Goal: Transaction & Acquisition: Purchase product/service

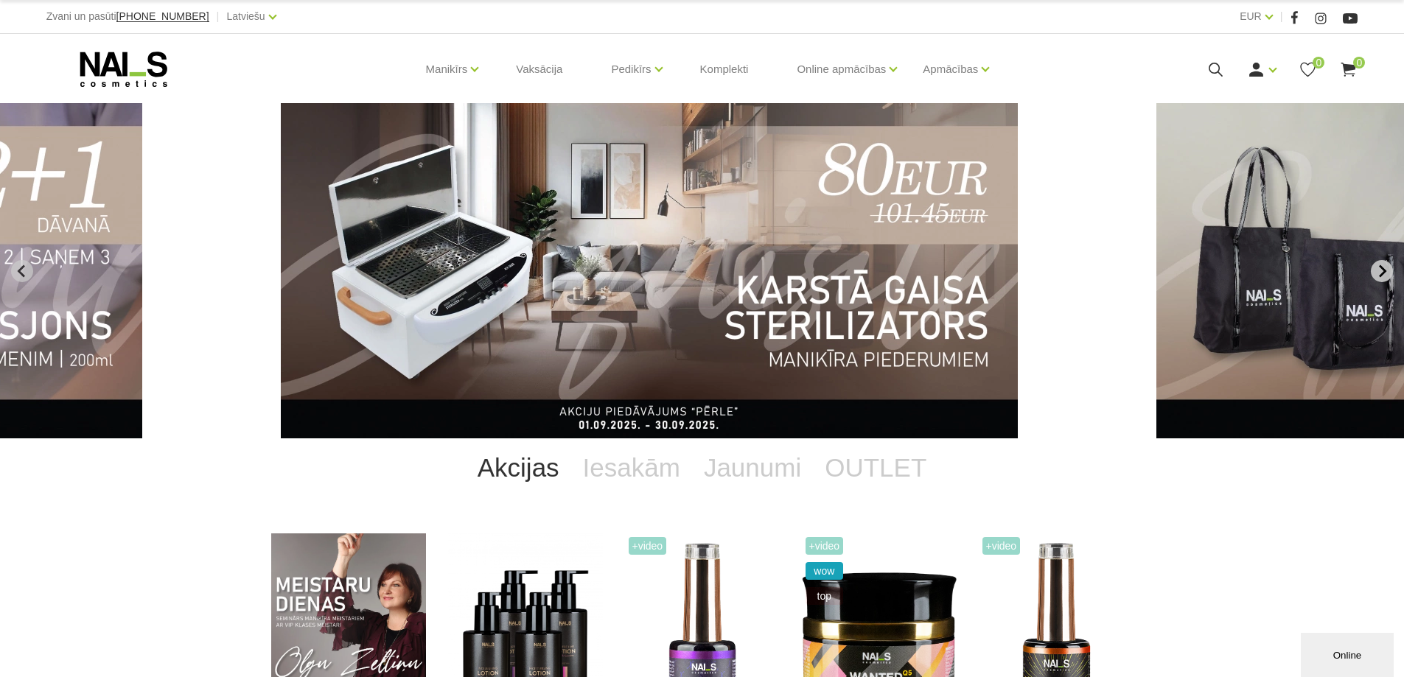
click at [1381, 273] on icon "Next slide" at bounding box center [1382, 271] width 13 height 13
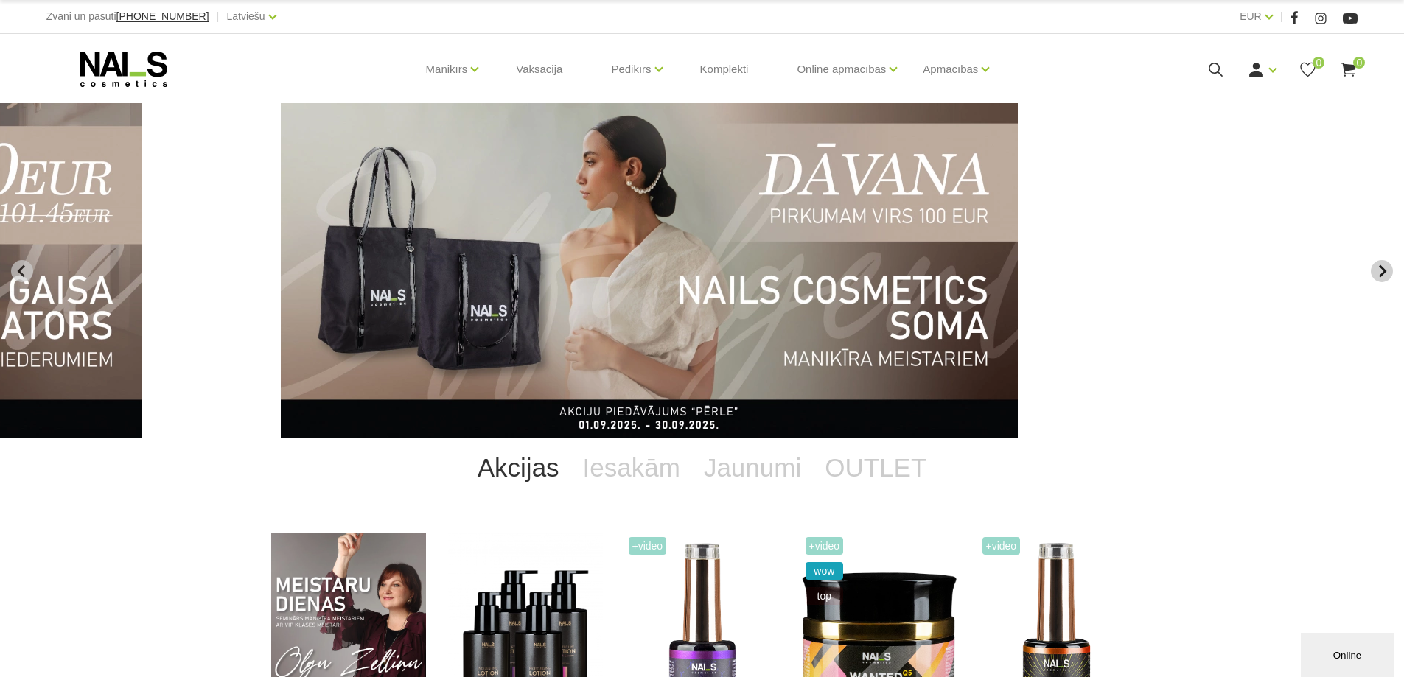
click at [1381, 273] on icon "Next slide" at bounding box center [1382, 271] width 13 height 13
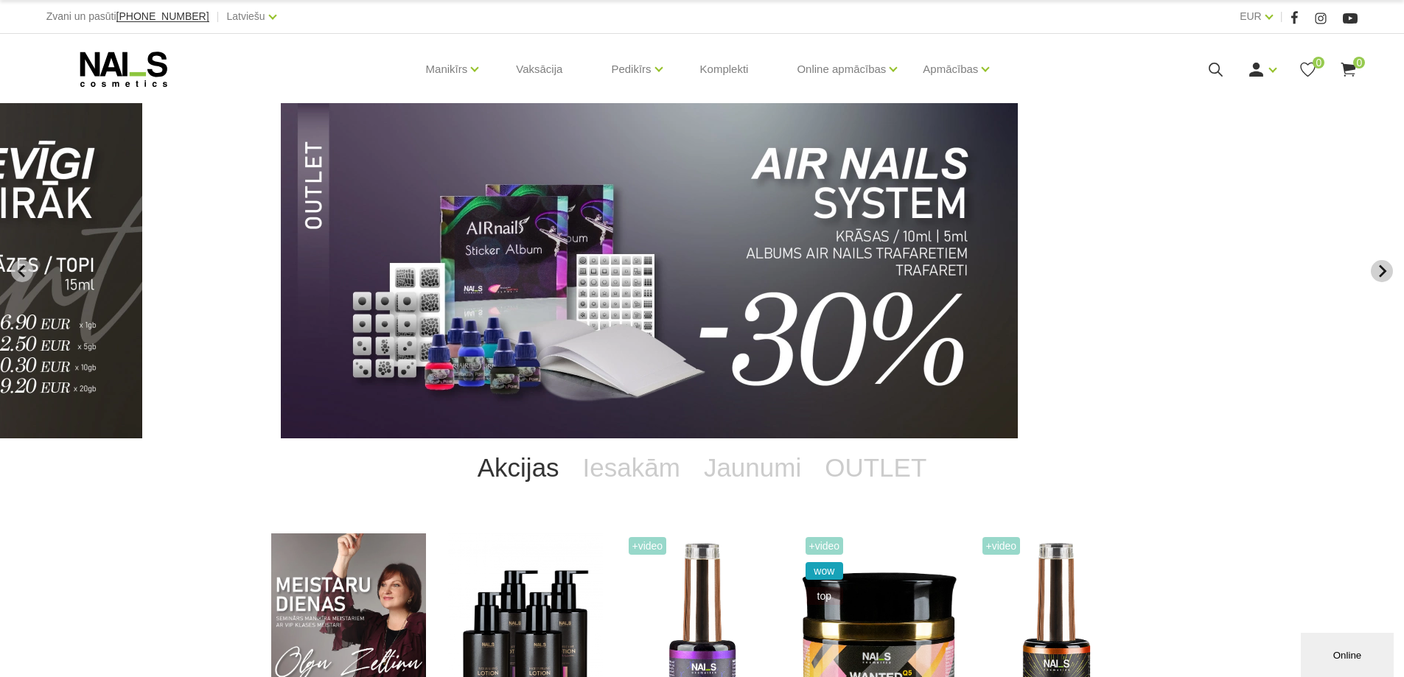
click at [1379, 273] on icon "Next slide" at bounding box center [1382, 271] width 13 height 13
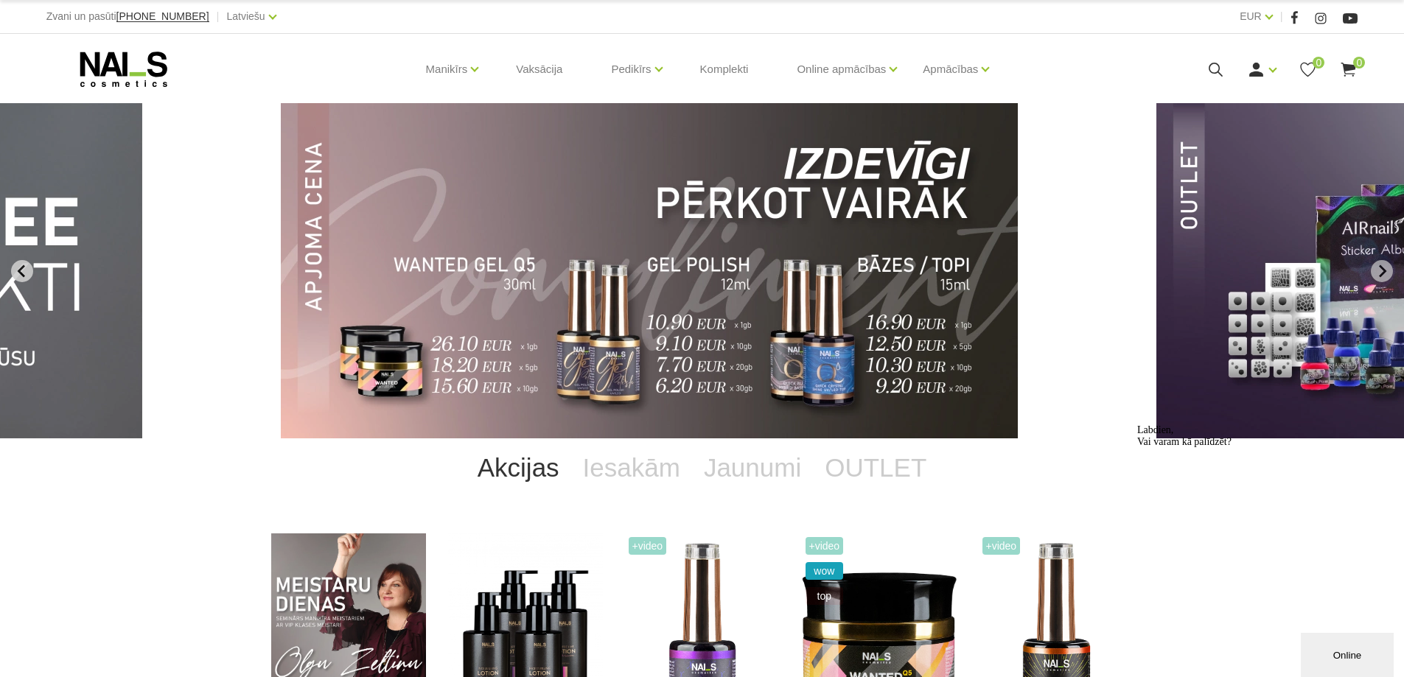
click at [23, 271] on icon "Previous slide" at bounding box center [21, 271] width 13 height 13
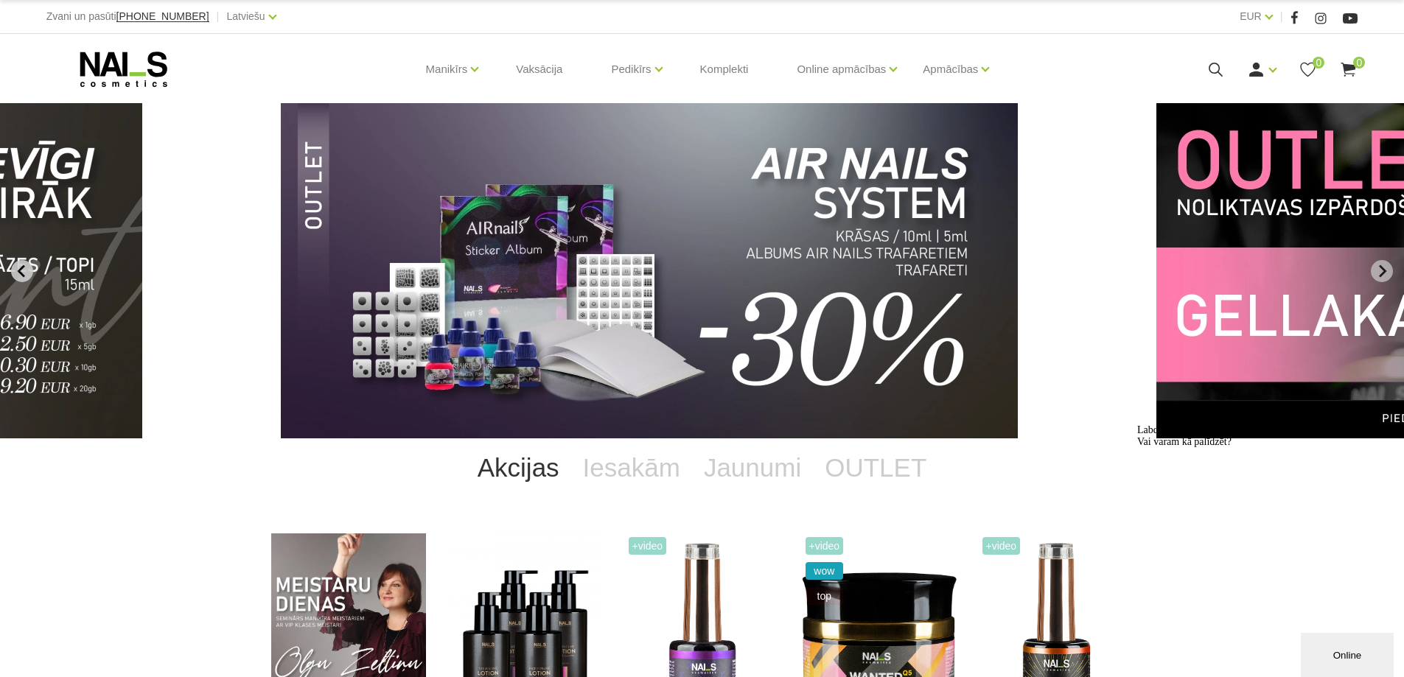
click at [27, 265] on icon "Previous slide" at bounding box center [21, 271] width 13 height 13
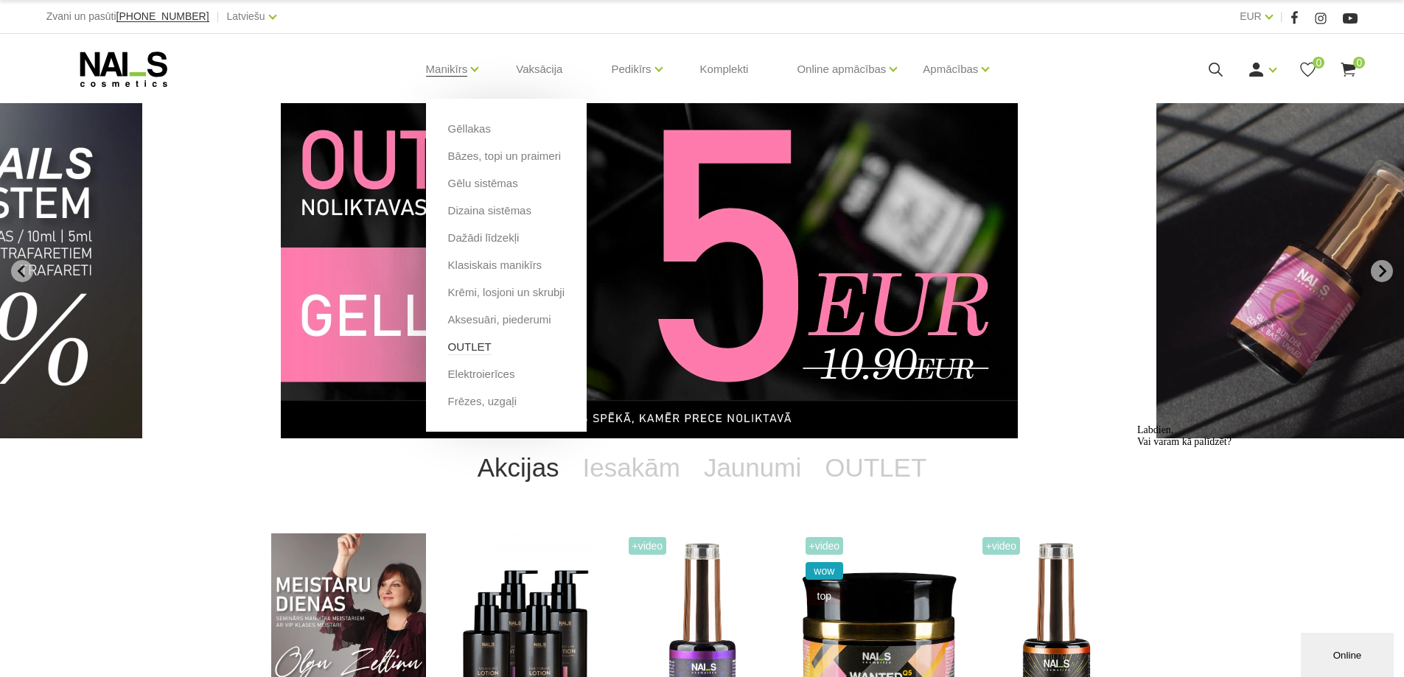
click at [477, 346] on link "OUTLET" at bounding box center [469, 347] width 43 height 16
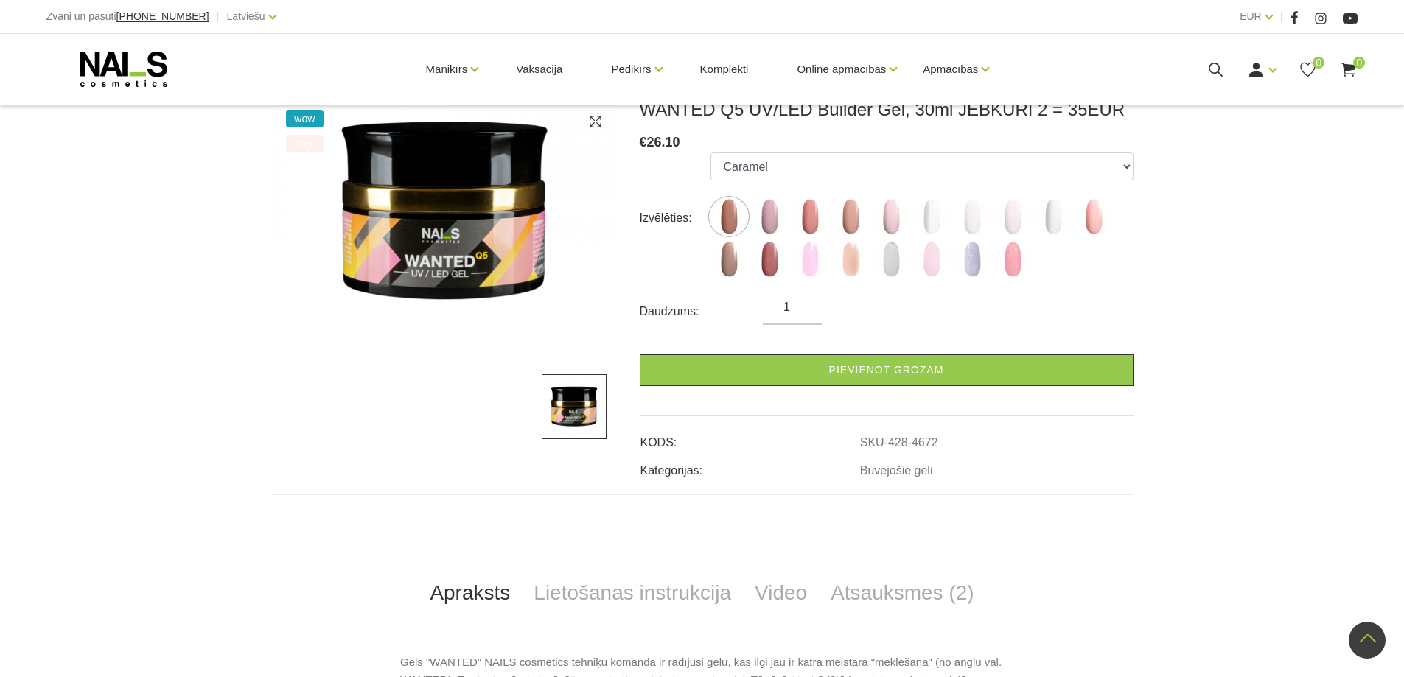
scroll to position [221, 0]
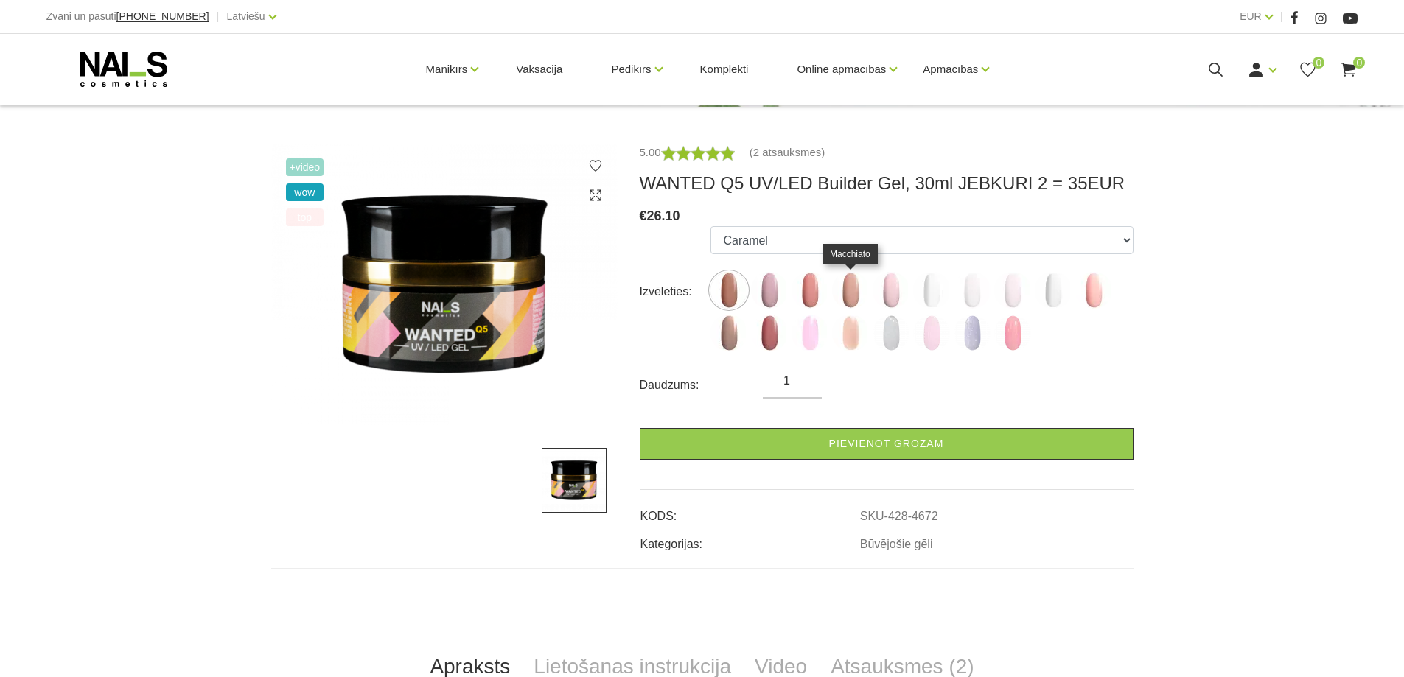
click at [853, 290] on img at bounding box center [850, 290] width 37 height 37
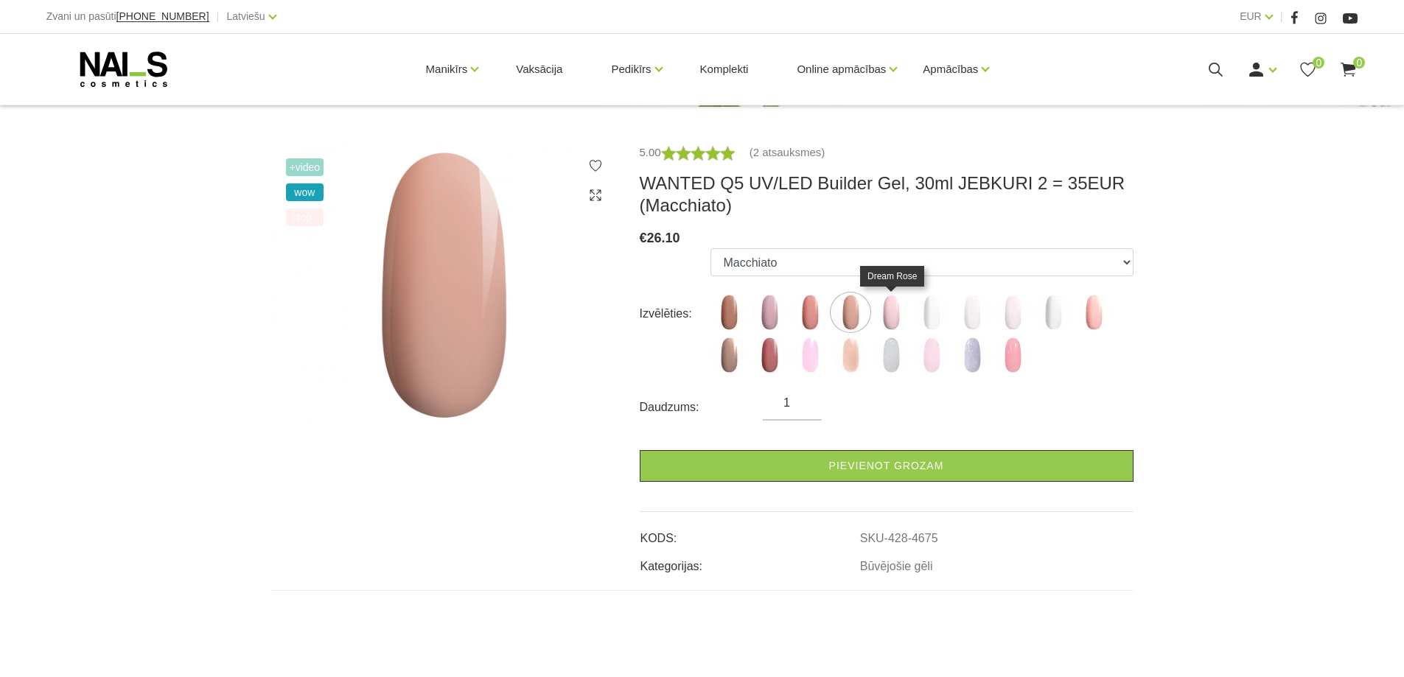
click at [905, 307] on img at bounding box center [891, 312] width 37 height 37
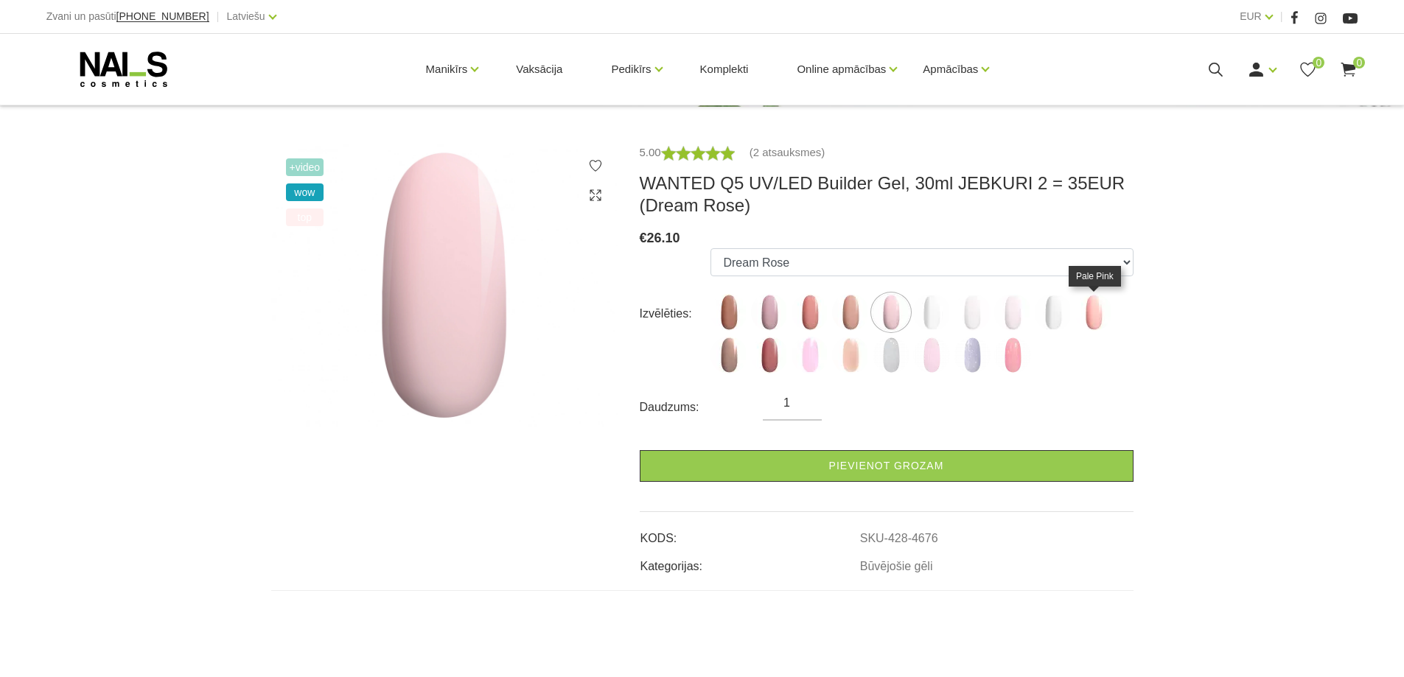
click at [1091, 316] on img at bounding box center [1094, 312] width 37 height 37
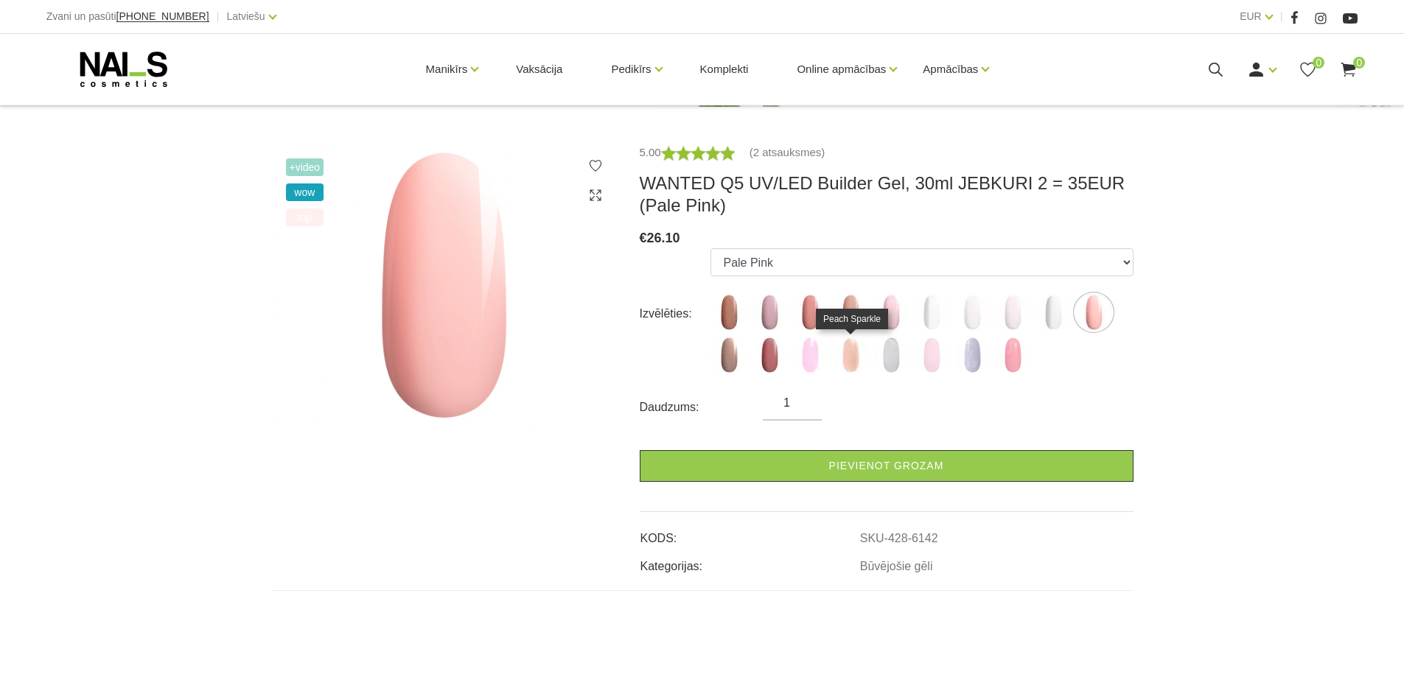
click at [854, 361] on img at bounding box center [850, 355] width 37 height 37
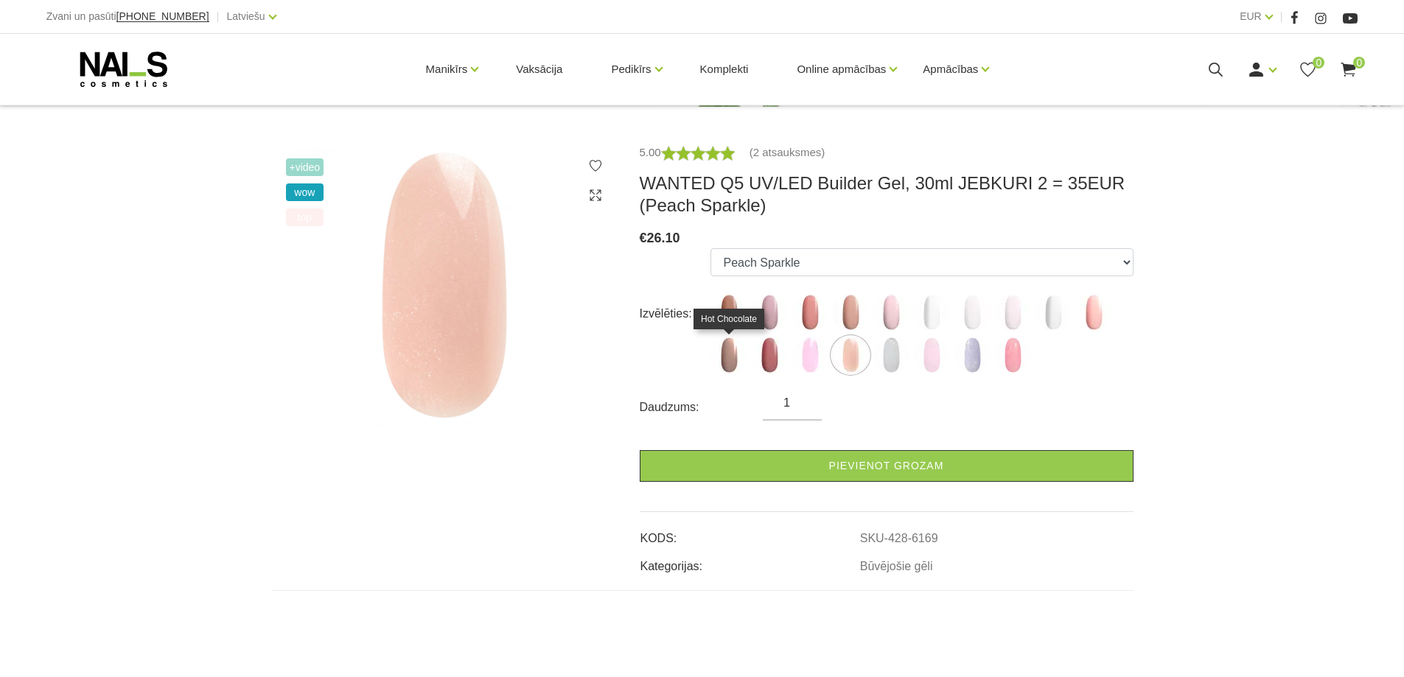
click at [731, 369] on img at bounding box center [729, 355] width 37 height 37
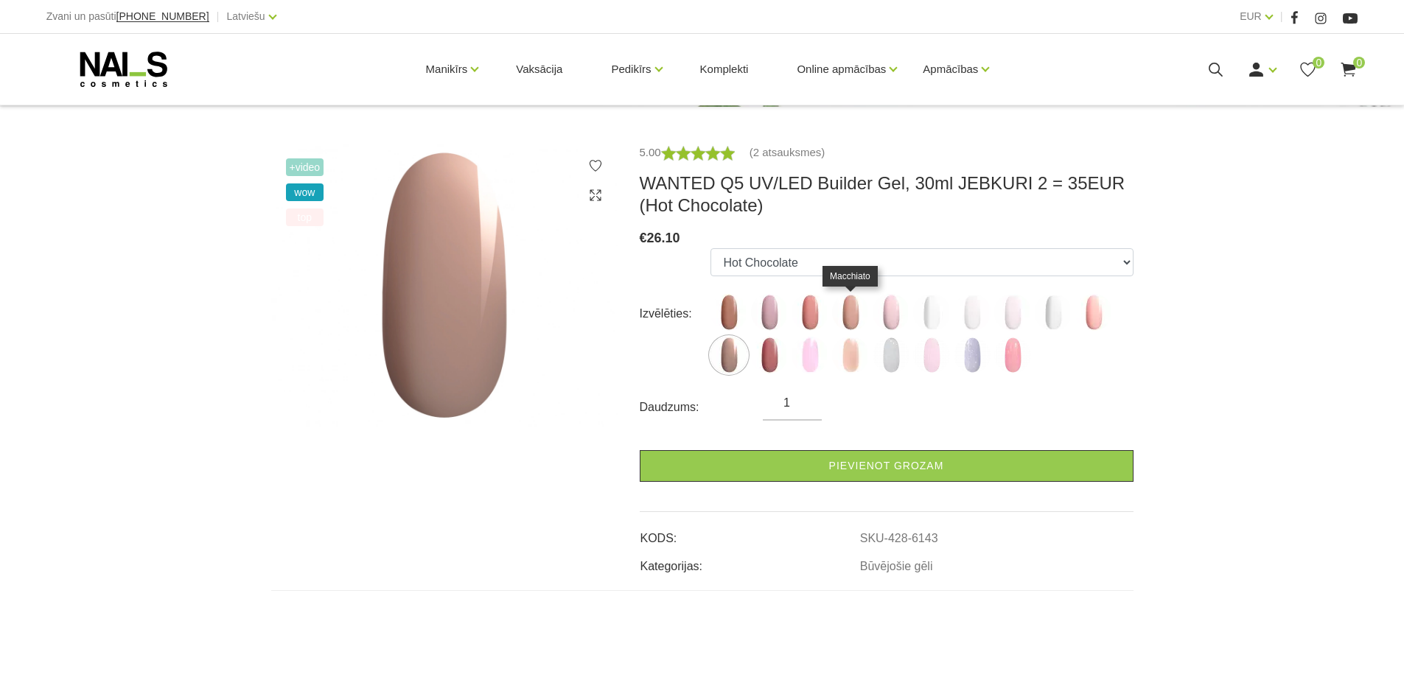
click at [853, 313] on img at bounding box center [850, 312] width 37 height 37
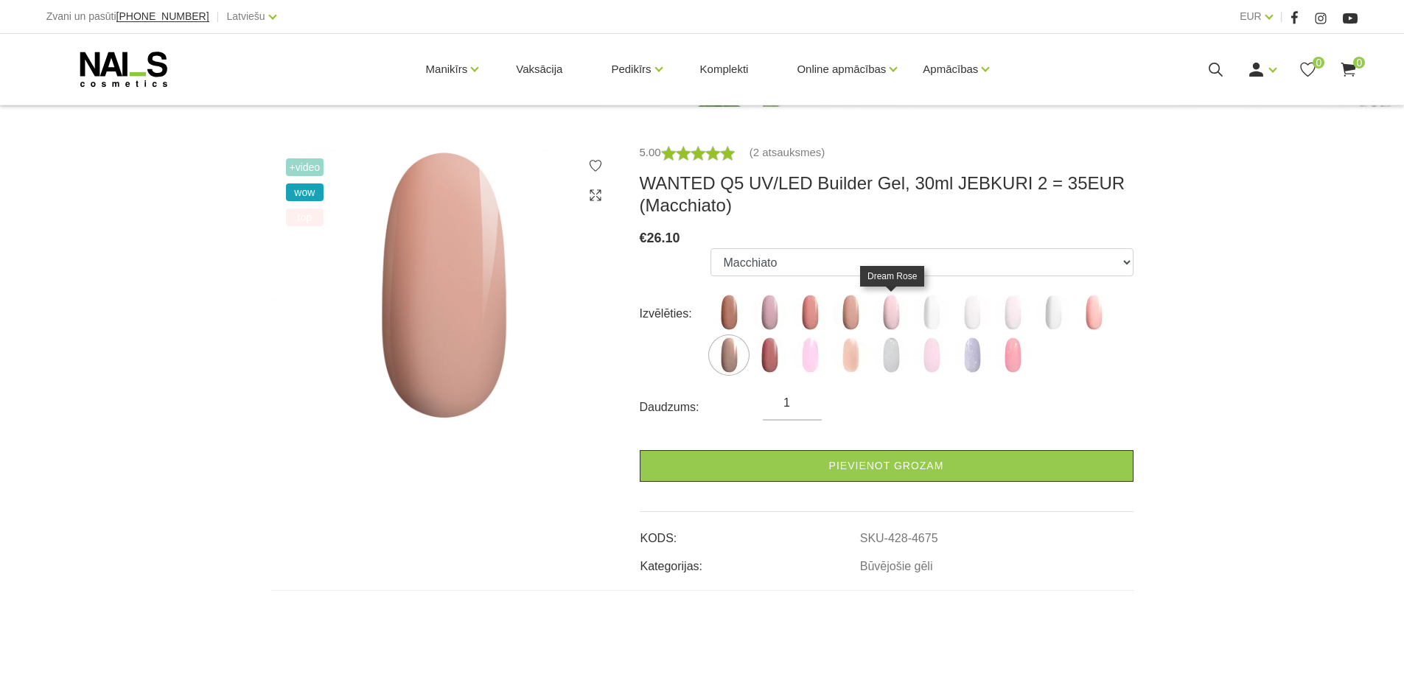
click at [892, 319] on img at bounding box center [891, 312] width 37 height 37
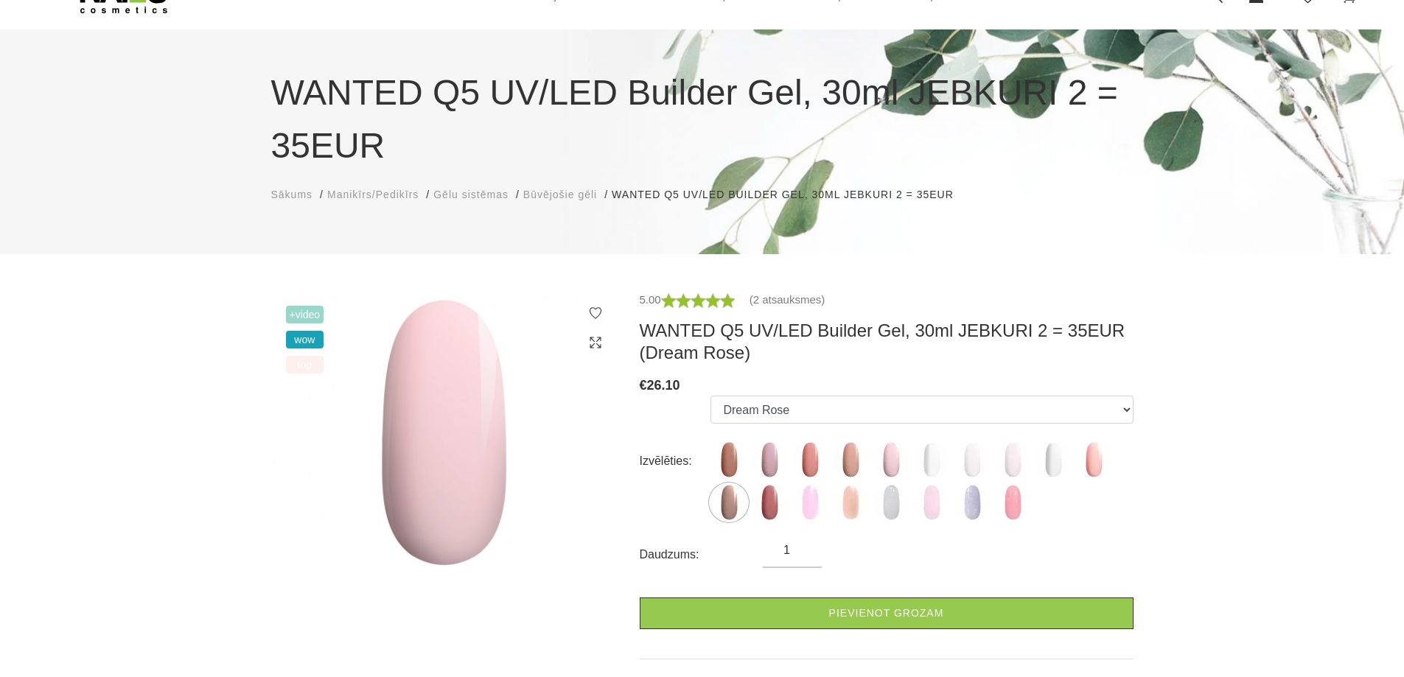
scroll to position [147, 0]
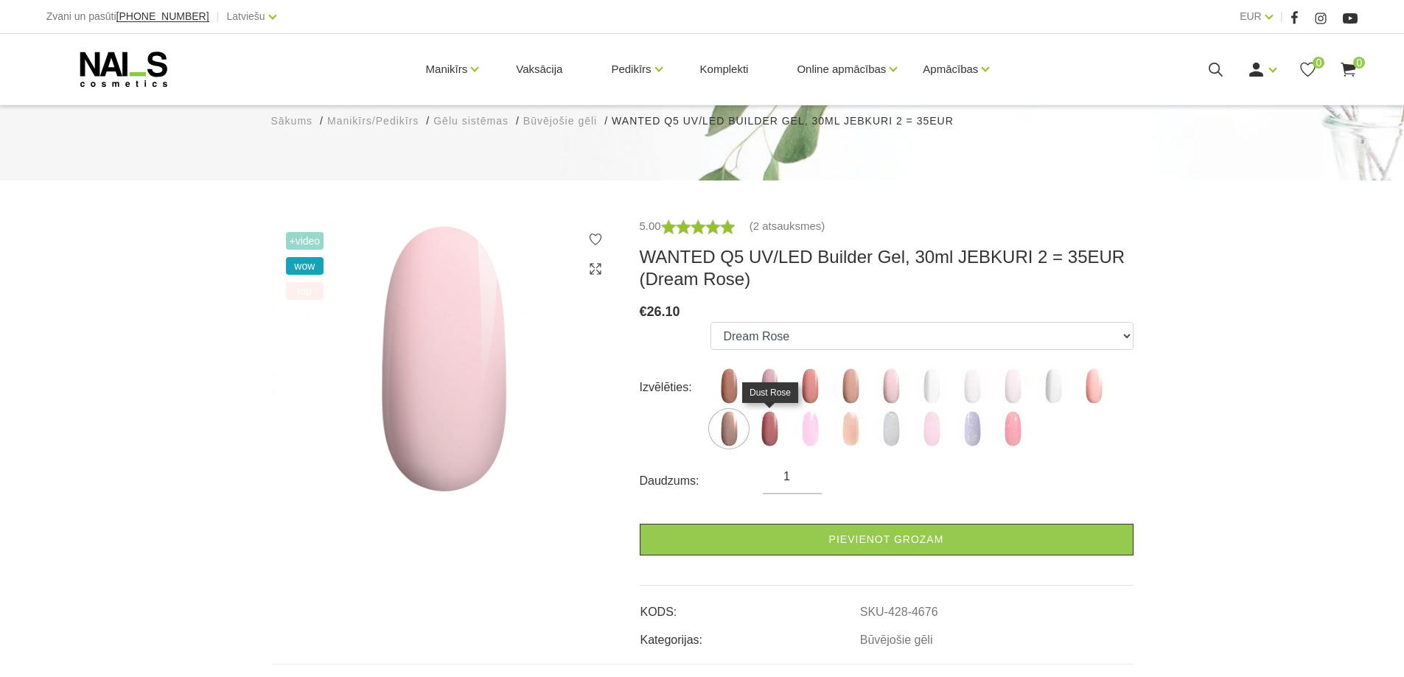
click at [770, 429] on img at bounding box center [769, 429] width 37 height 37
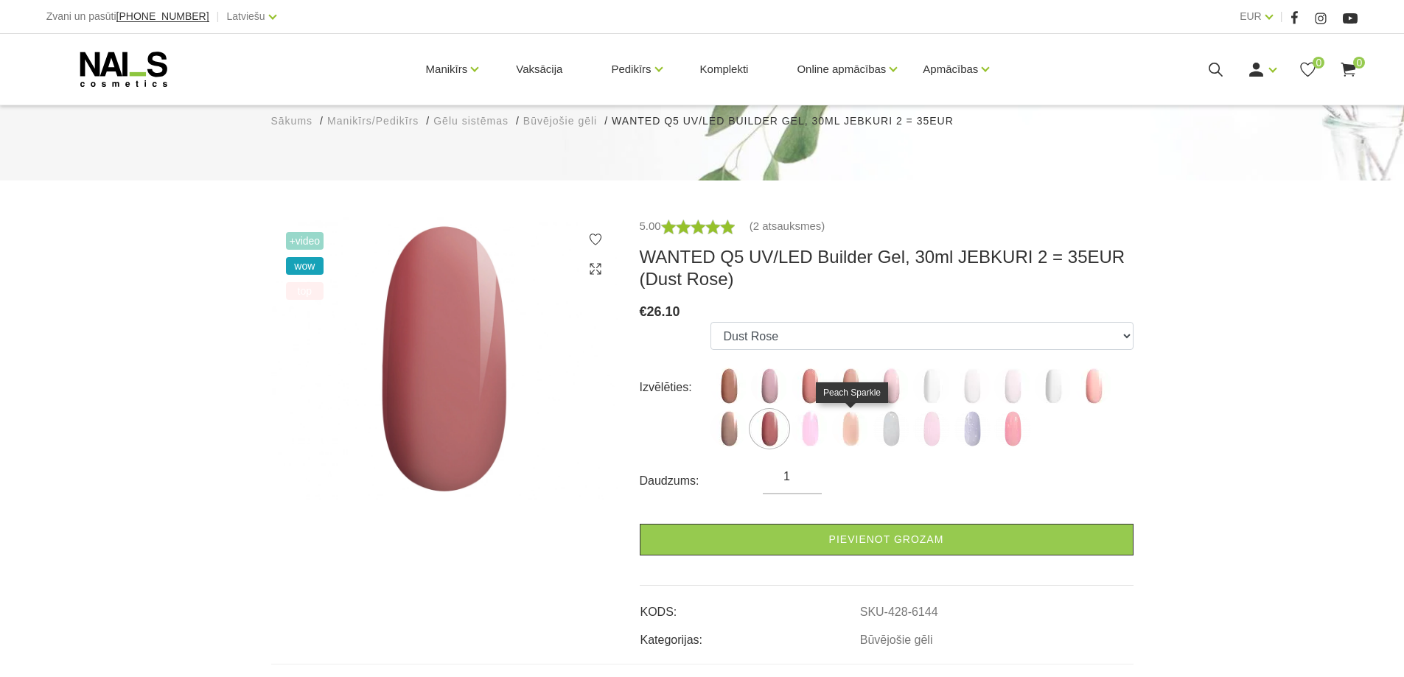
click at [851, 433] on img at bounding box center [850, 429] width 37 height 37
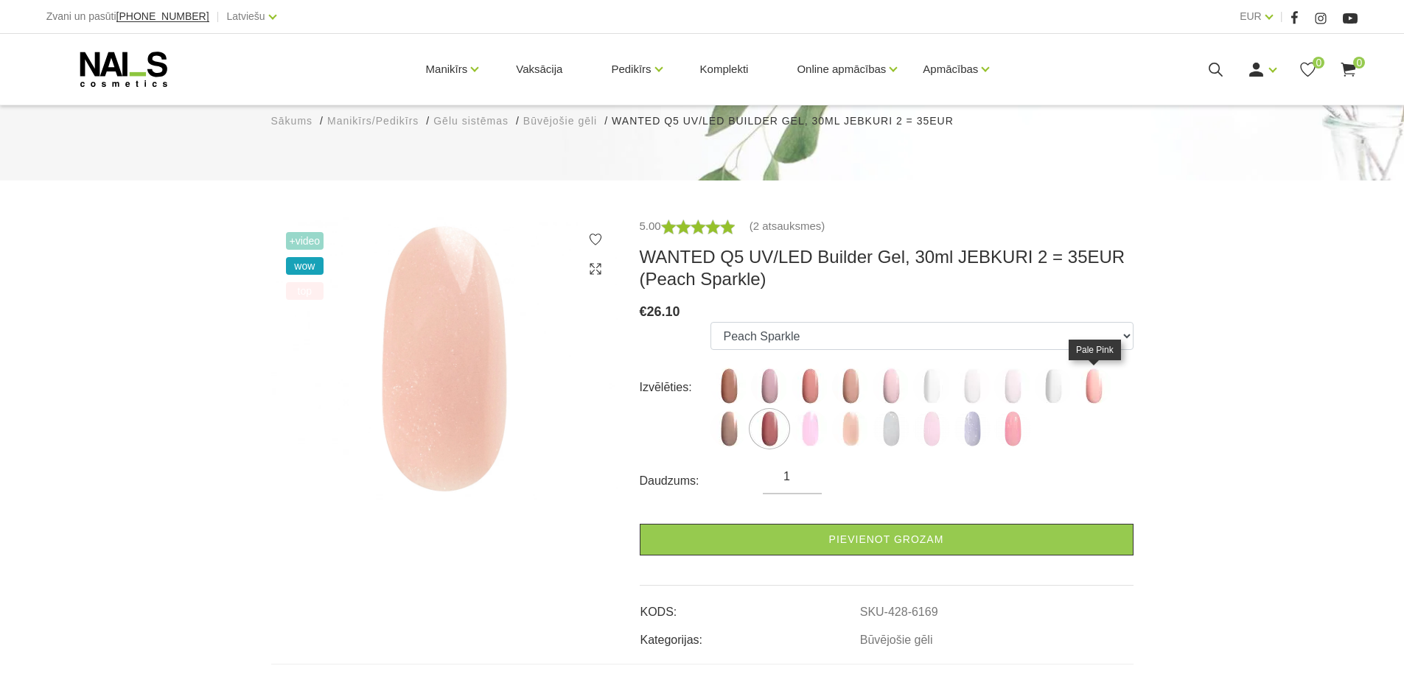
click at [1092, 396] on img at bounding box center [1094, 386] width 37 height 37
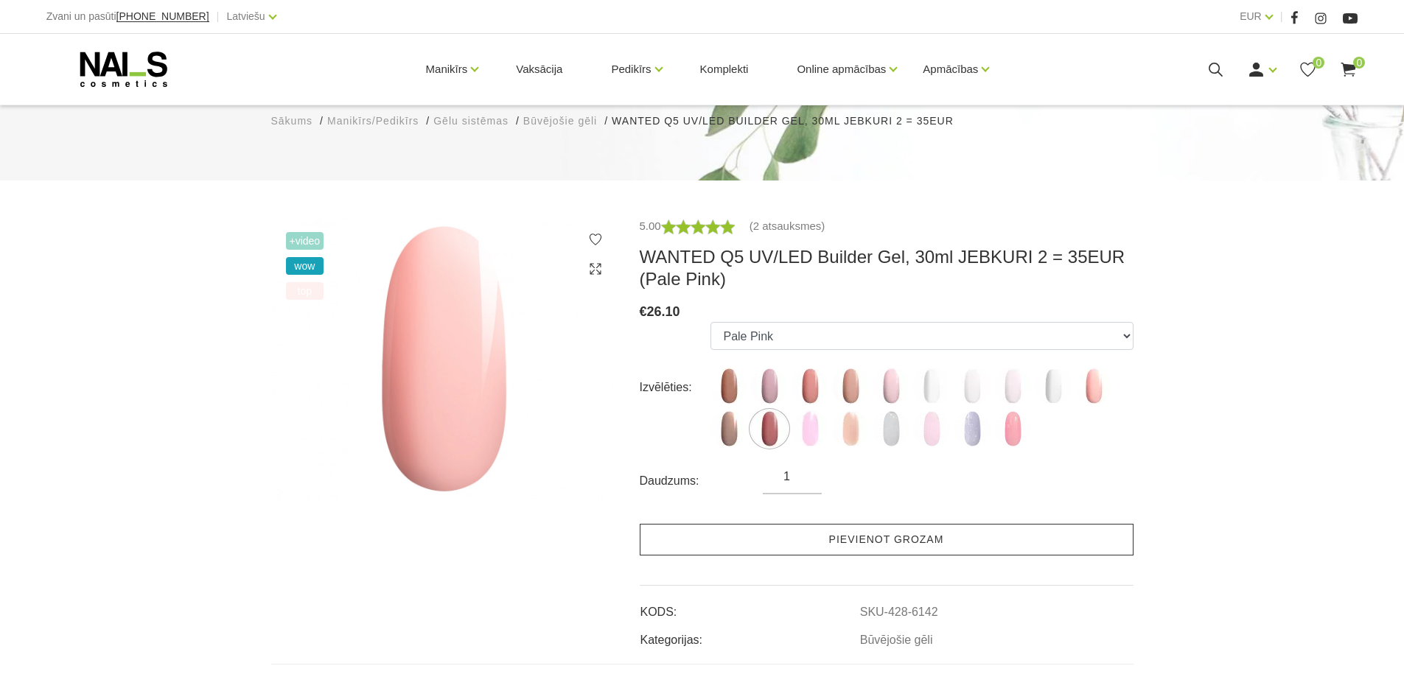
click at [876, 541] on link "Pievienot grozam" at bounding box center [887, 540] width 494 height 32
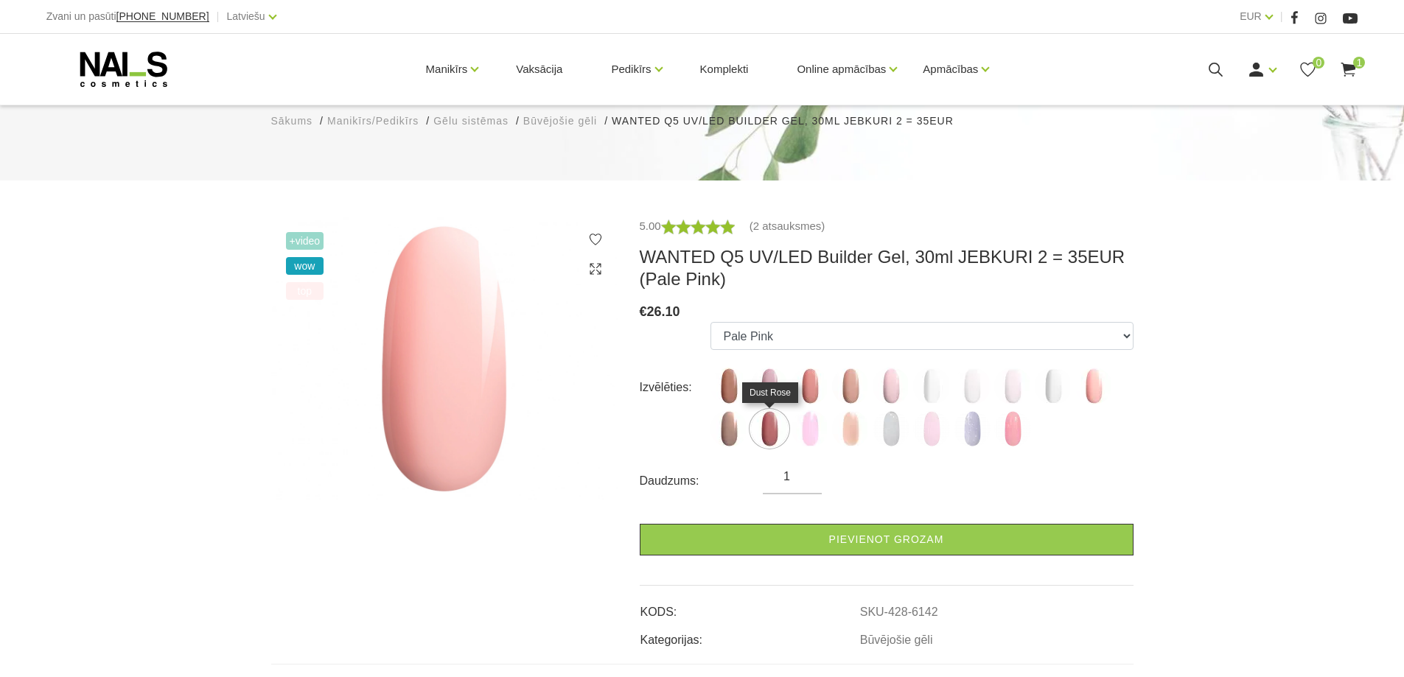
click at [771, 428] on img at bounding box center [769, 429] width 37 height 37
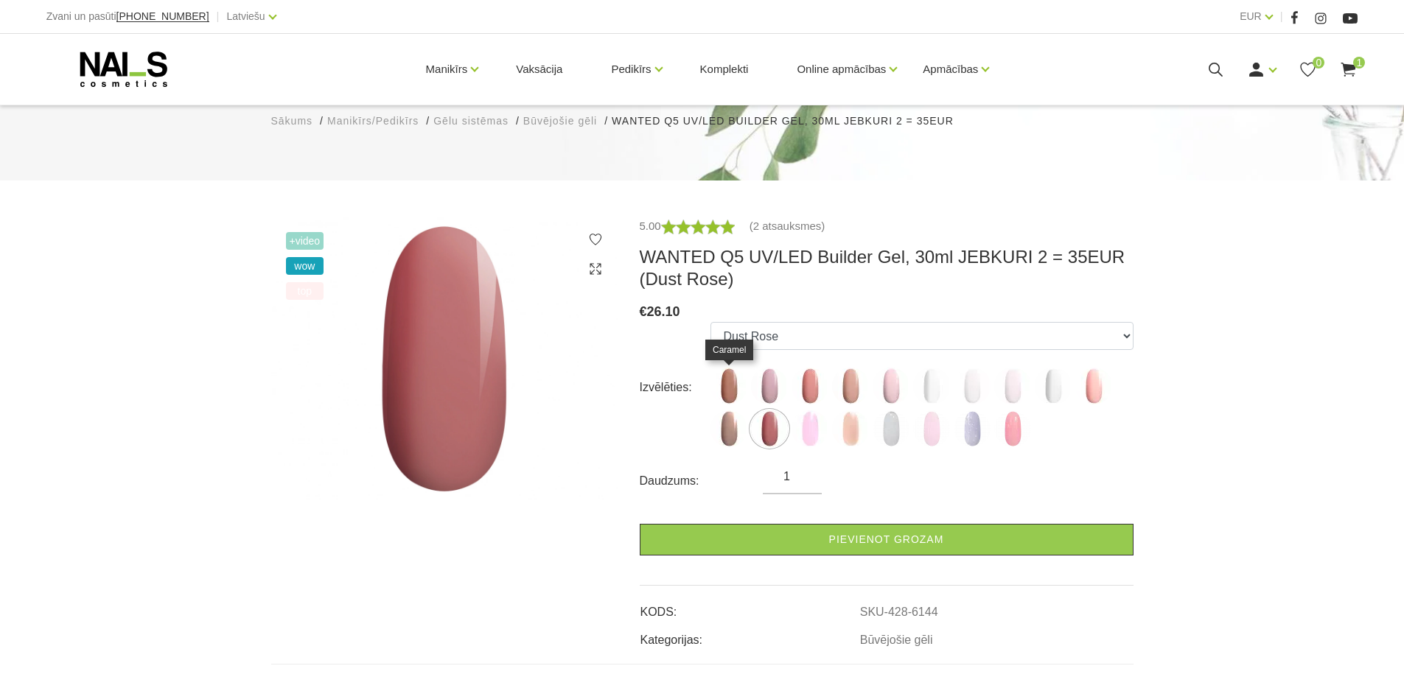
click at [727, 389] on img at bounding box center [729, 386] width 37 height 37
select select "4672"
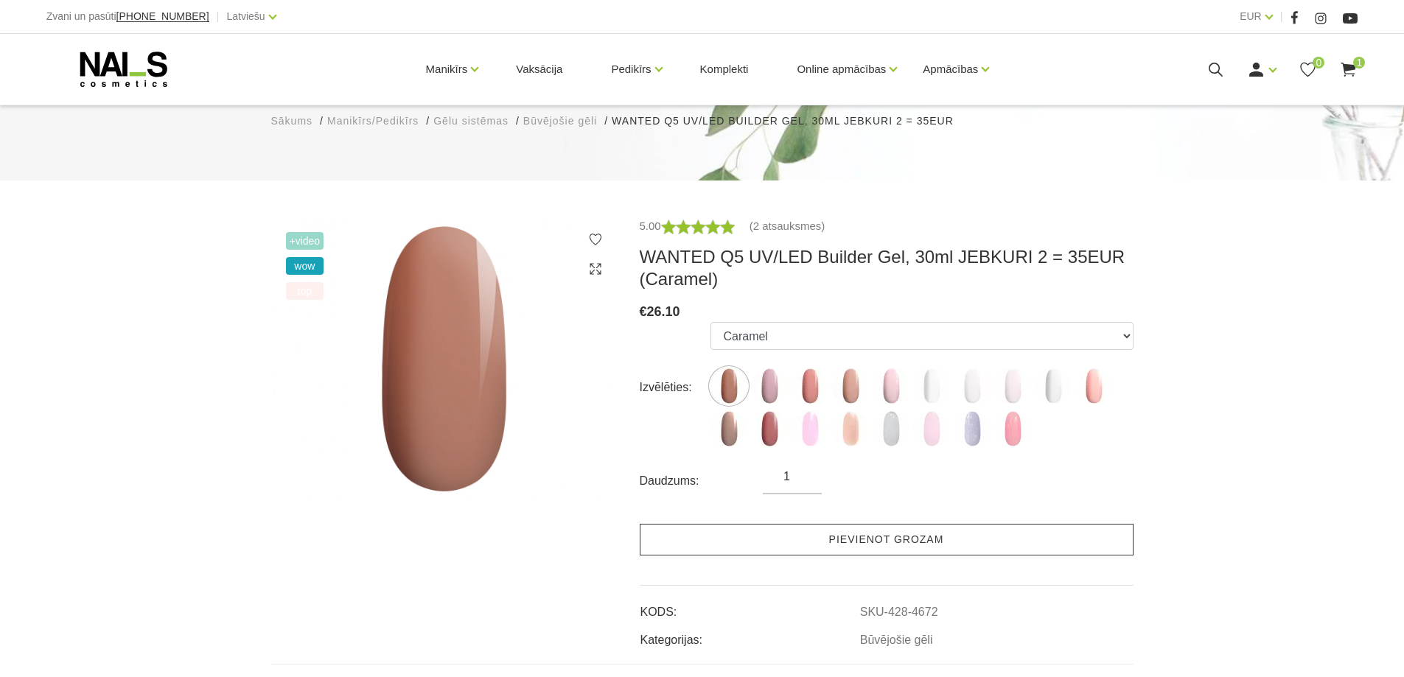
click at [886, 536] on link "Pievienot grozam" at bounding box center [887, 540] width 494 height 32
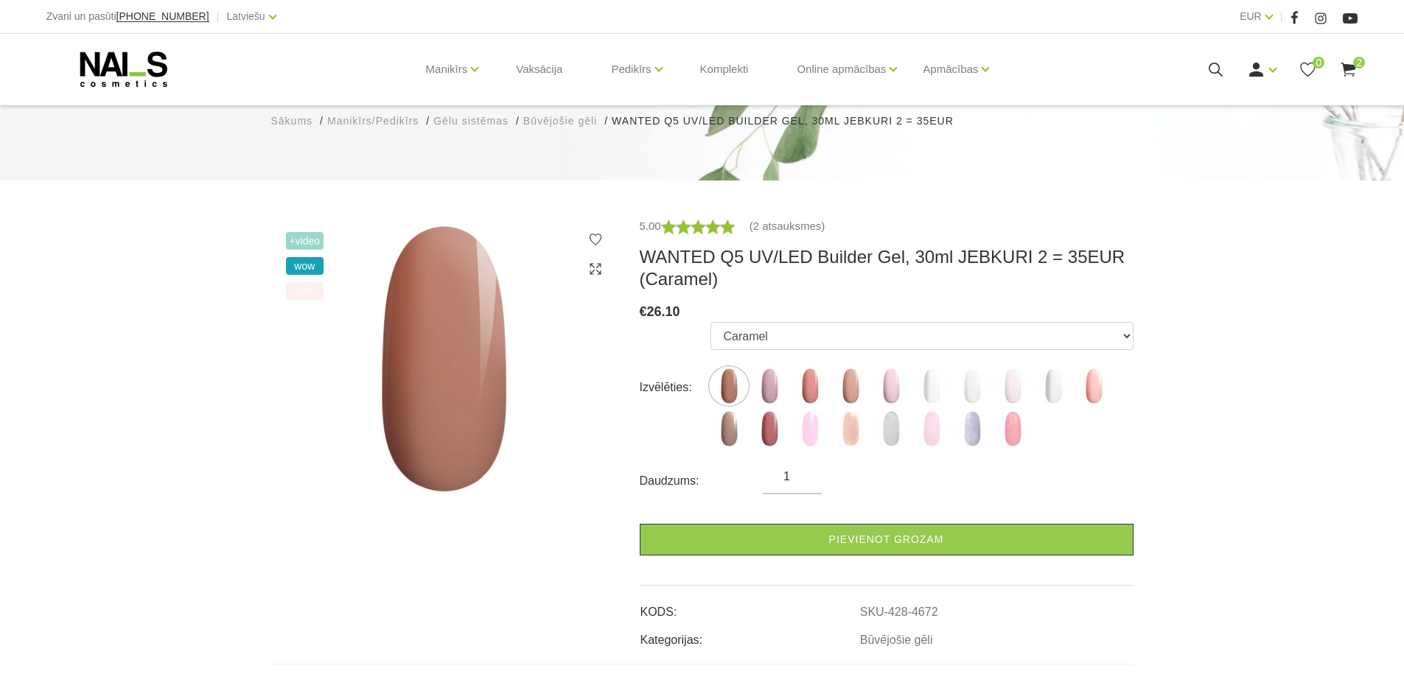
click at [1353, 69] on use at bounding box center [1349, 70] width 15 height 14
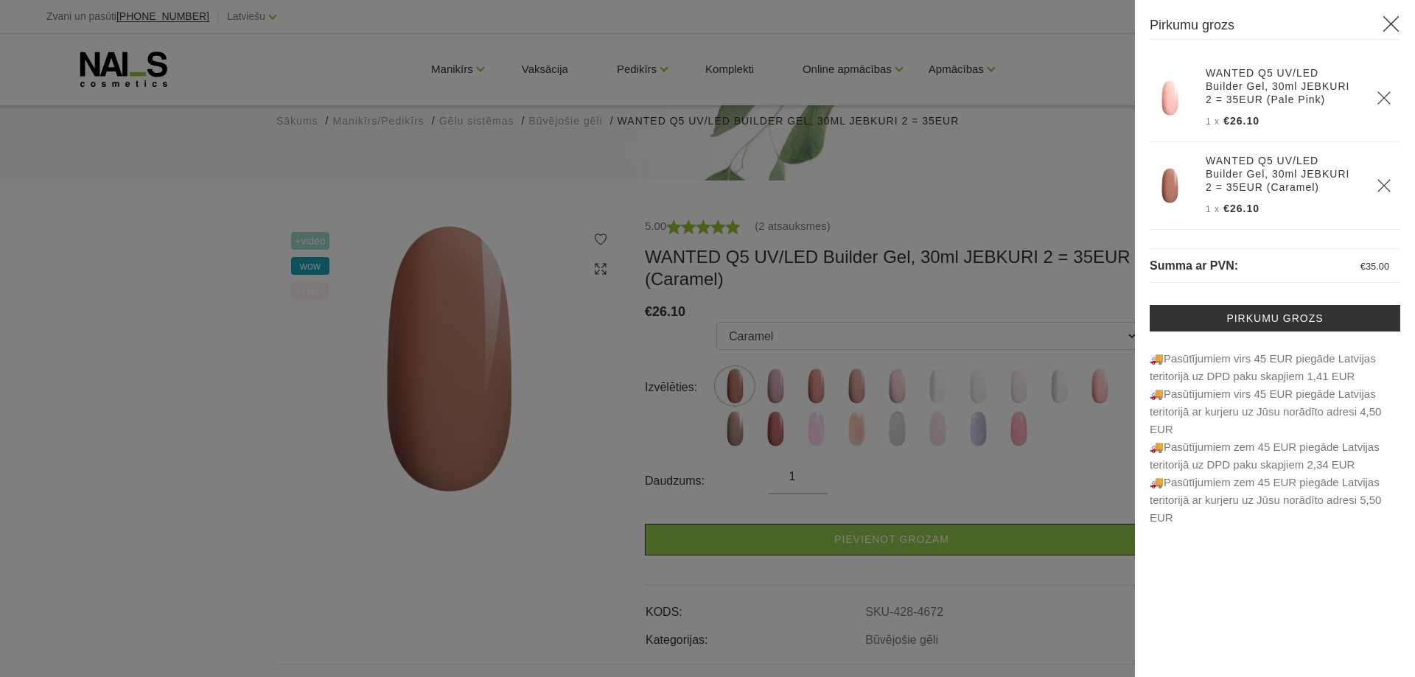
click at [250, 464] on div at bounding box center [707, 338] width 1415 height 677
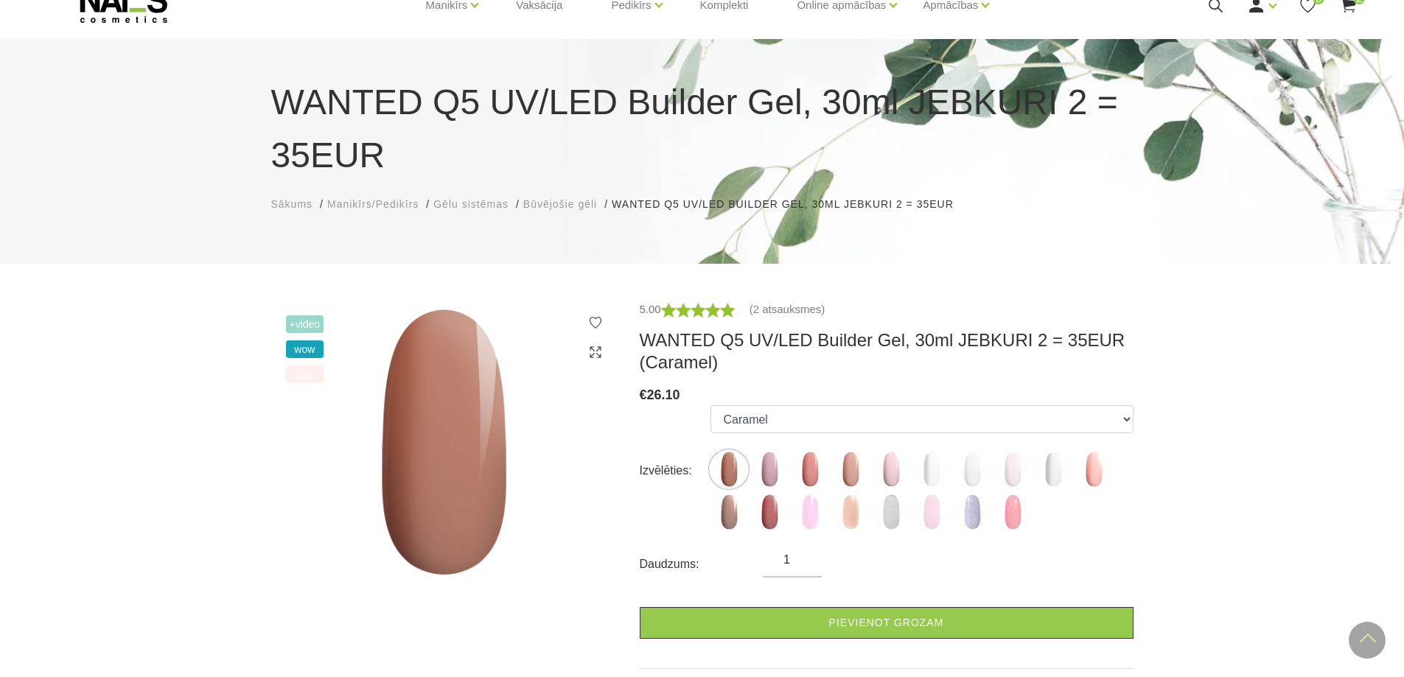
scroll to position [0, 0]
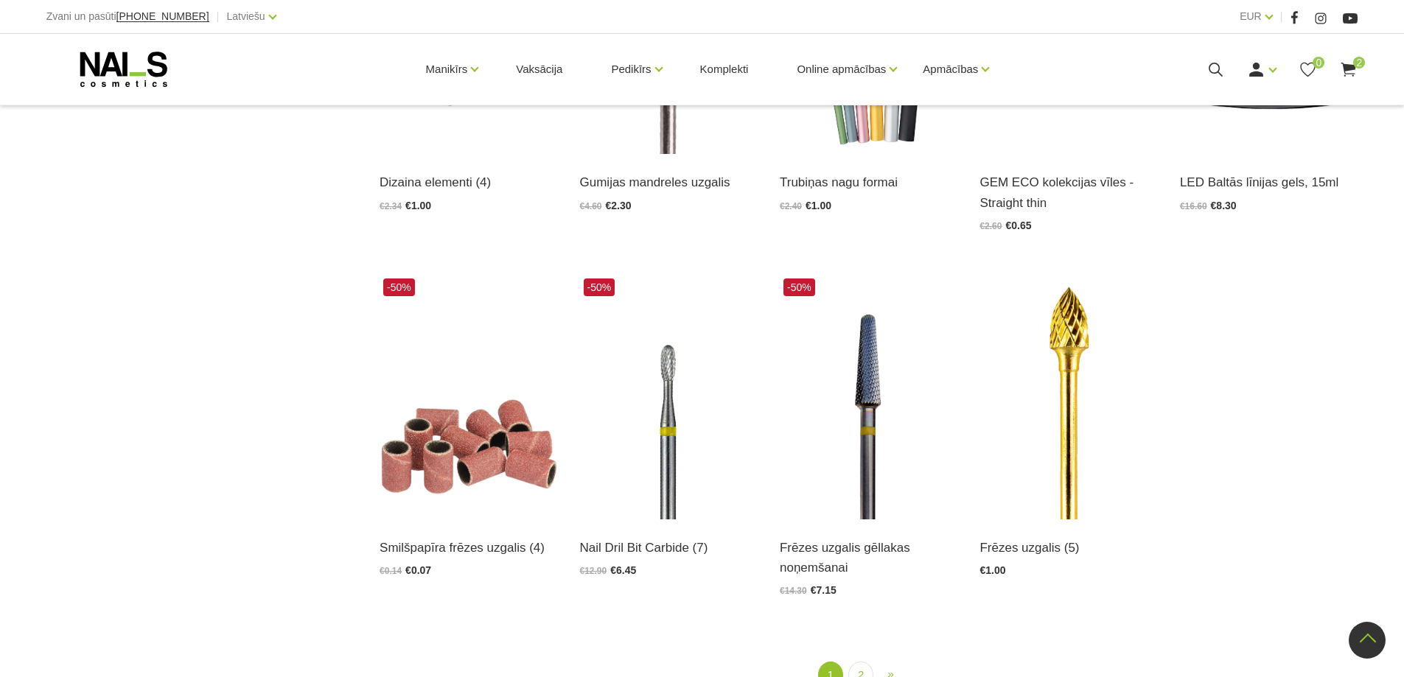
scroll to position [1695, 0]
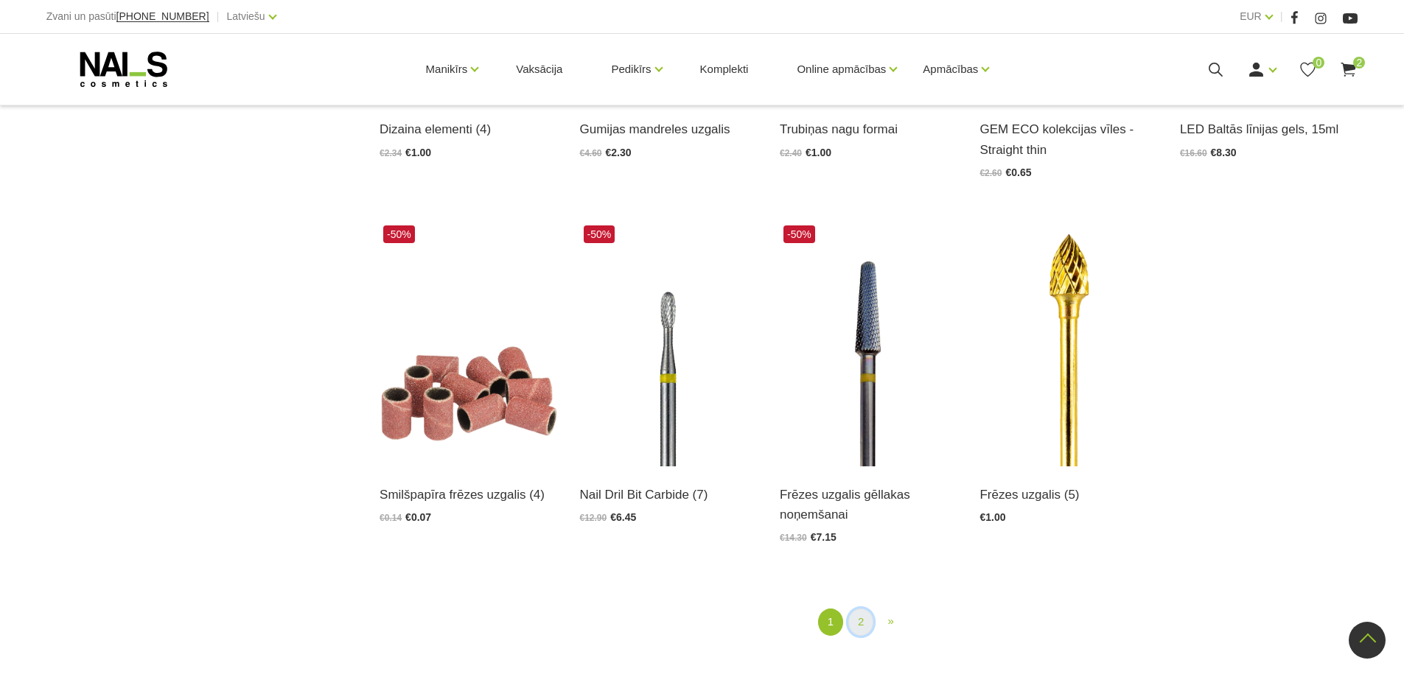
click at [860, 626] on link "2" at bounding box center [860, 622] width 25 height 27
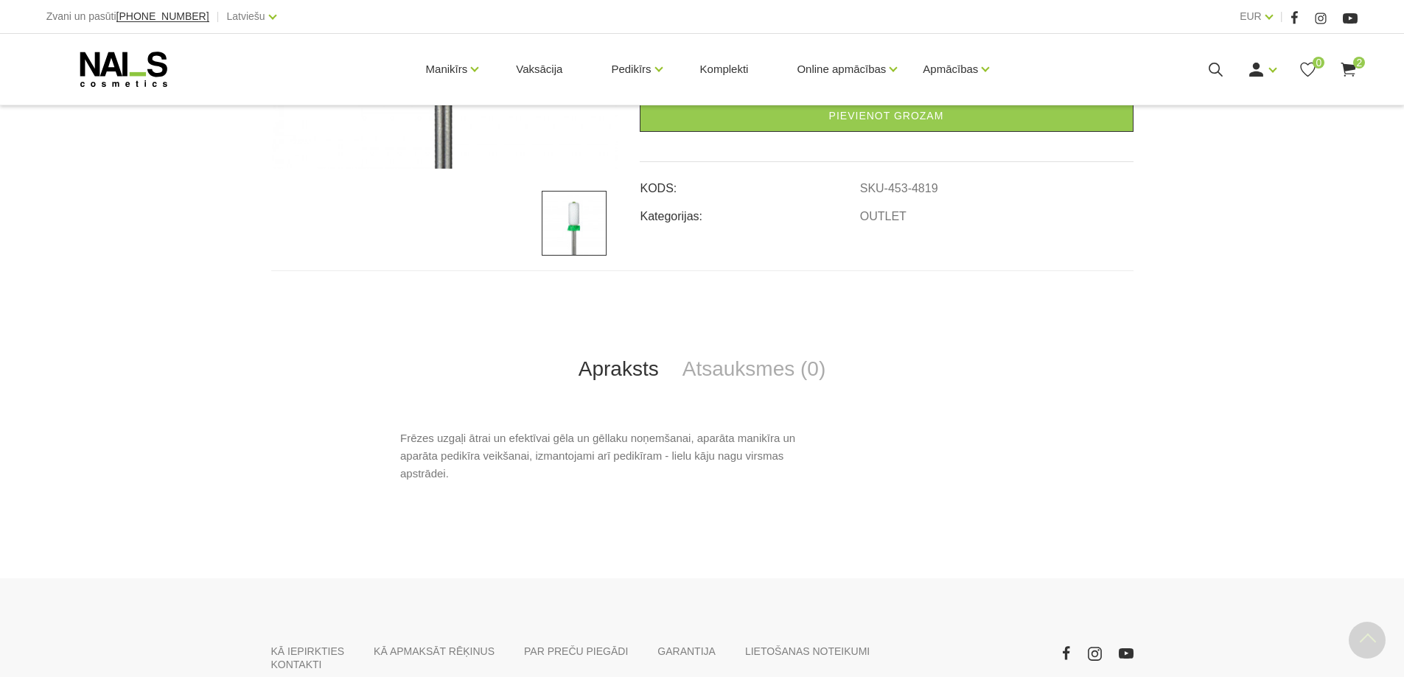
scroll to position [442, 0]
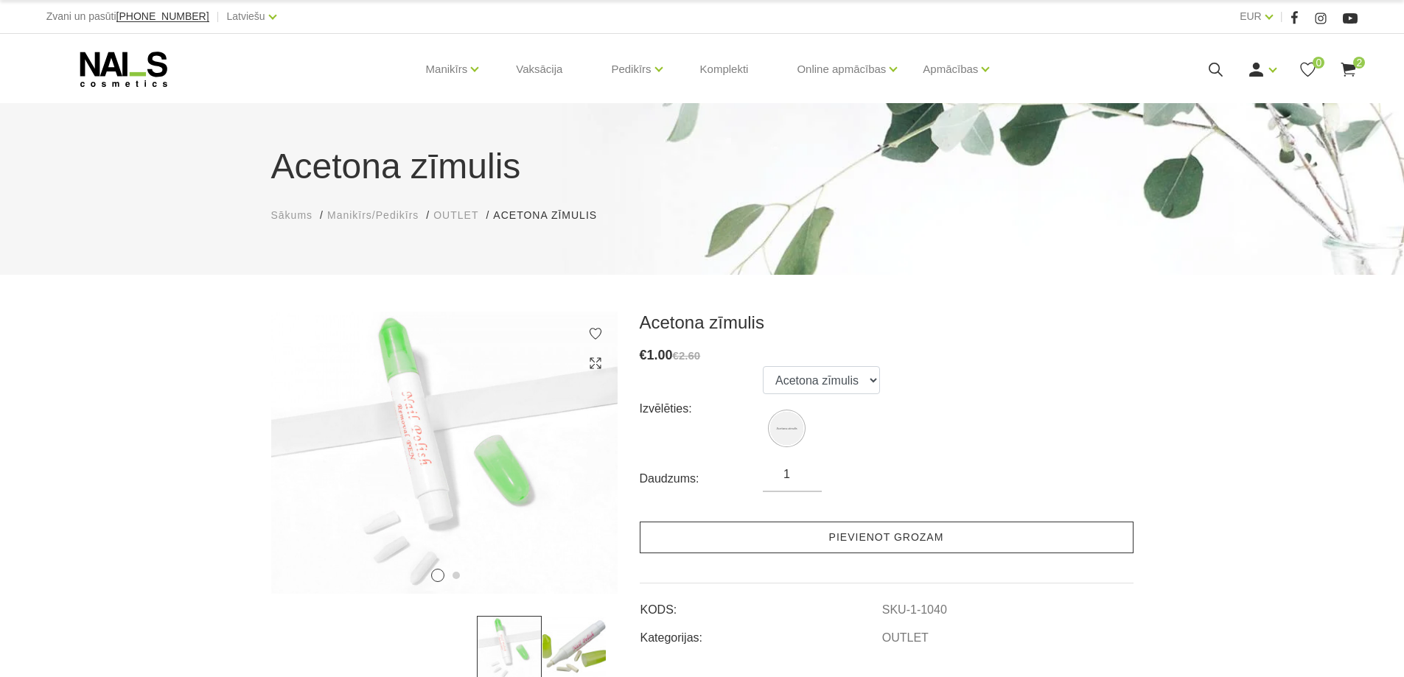
click at [919, 545] on link "Pievienot grozam" at bounding box center [887, 538] width 494 height 32
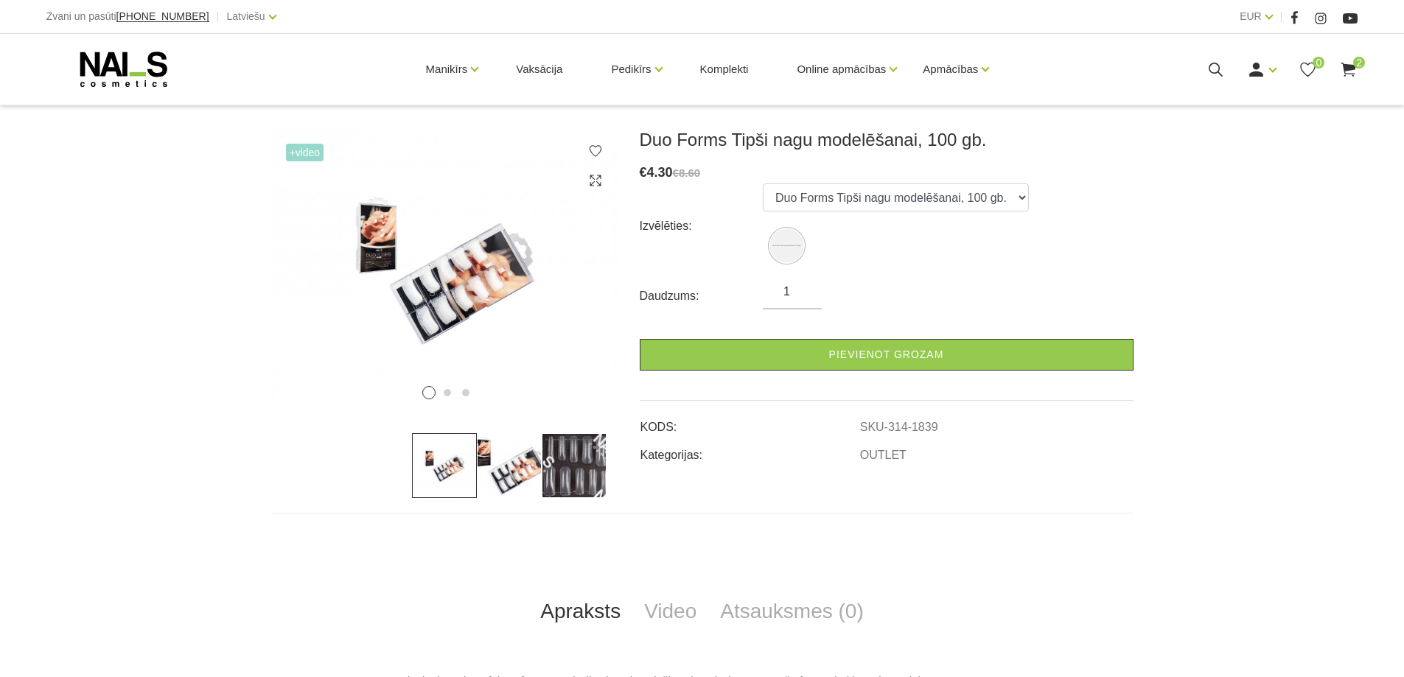
scroll to position [221, 0]
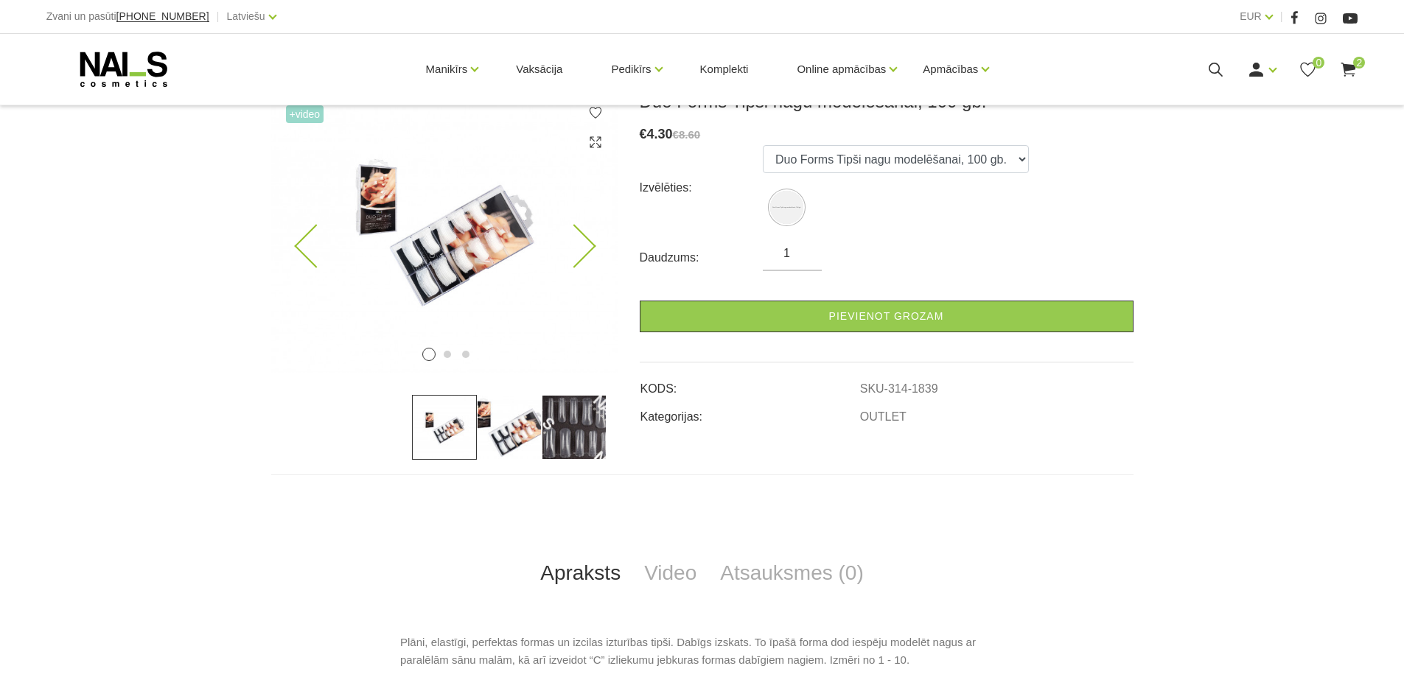
click at [586, 240] on icon at bounding box center [573, 246] width 43 height 43
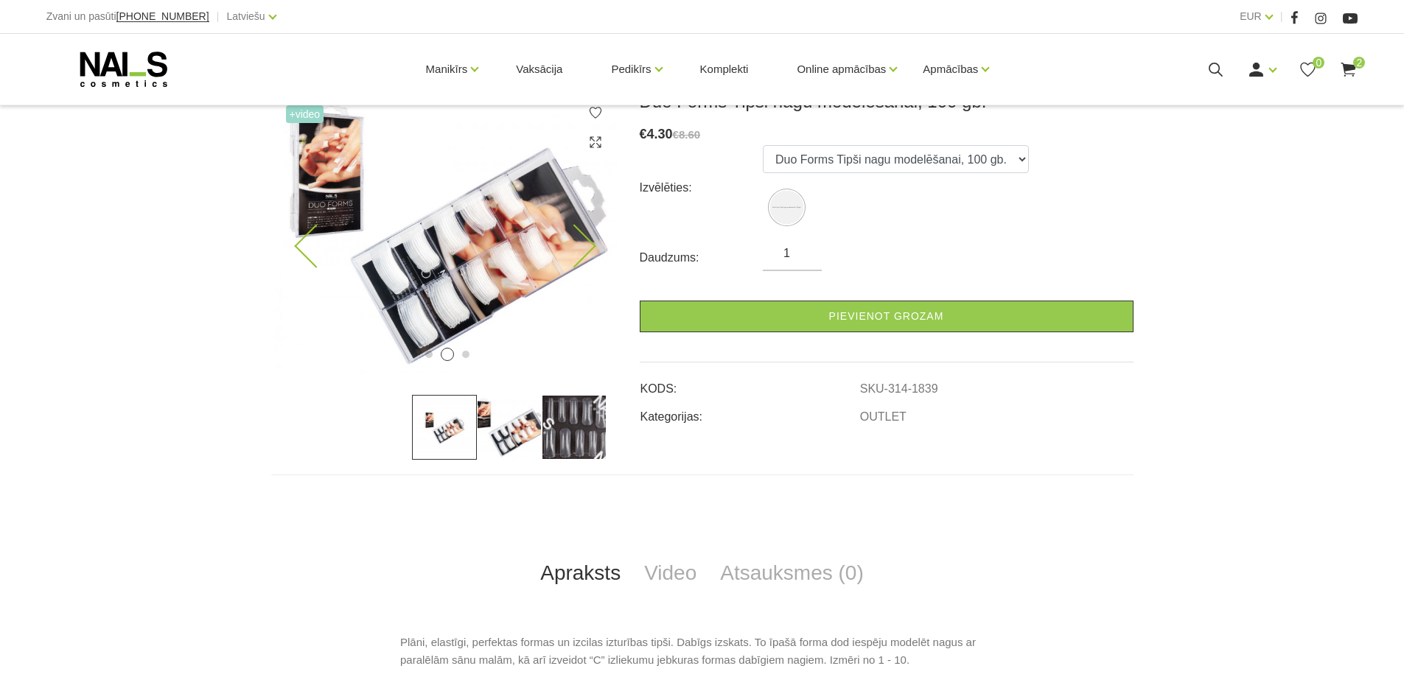
click at [586, 240] on icon at bounding box center [573, 246] width 43 height 43
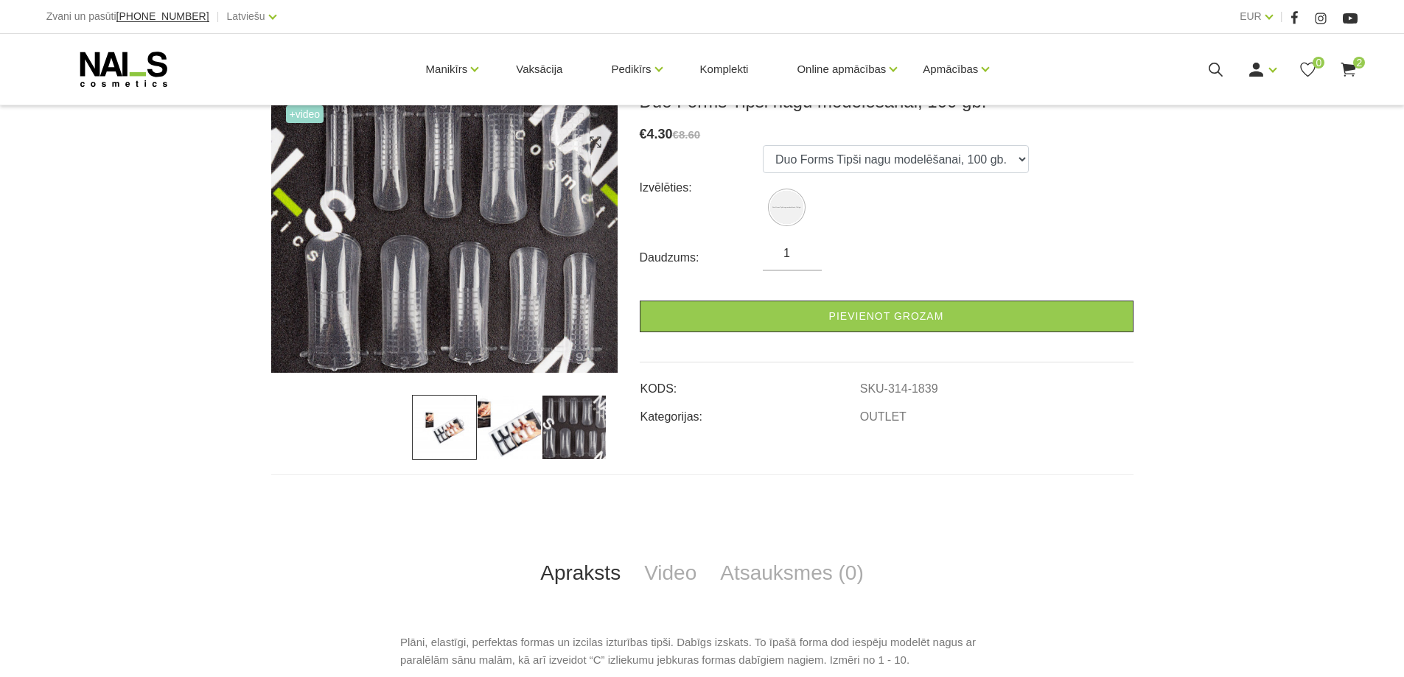
click at [579, 436] on img at bounding box center [574, 427] width 65 height 65
click at [509, 440] on img at bounding box center [509, 427] width 65 height 65
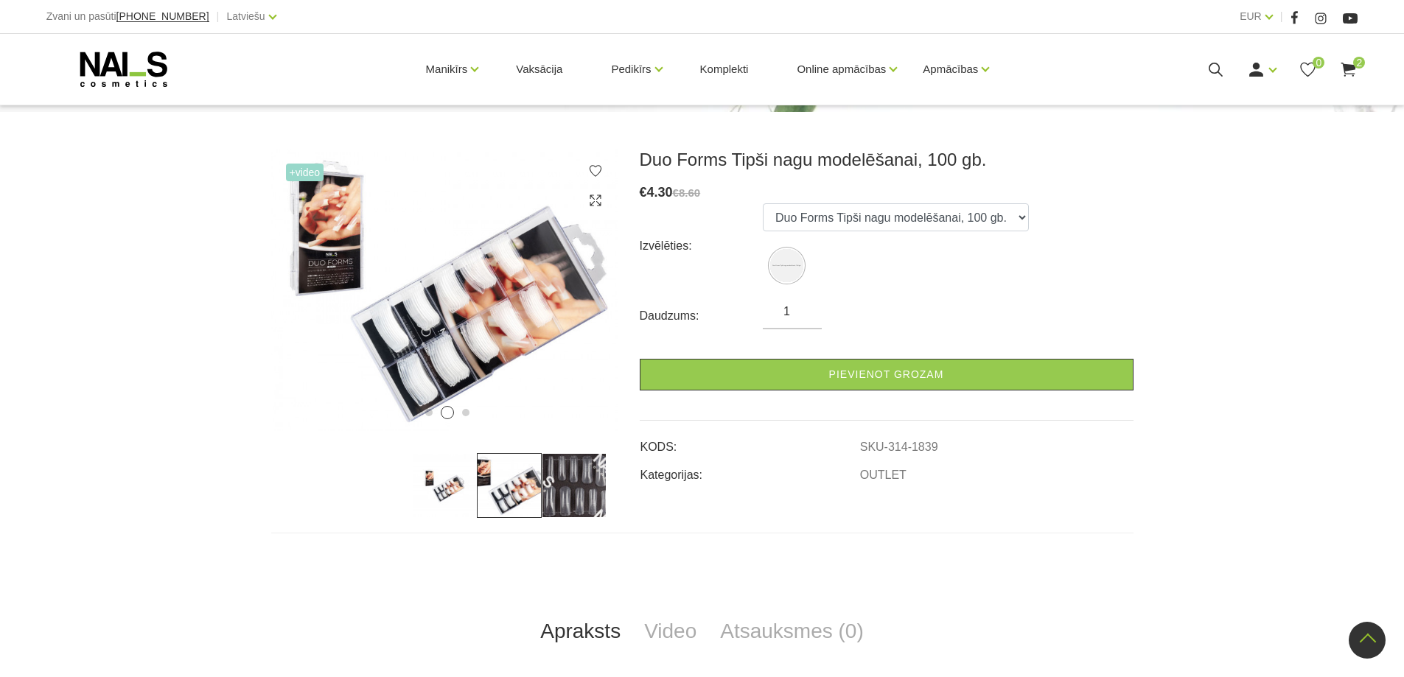
scroll to position [122, 0]
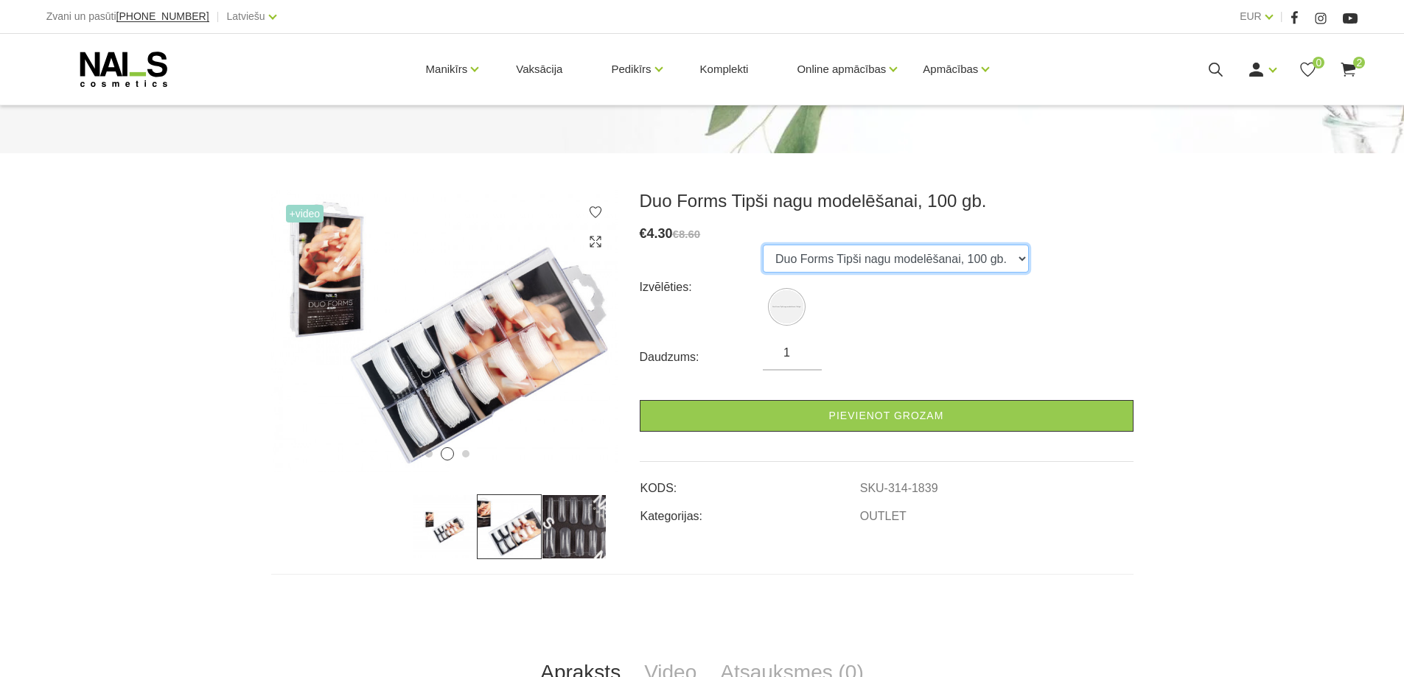
click at [933, 254] on select "Duo Forms Tipši nagu modelēšanai, 100 gb." at bounding box center [896, 259] width 266 height 28
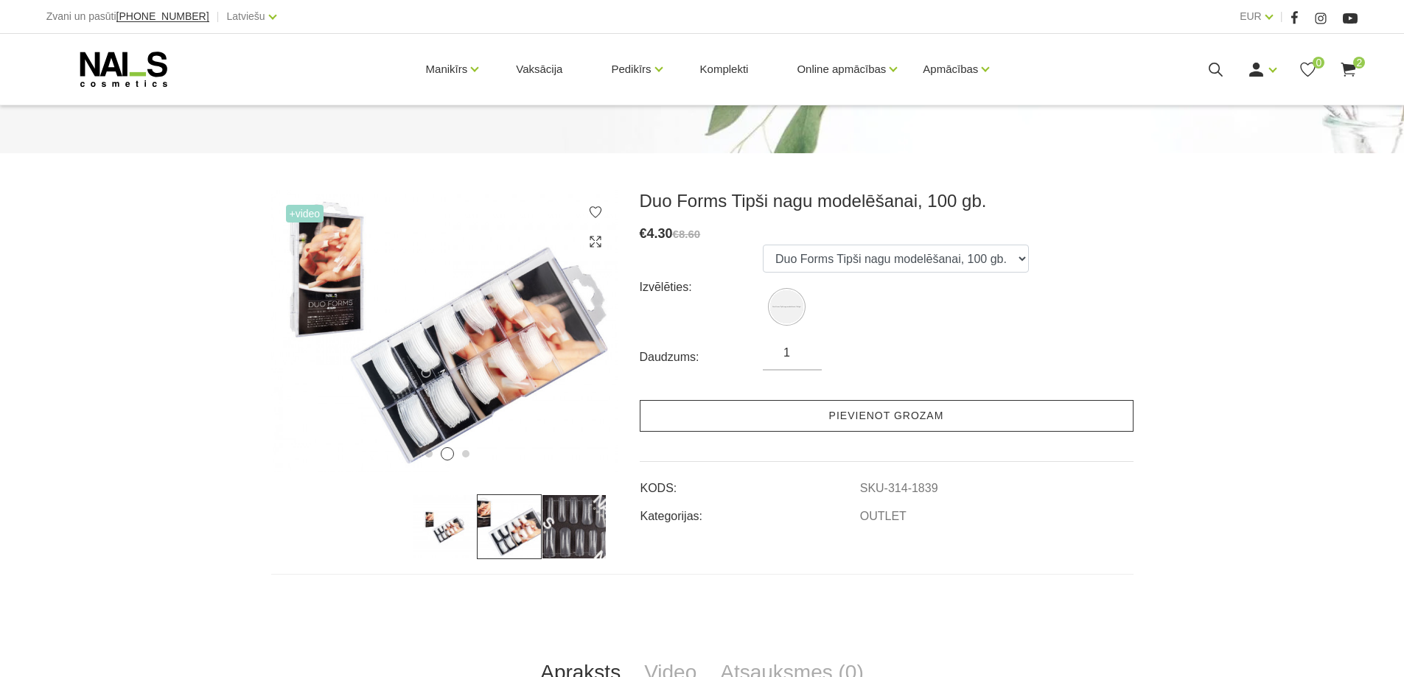
click at [910, 414] on link "Pievienot grozam" at bounding box center [887, 416] width 494 height 32
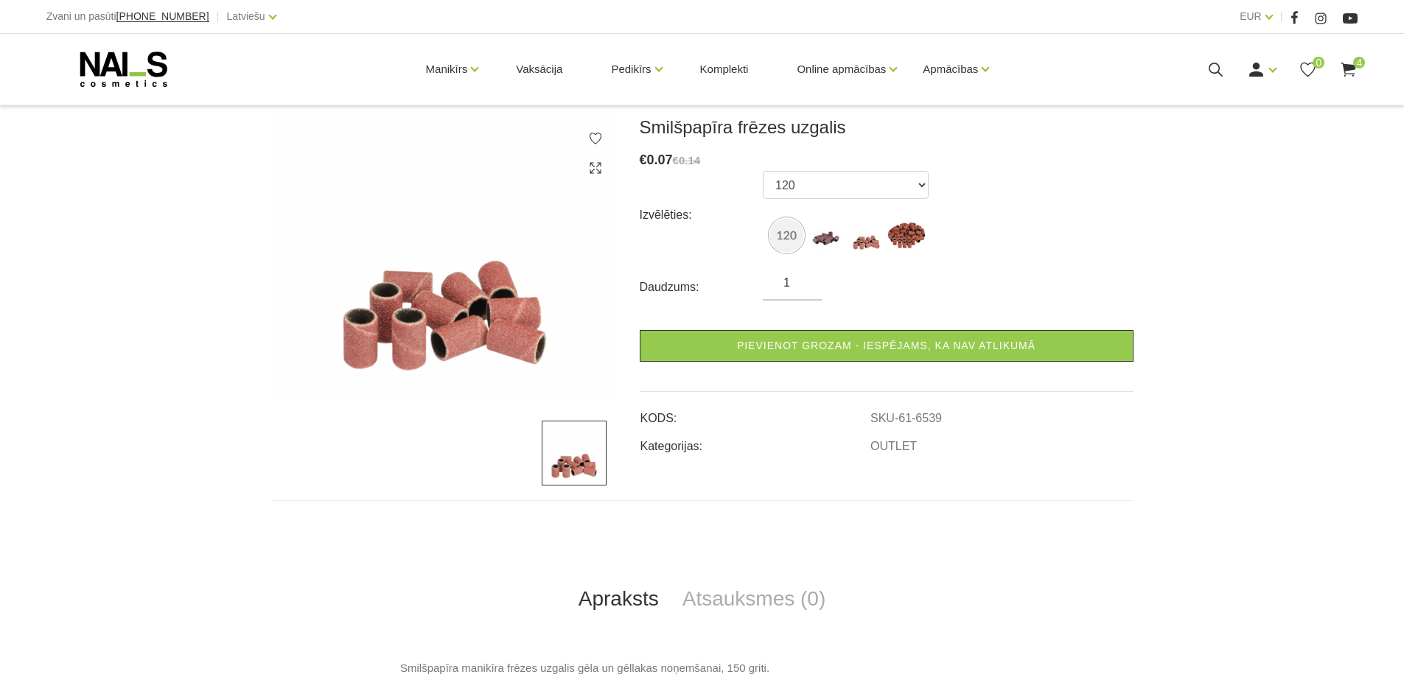
scroll to position [221, 0]
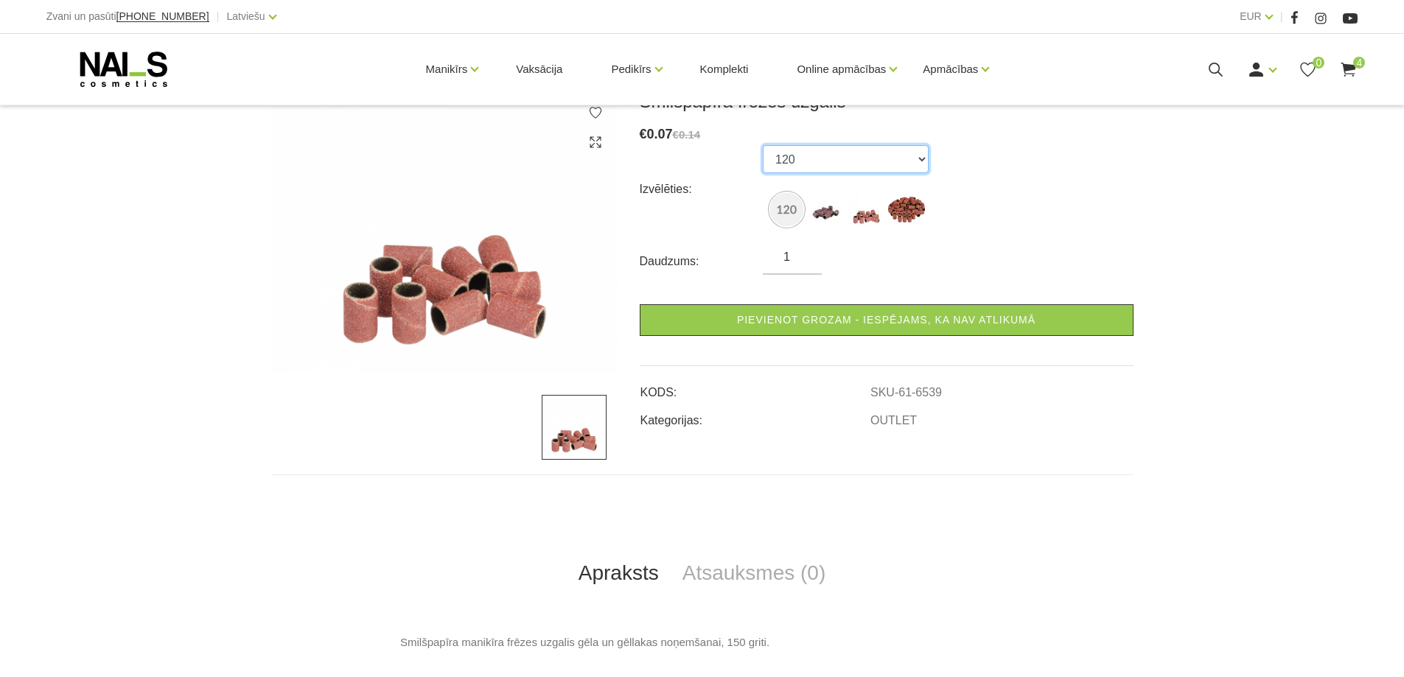
click at [860, 153] on select "120 150 120 (10pcs 120 (50pcs" at bounding box center [846, 159] width 166 height 28
select select "50"
click at [763, 145] on select "120 150 120 (10pcs 120 (50pcs" at bounding box center [846, 159] width 166 height 28
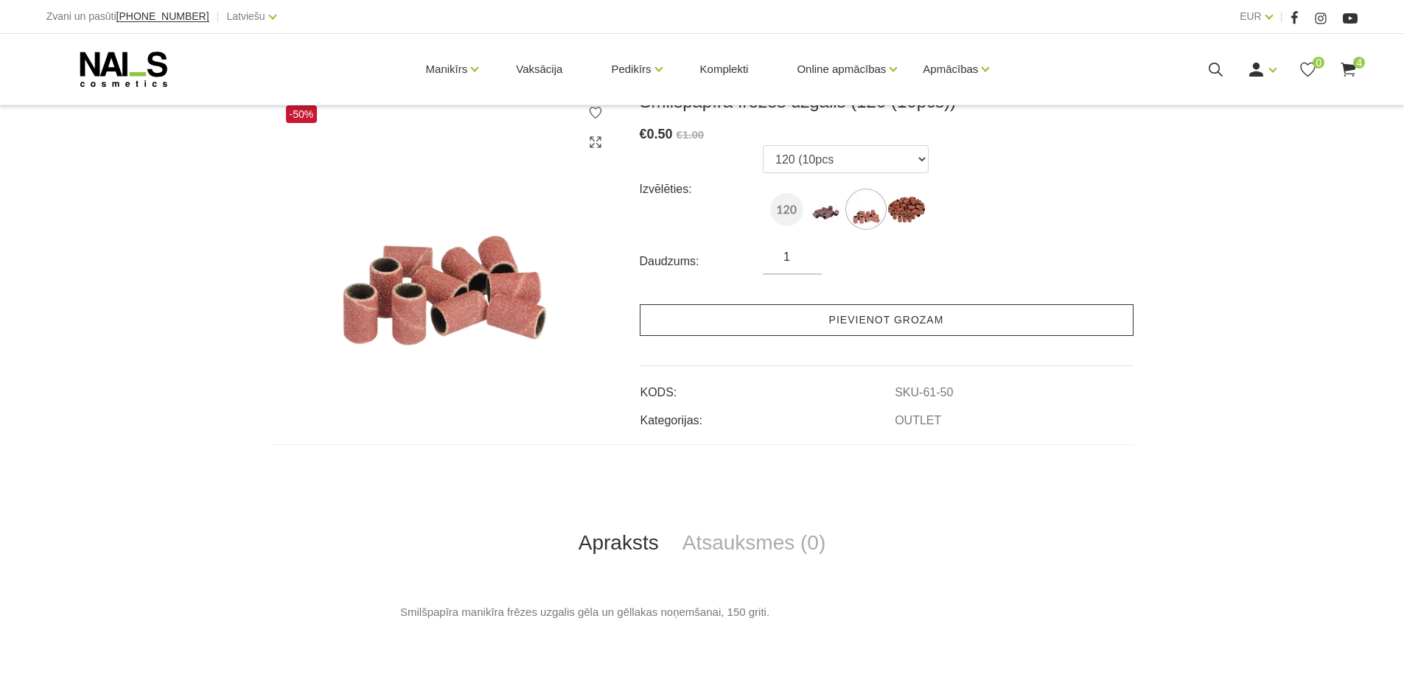
click at [910, 317] on link "Pievienot grozam" at bounding box center [887, 320] width 494 height 32
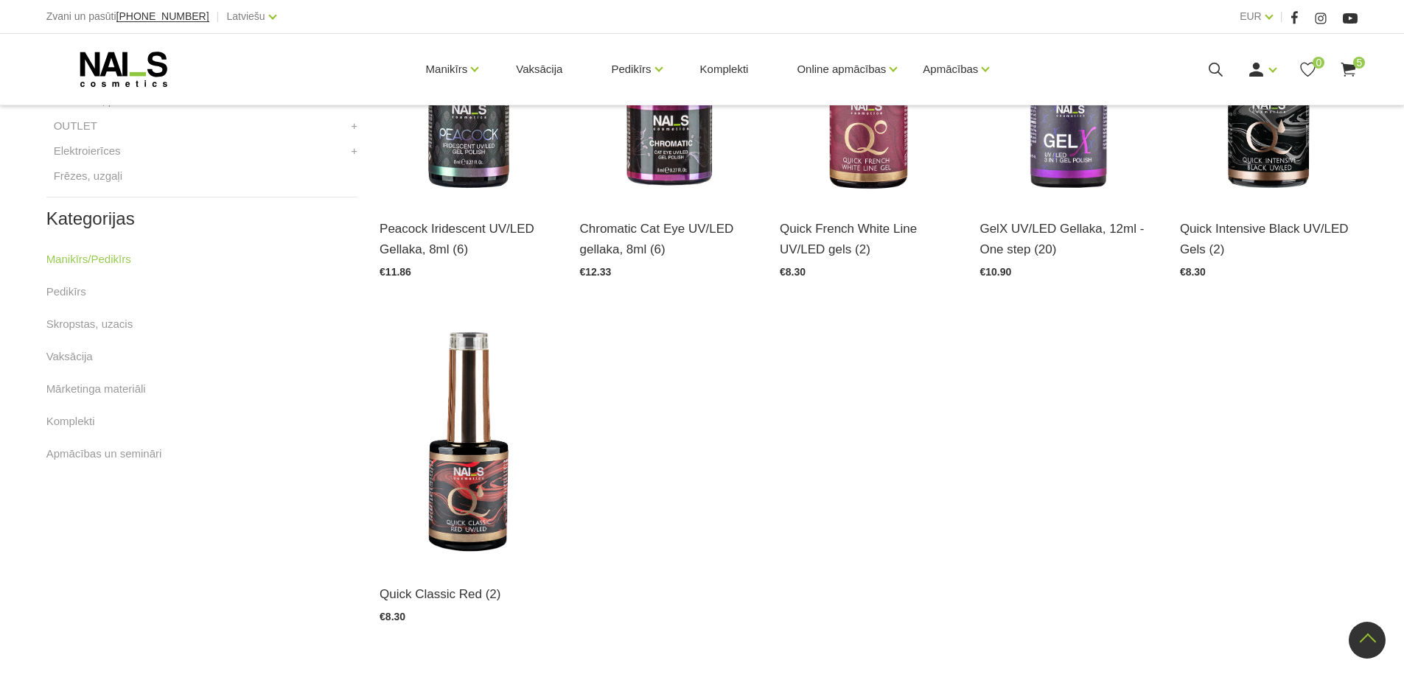
scroll to position [885, 0]
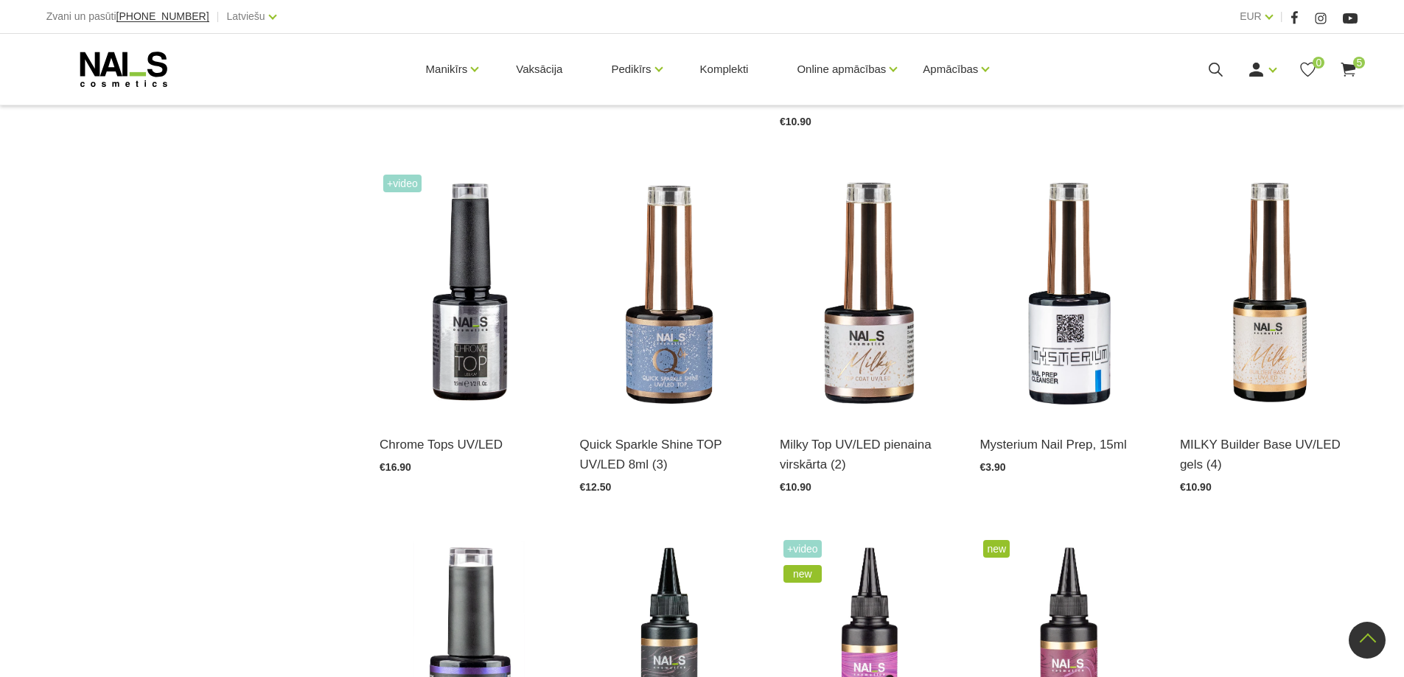
scroll to position [1622, 0]
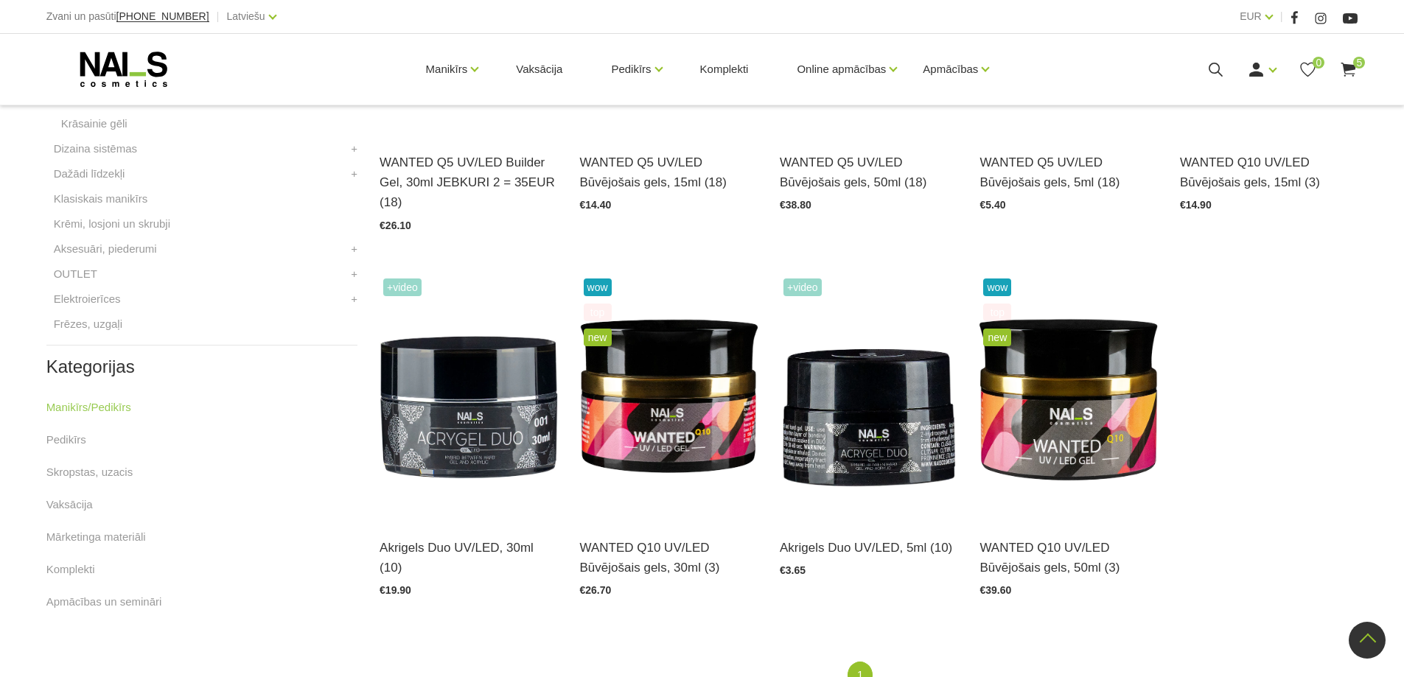
scroll to position [590, 0]
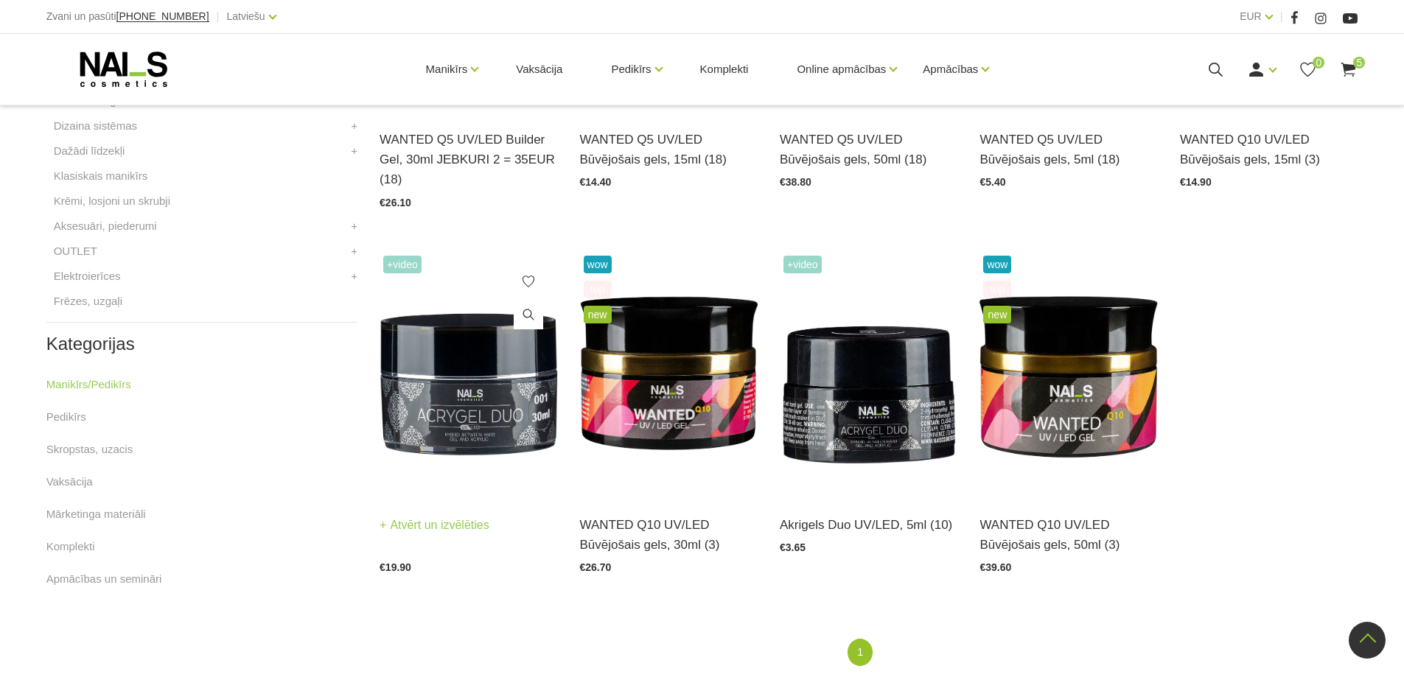
click at [458, 411] on img at bounding box center [469, 374] width 178 height 245
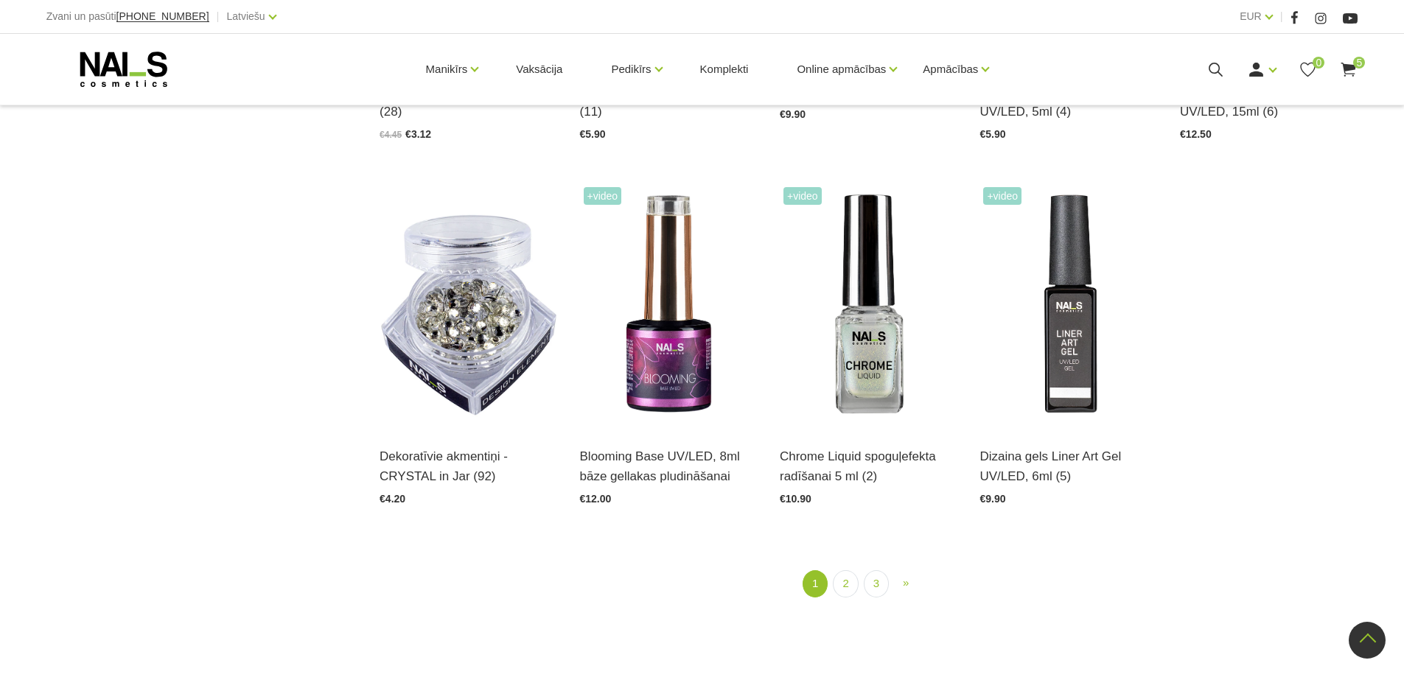
scroll to position [1769, 0]
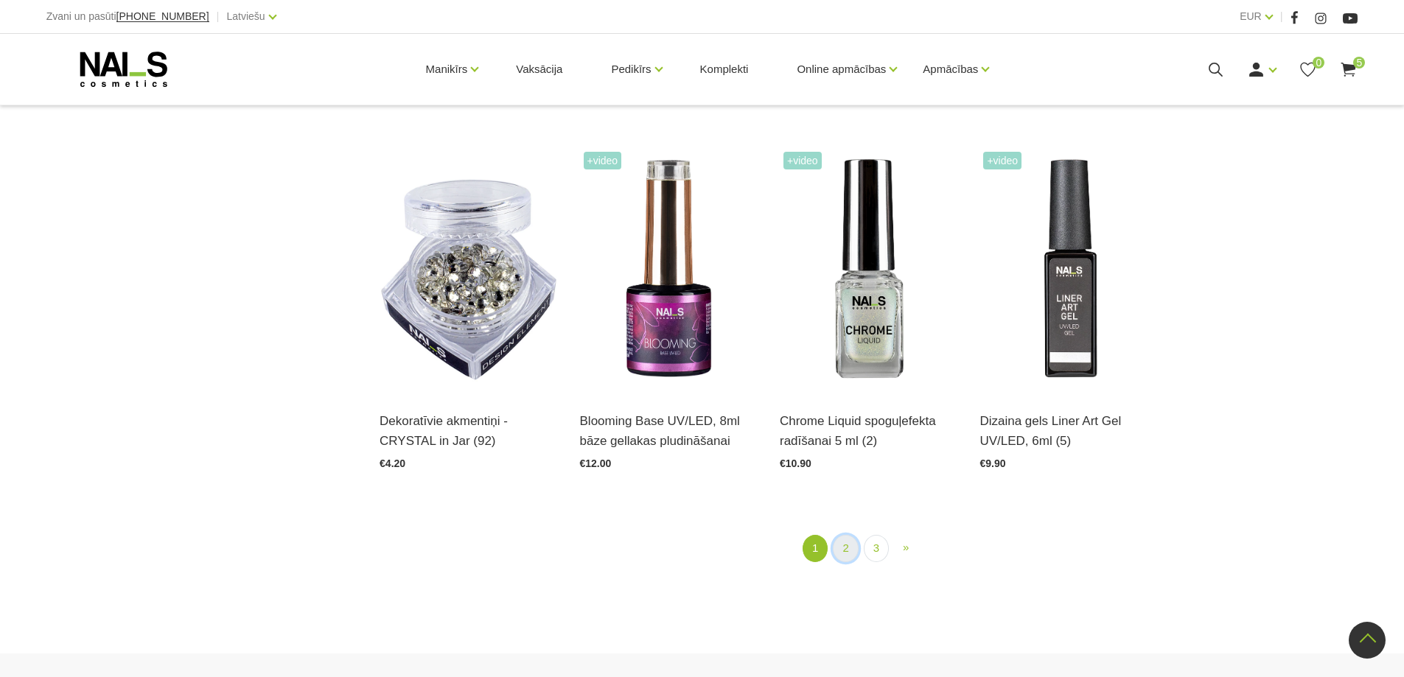
click at [848, 549] on link "2" at bounding box center [845, 548] width 25 height 27
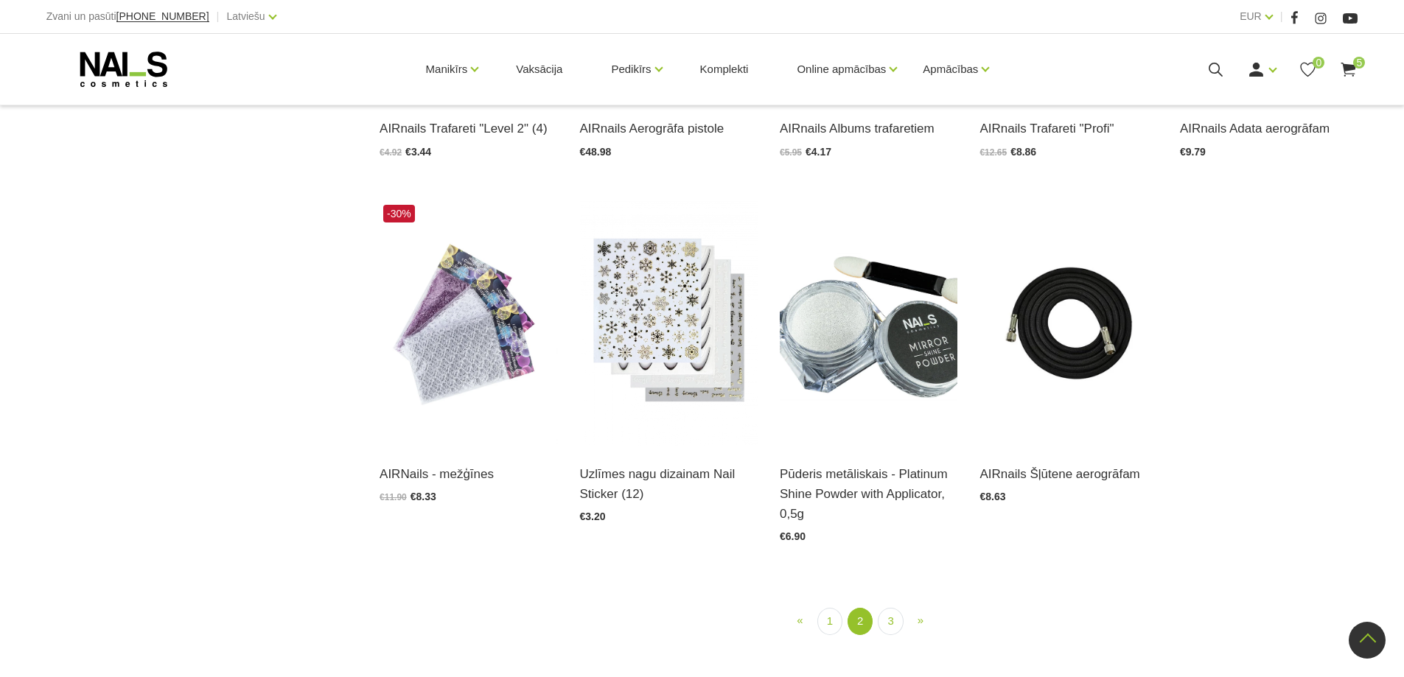
scroll to position [1702, 0]
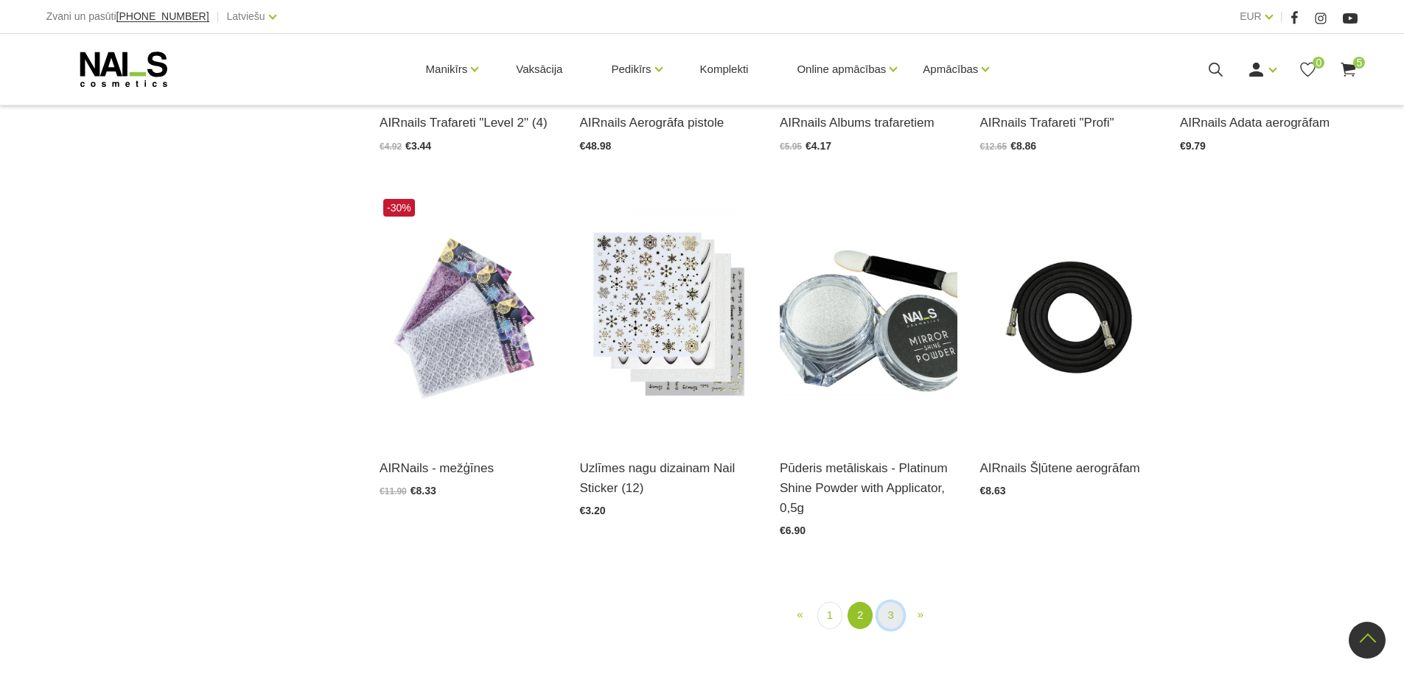
click at [892, 610] on link "3" at bounding box center [890, 615] width 25 height 27
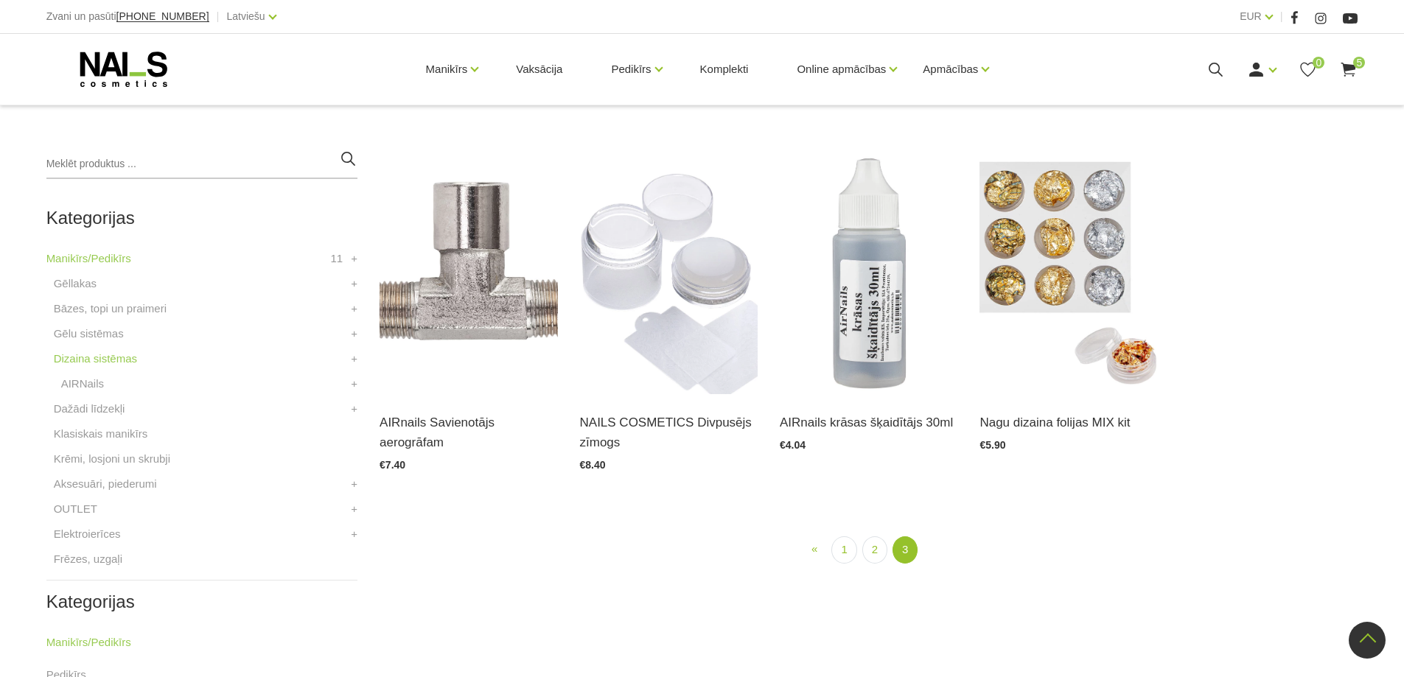
scroll to position [301, 0]
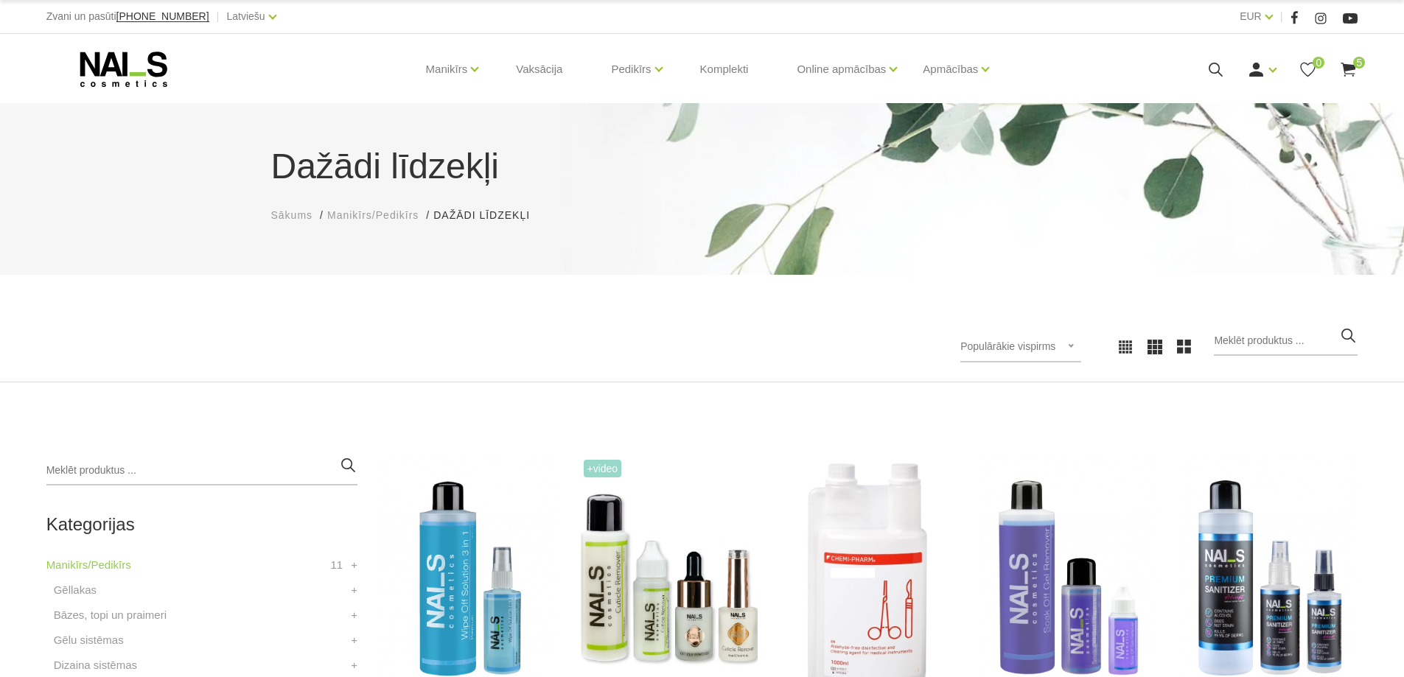
click at [1350, 69] on use at bounding box center [1349, 70] width 15 height 14
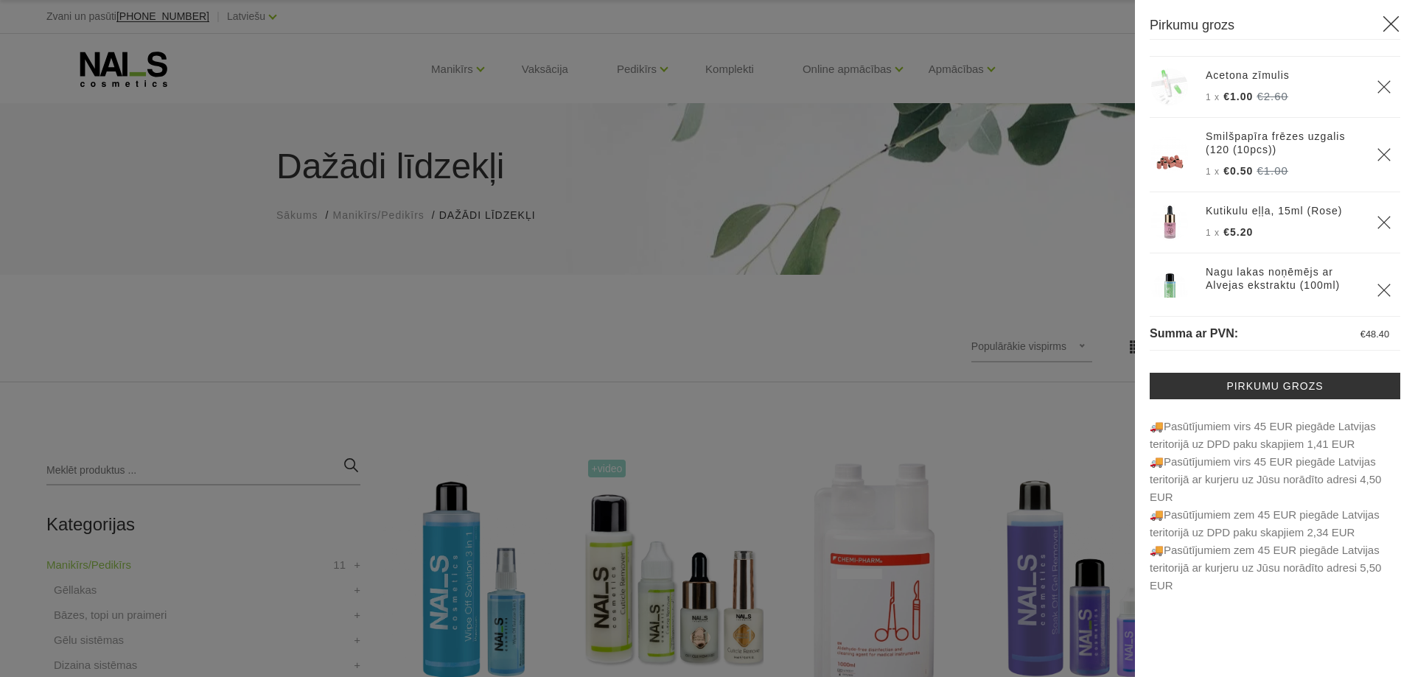
scroll to position [273, 0]
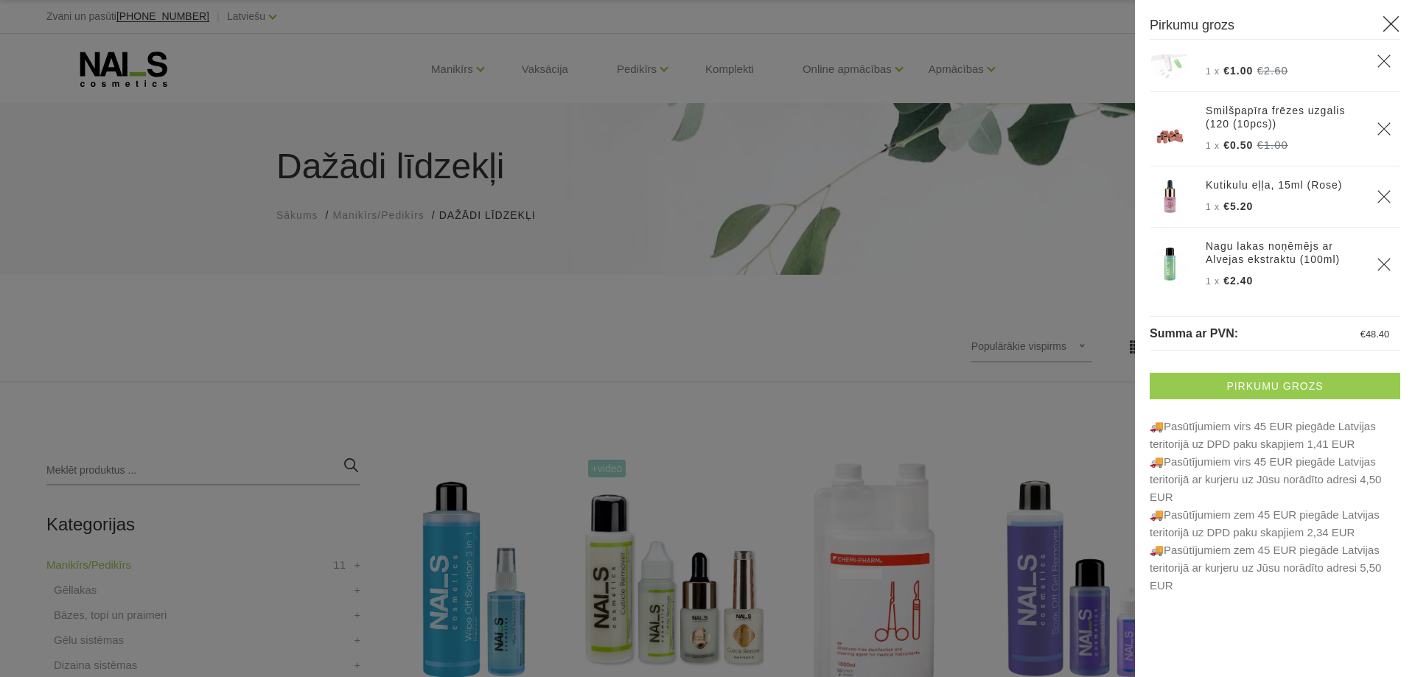
click at [1287, 387] on link "Pirkumu grozs" at bounding box center [1275, 386] width 251 height 27
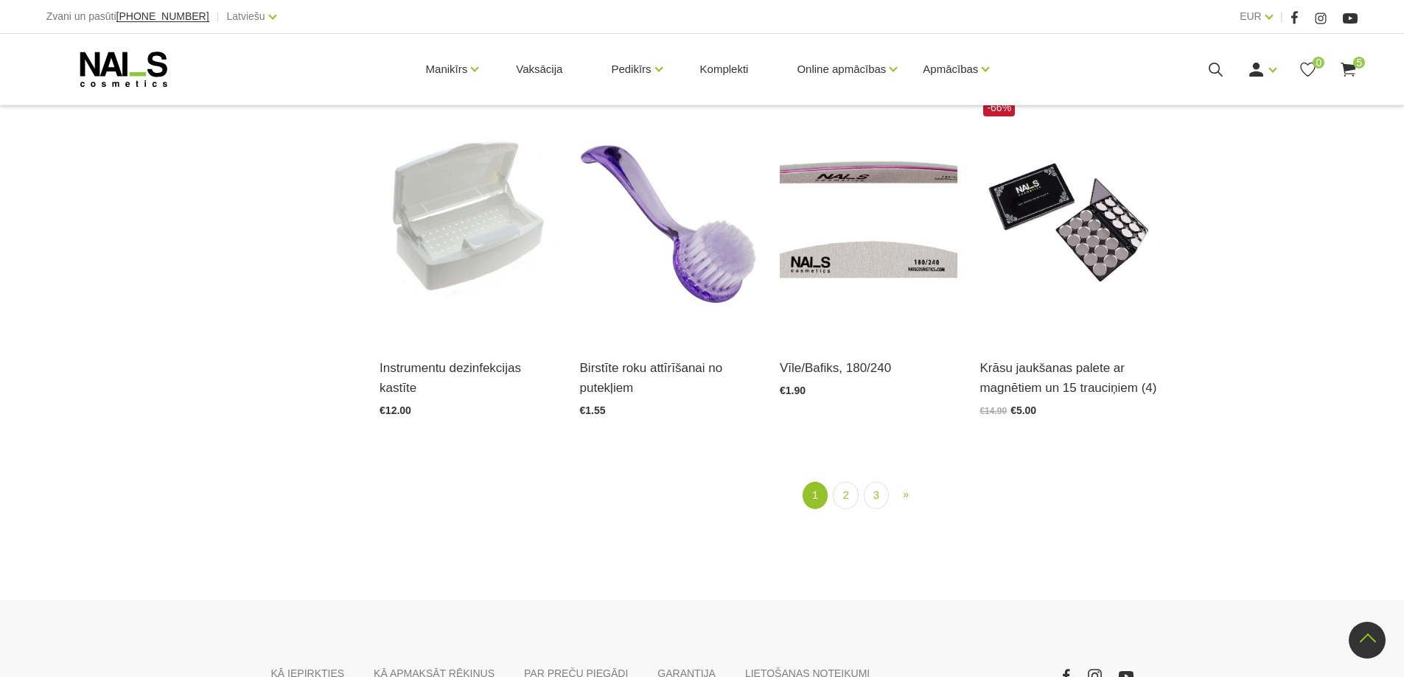
scroll to position [1843, 0]
click at [848, 495] on link "2" at bounding box center [845, 494] width 25 height 27
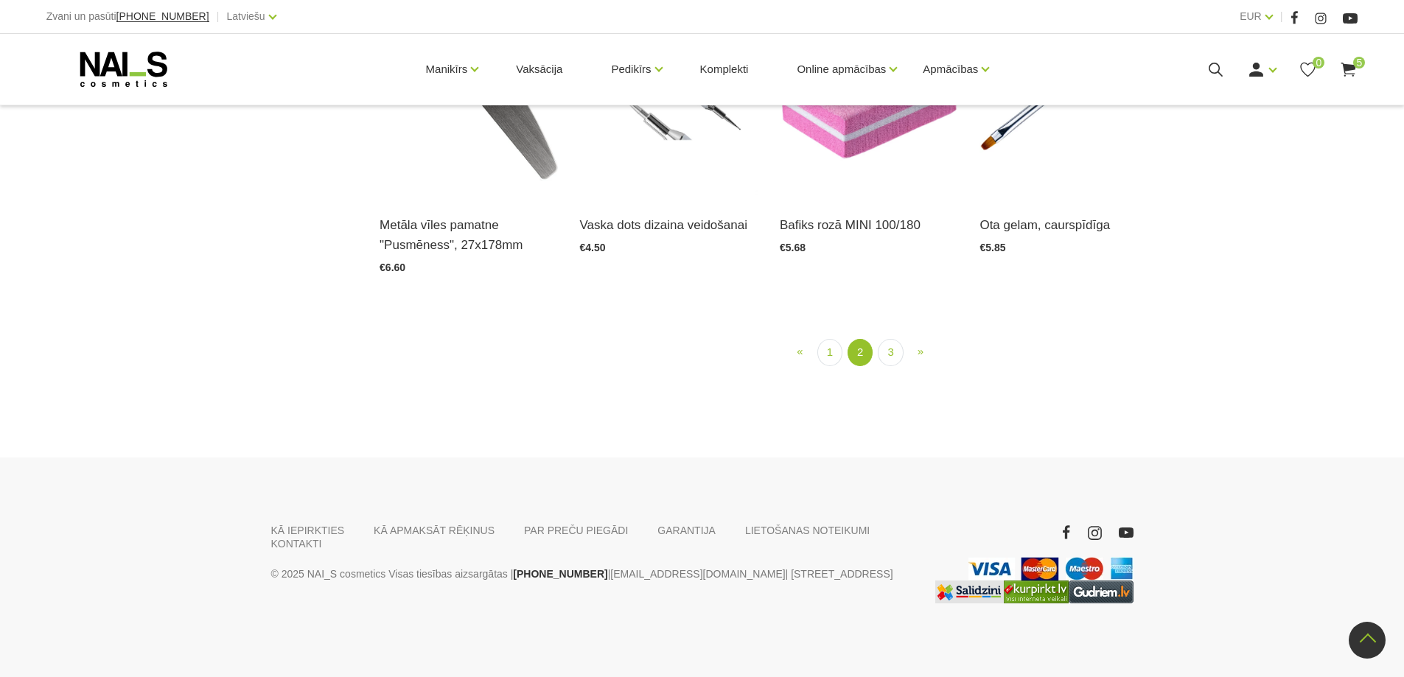
scroll to position [1776, 0]
click at [890, 366] on link "3" at bounding box center [890, 352] width 25 height 27
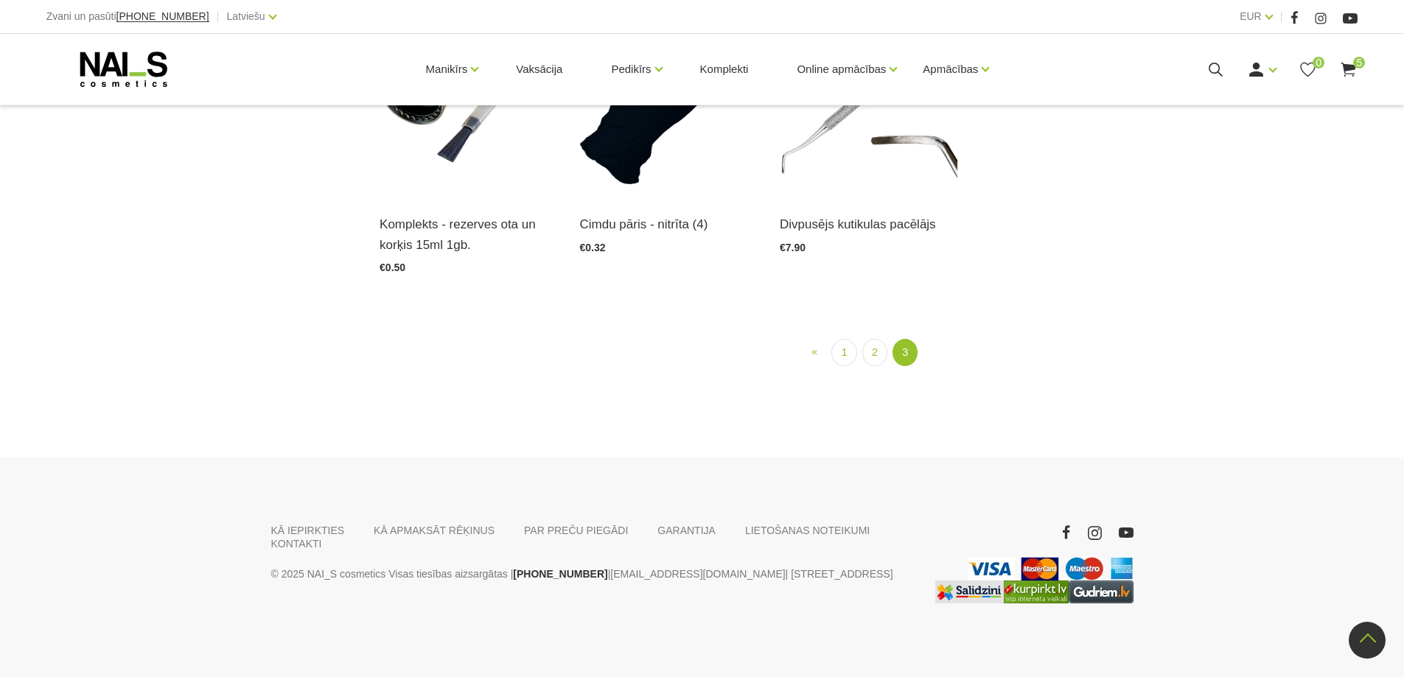
scroll to position [1776, 0]
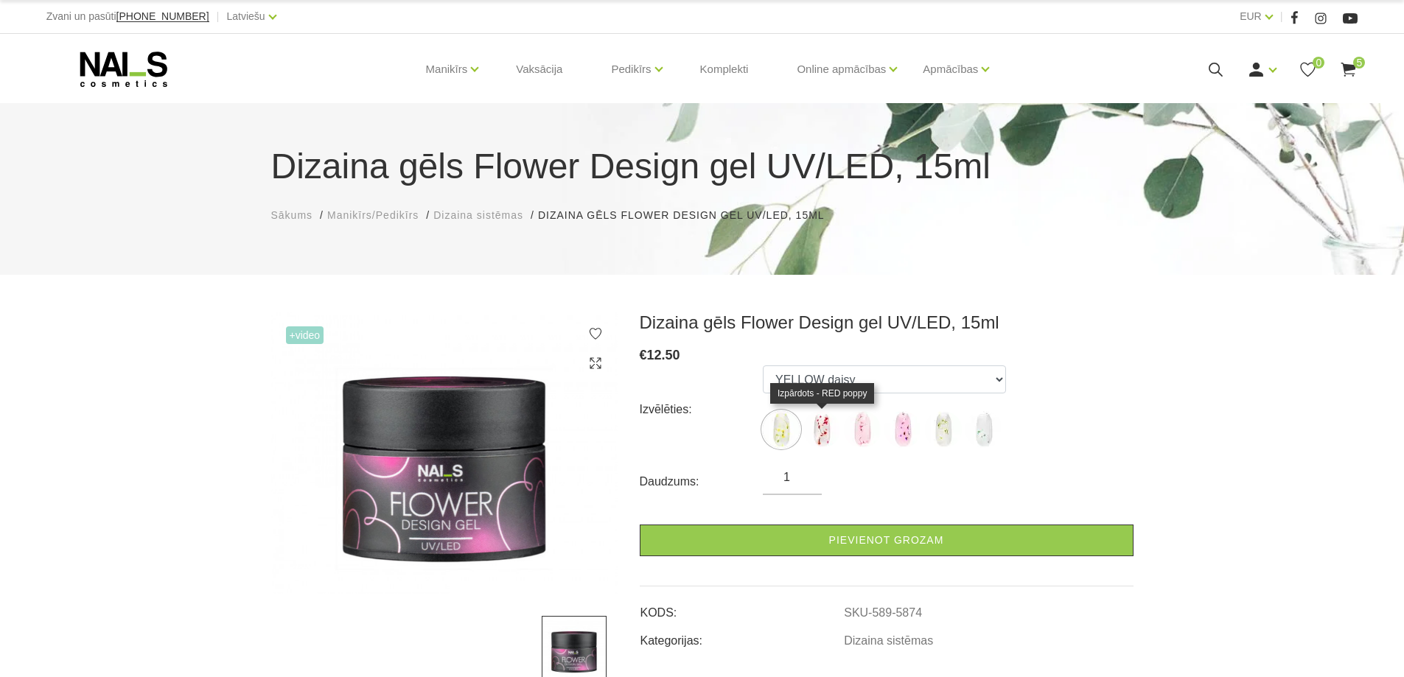
click at [823, 425] on img at bounding box center [822, 429] width 37 height 37
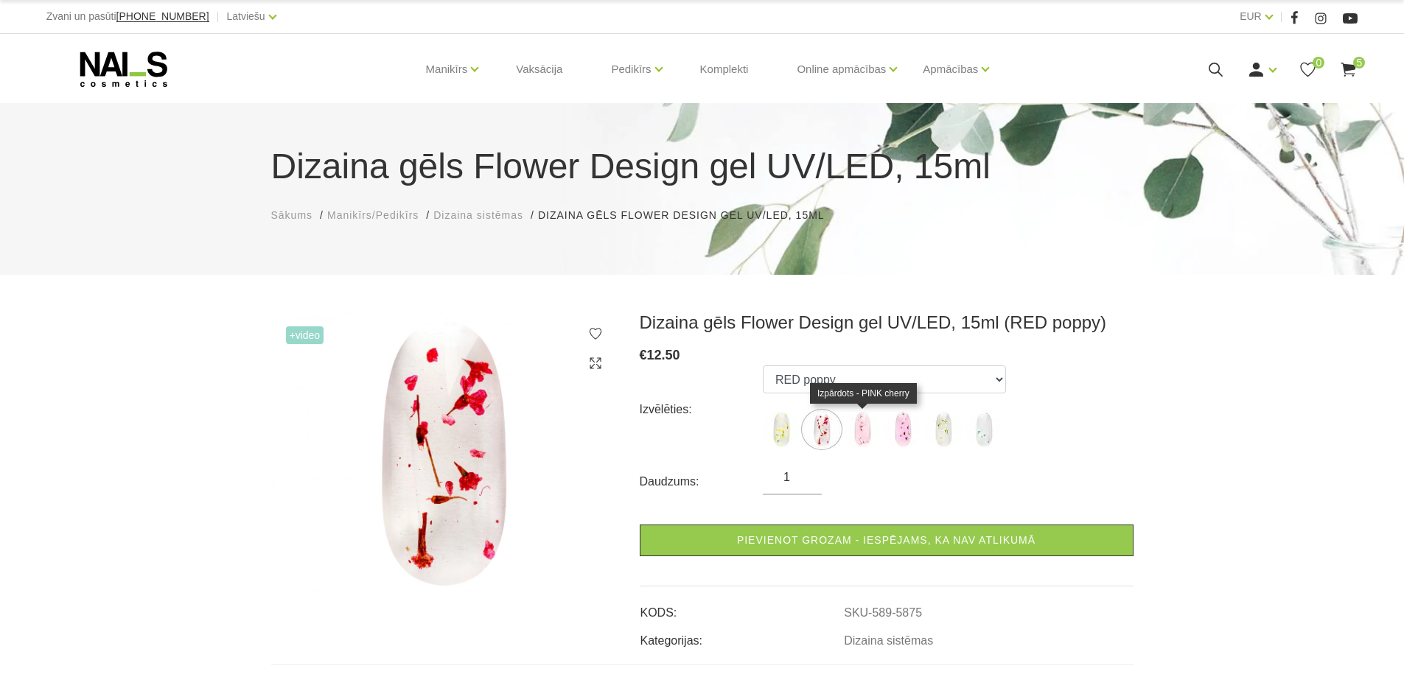
click at [857, 425] on img at bounding box center [862, 429] width 37 height 37
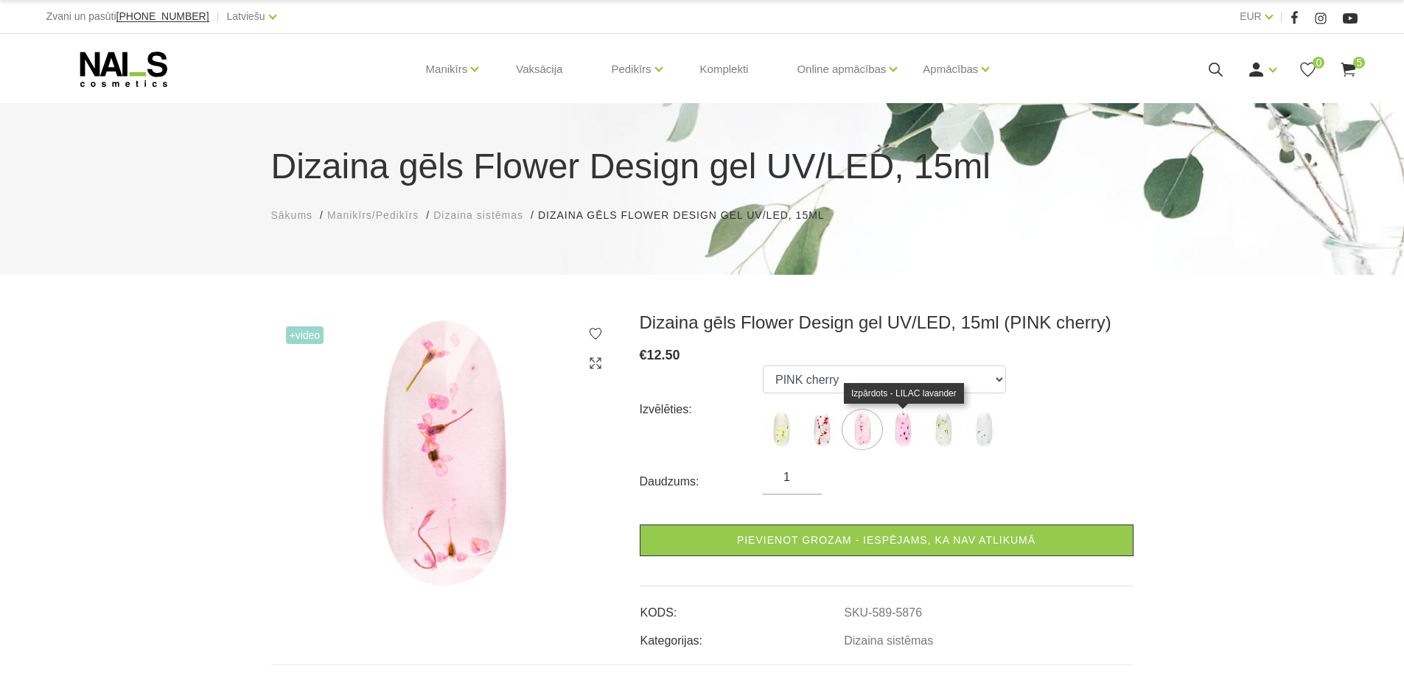
click at [902, 430] on img at bounding box center [903, 429] width 37 height 37
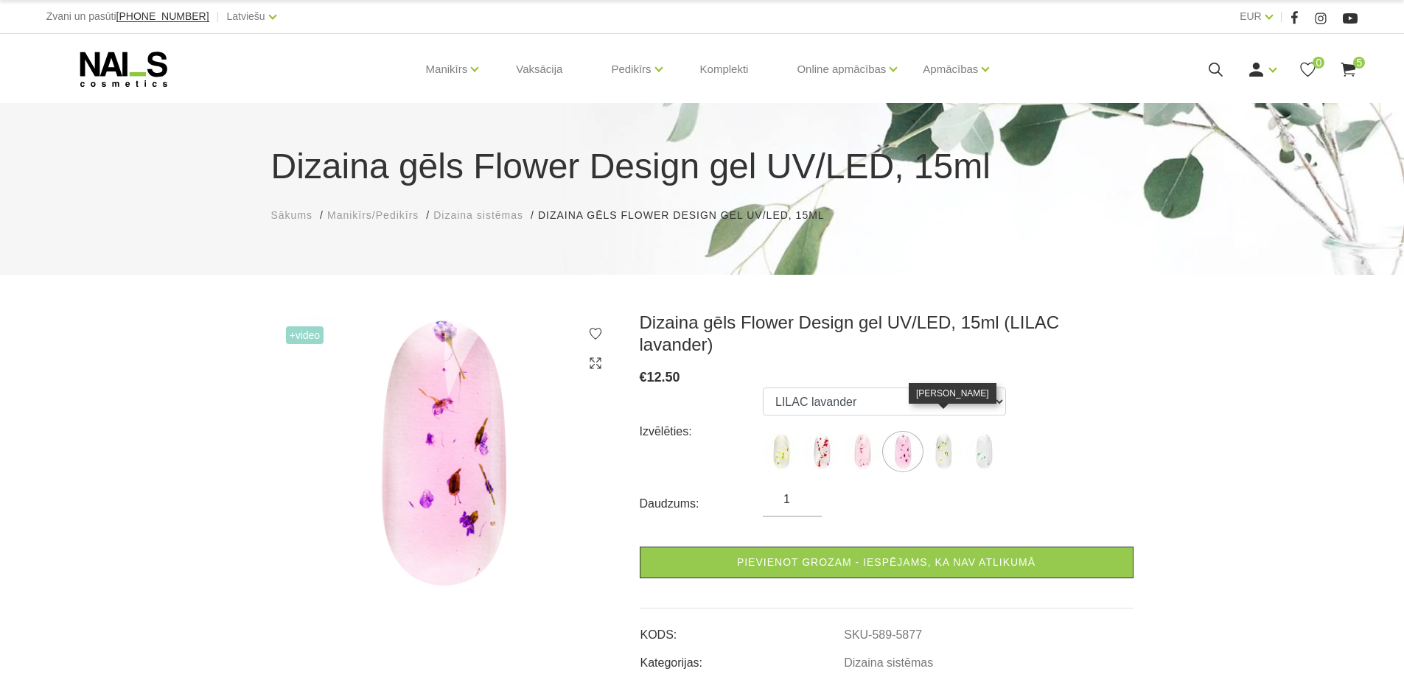
click at [960, 433] on img at bounding box center [943, 451] width 37 height 37
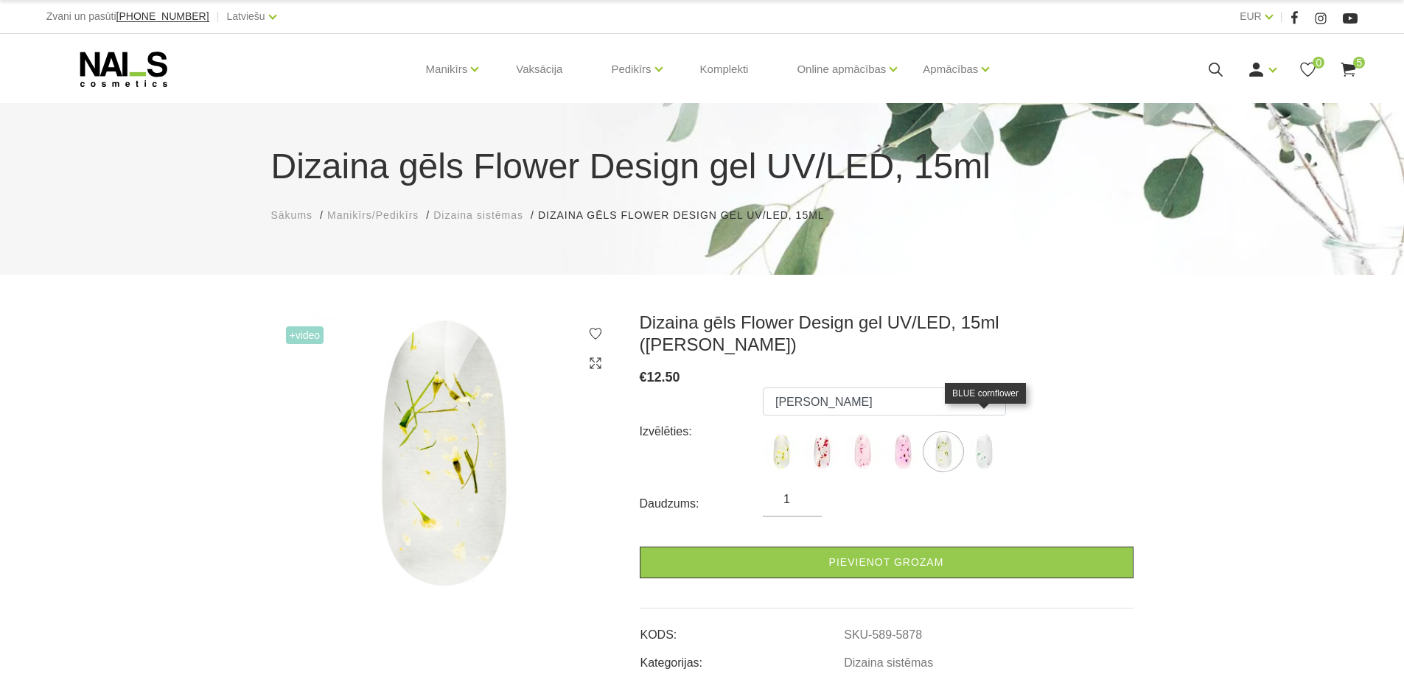
click at [980, 433] on img at bounding box center [984, 451] width 37 height 37
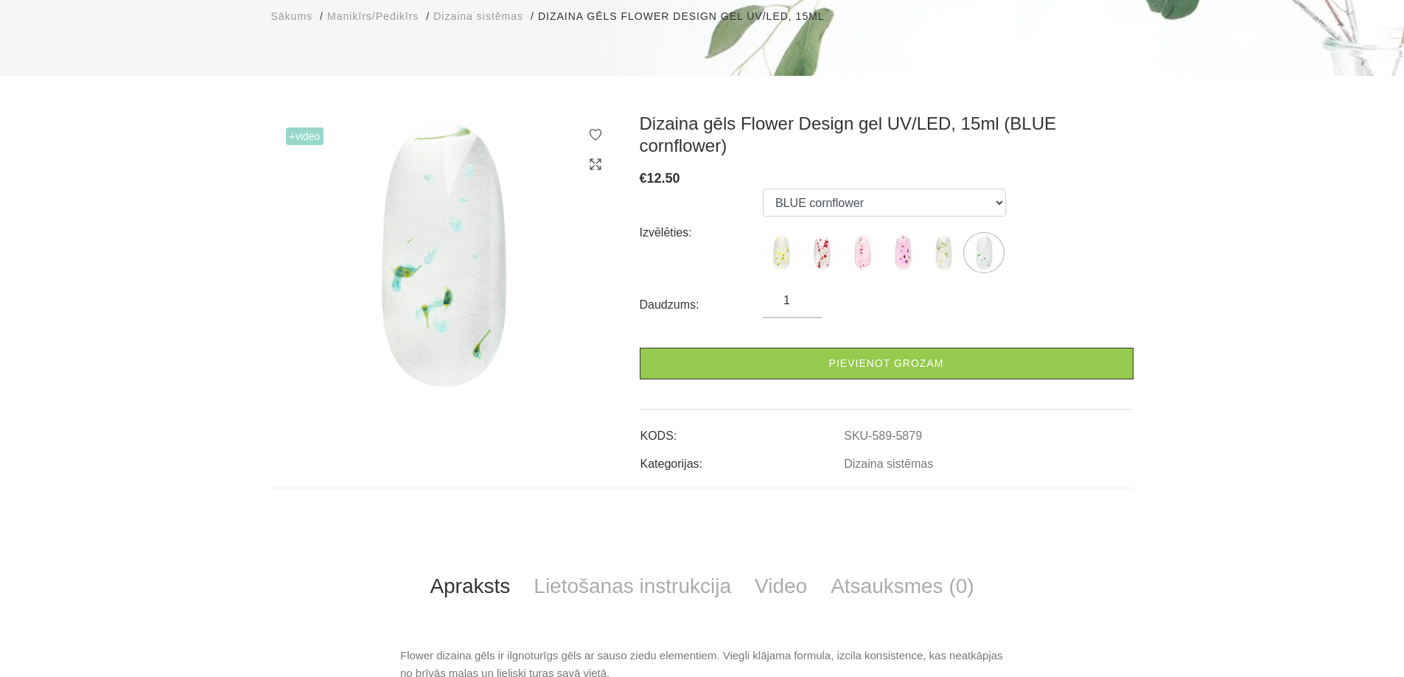
scroll to position [295, 0]
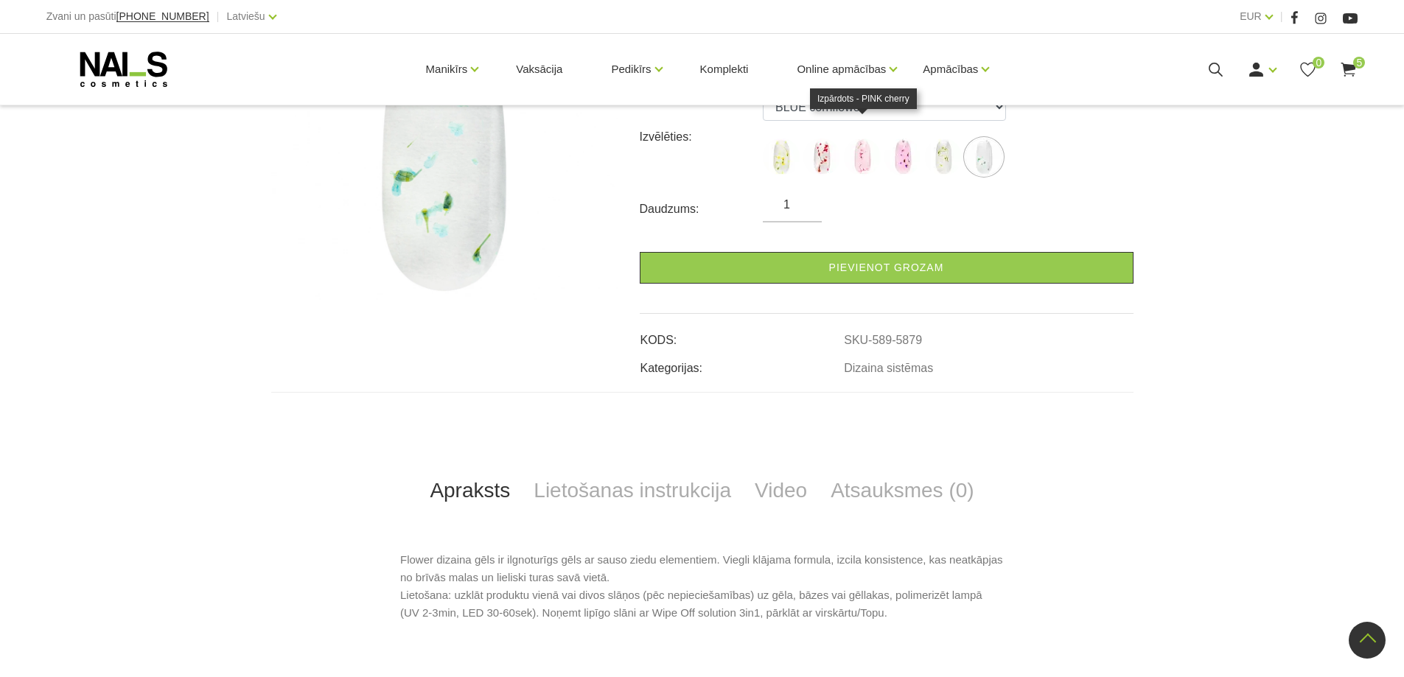
click at [862, 141] on img at bounding box center [862, 157] width 37 height 37
select select "5876"
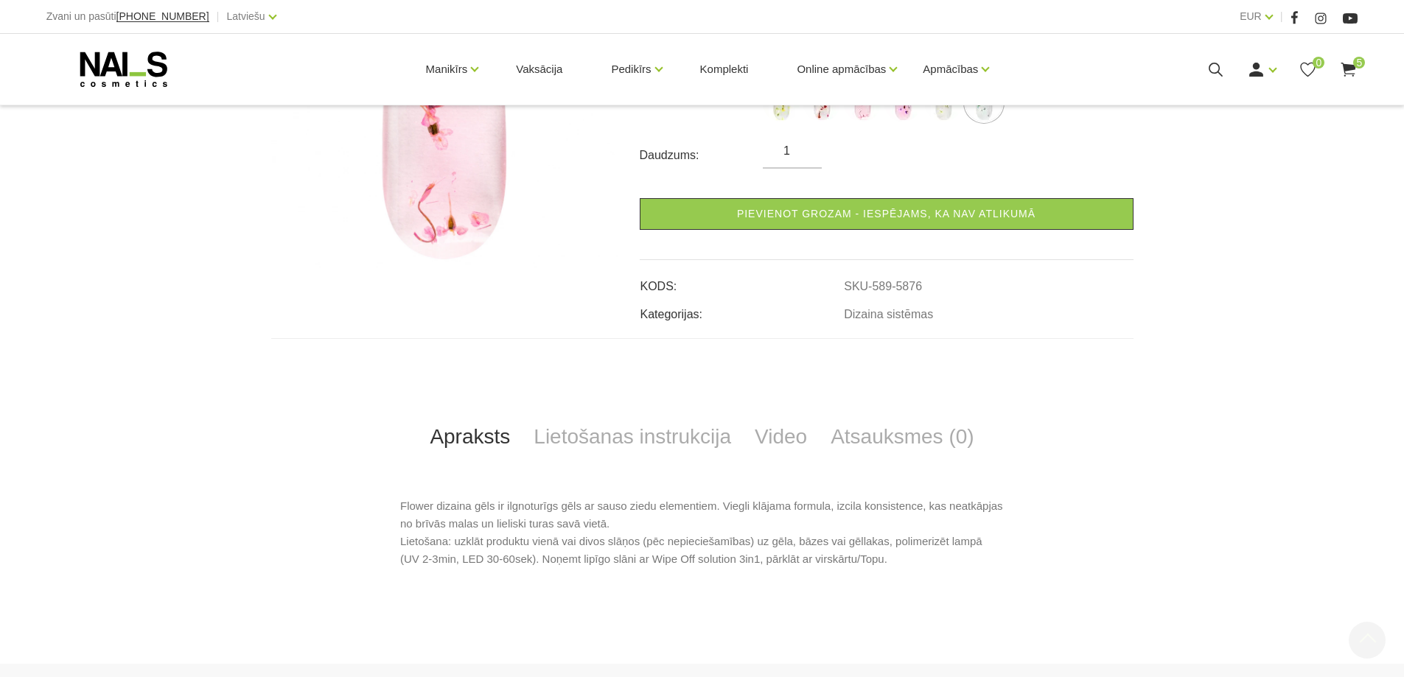
scroll to position [551, 0]
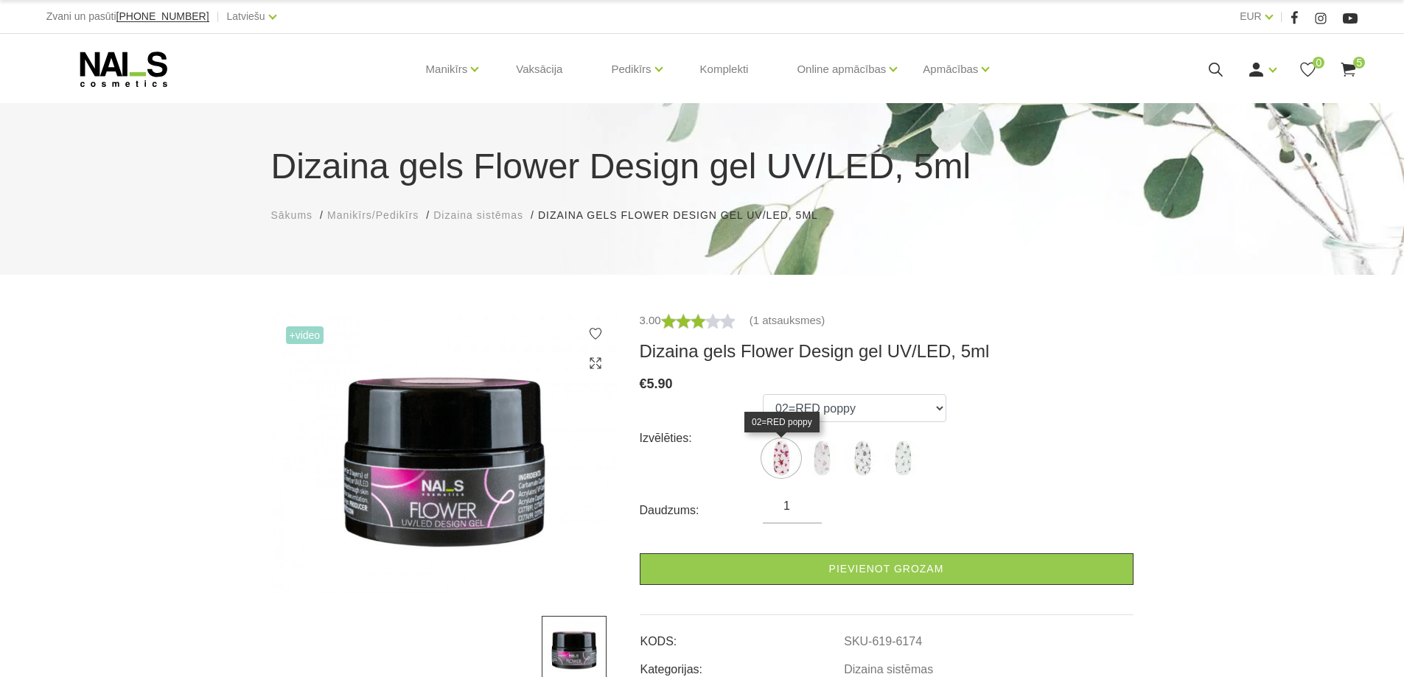
click at [780, 458] on img at bounding box center [781, 458] width 37 height 37
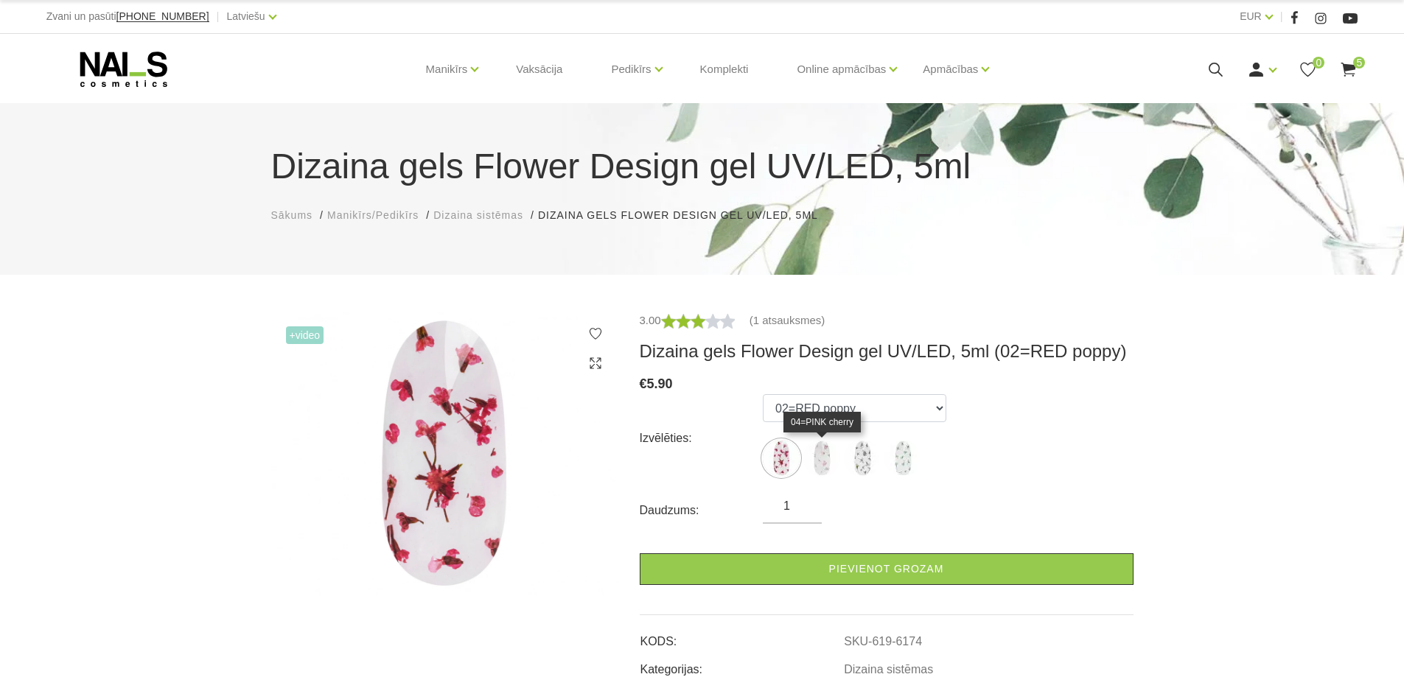
click at [827, 461] on img at bounding box center [822, 458] width 37 height 37
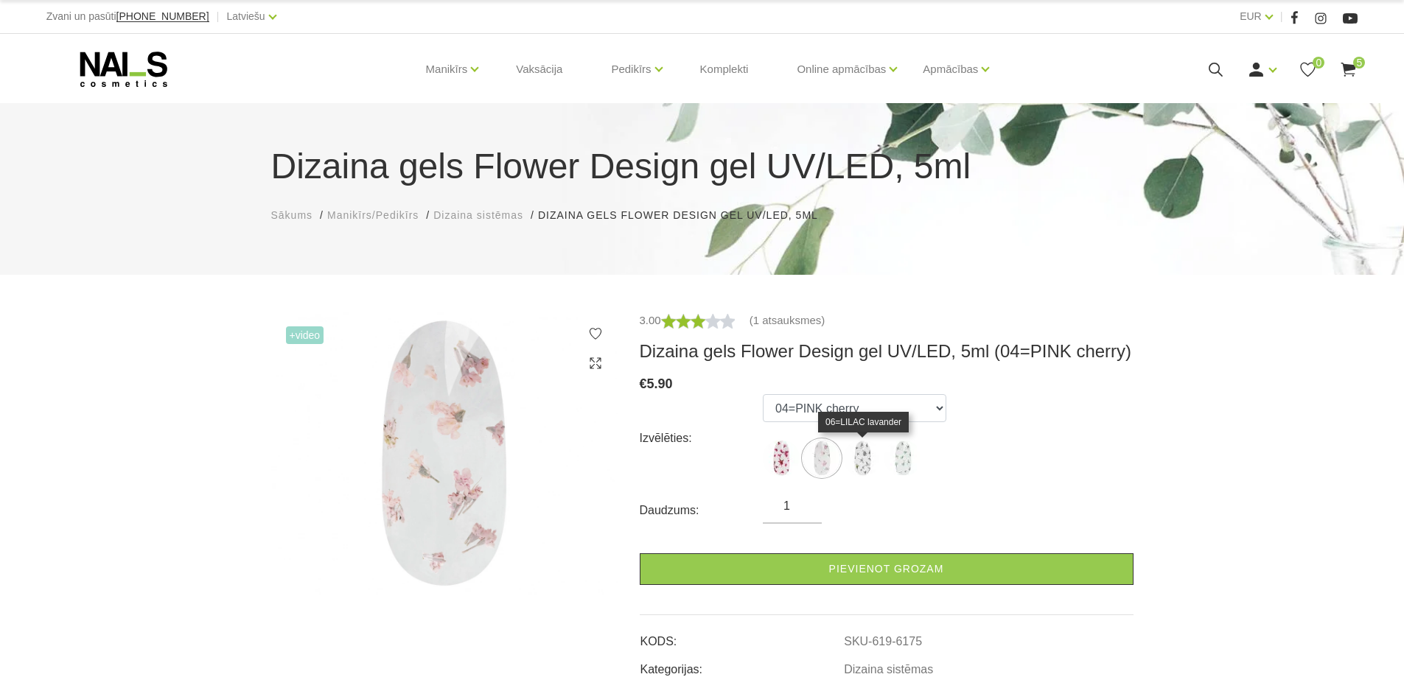
click at [858, 456] on img at bounding box center [862, 458] width 37 height 37
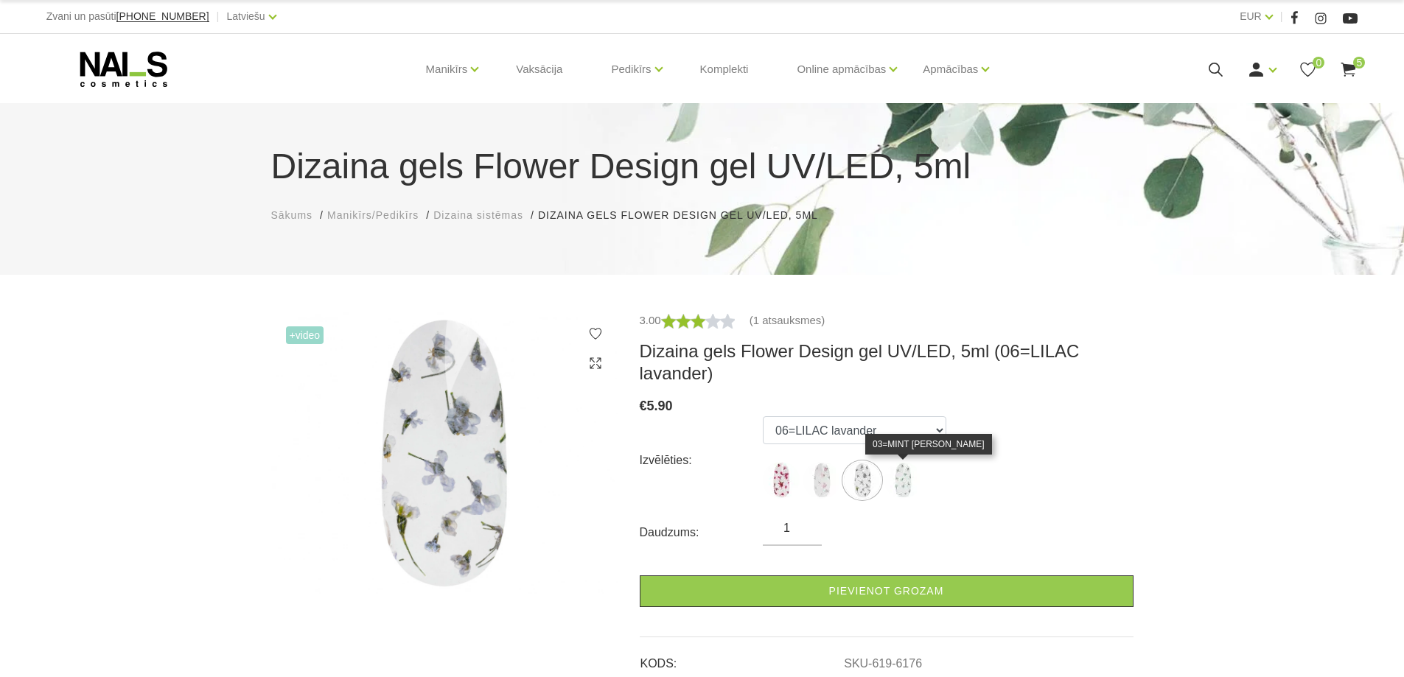
click at [899, 472] on img at bounding box center [903, 480] width 37 height 37
select select "6177"
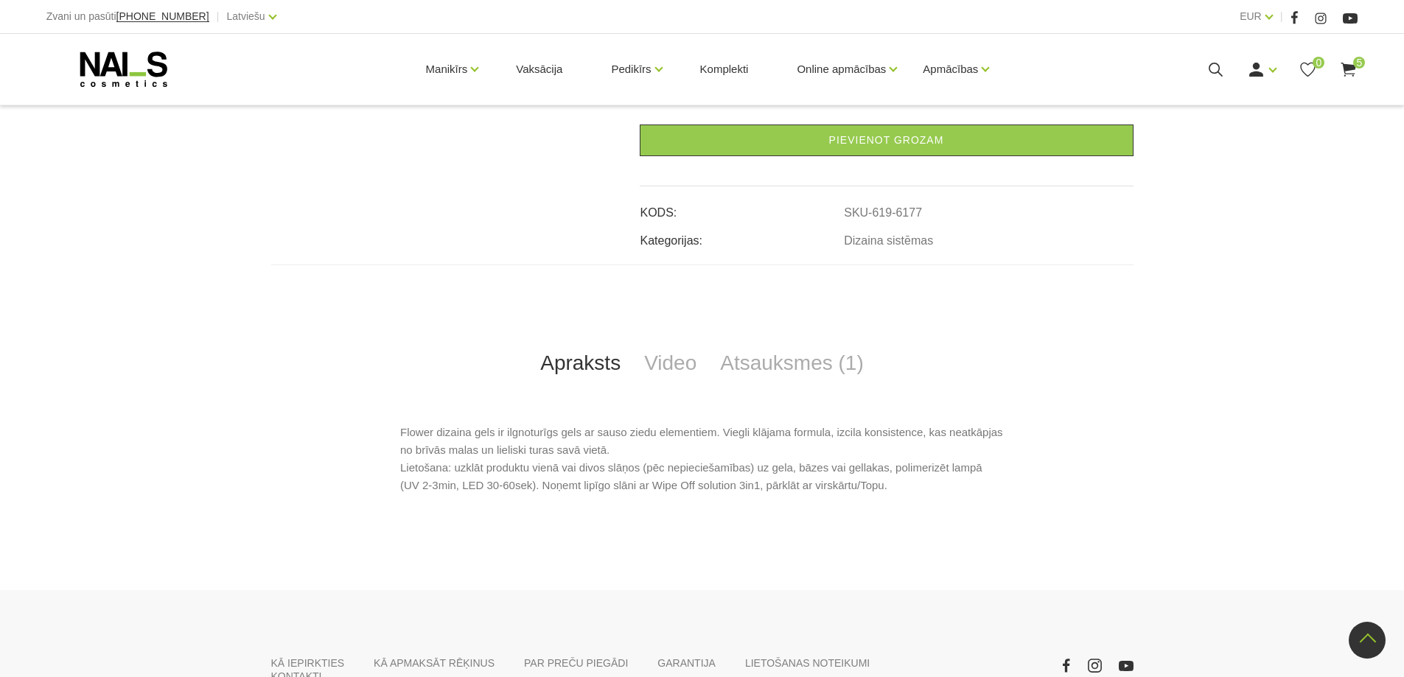
scroll to position [211, 0]
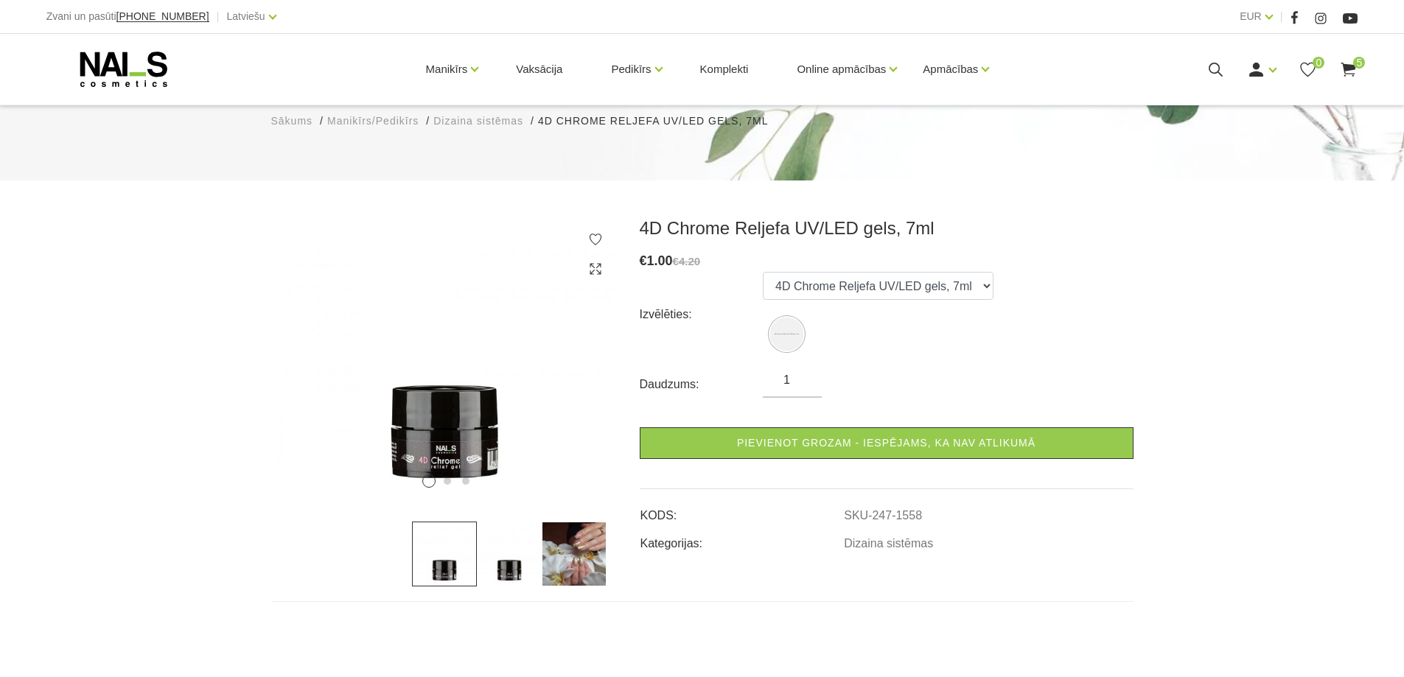
scroll to position [369, 0]
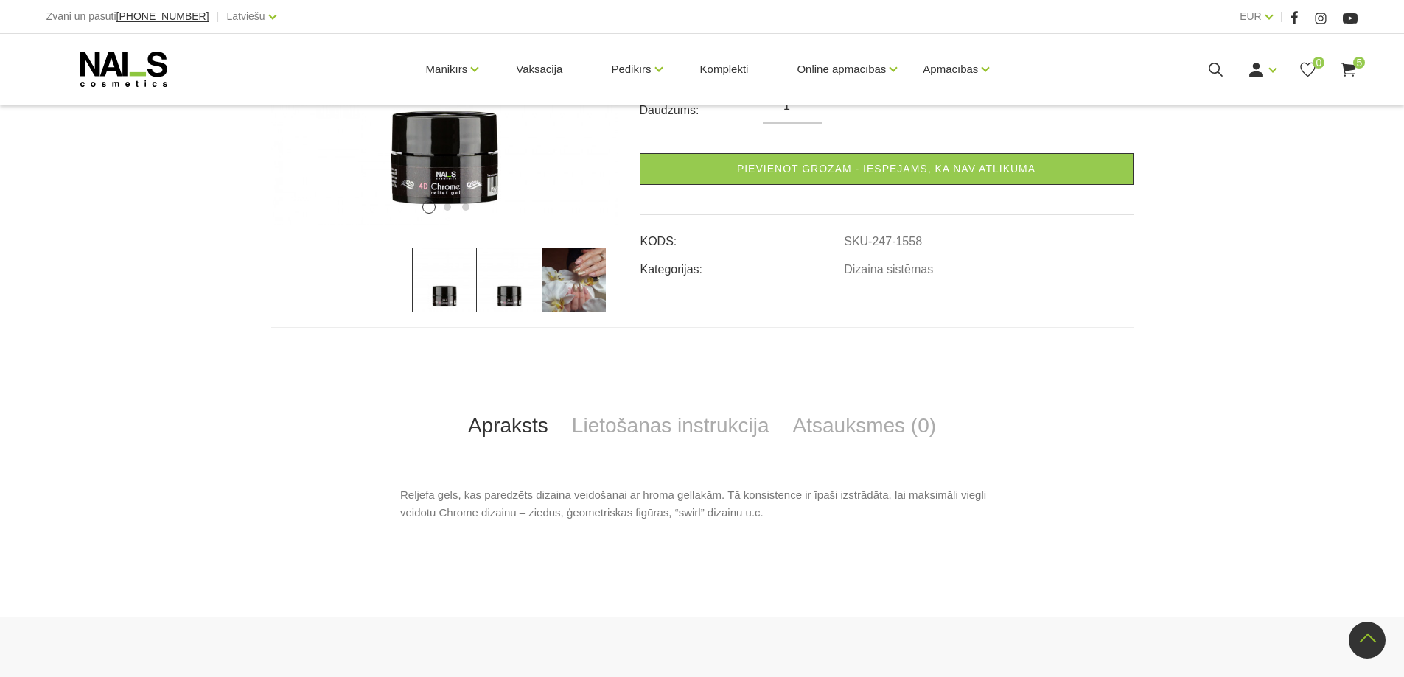
click at [582, 277] on img at bounding box center [574, 280] width 65 height 65
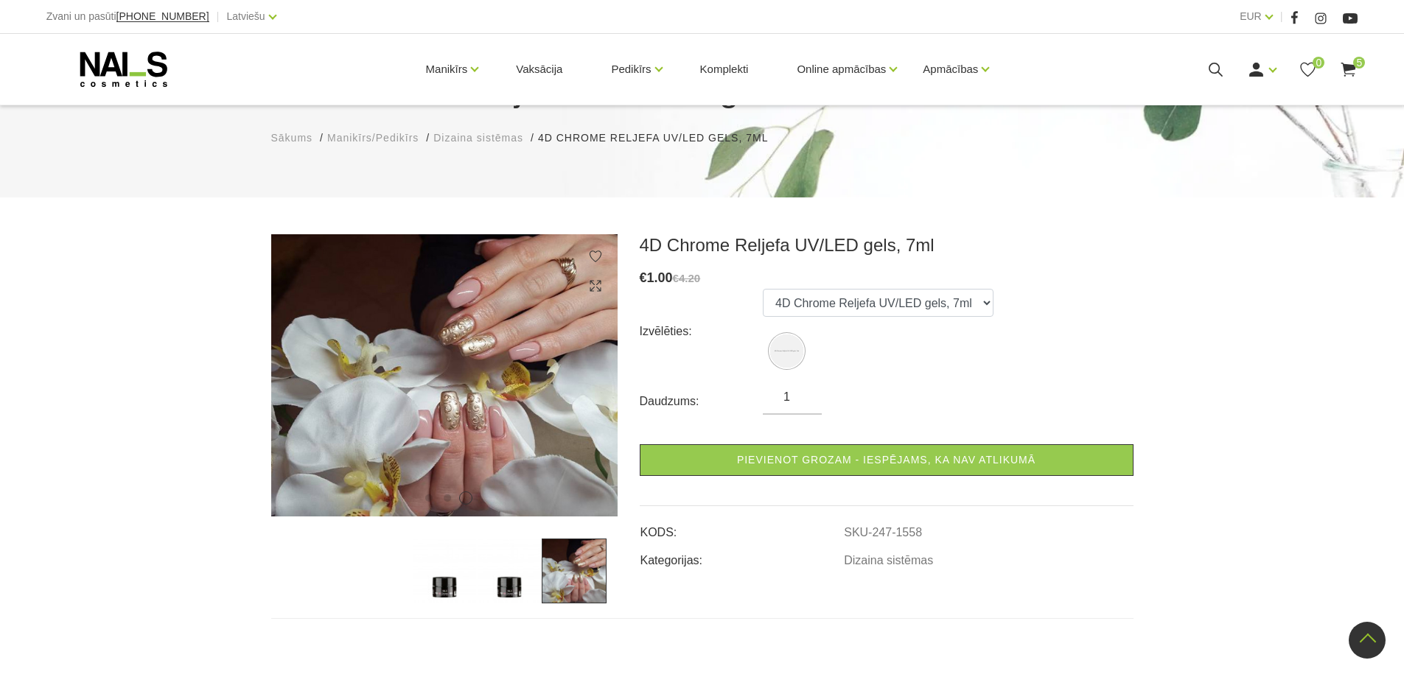
scroll to position [74, 0]
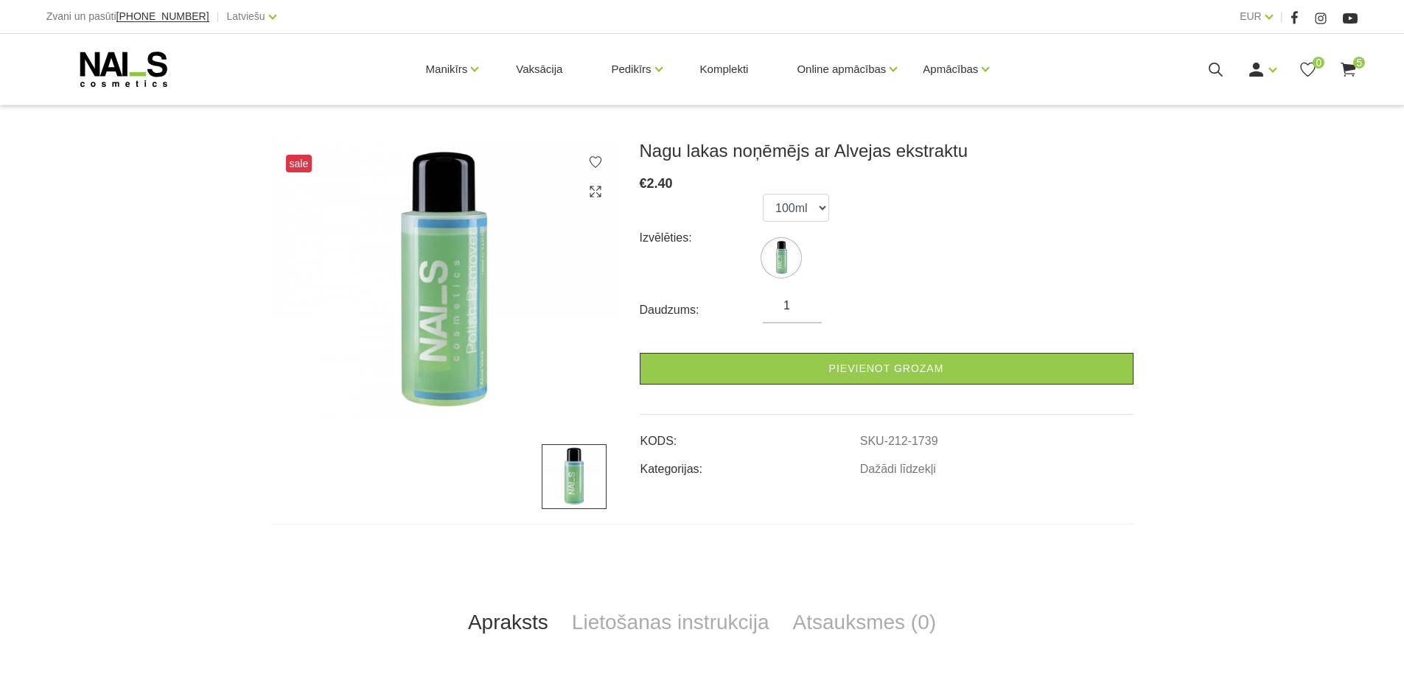
scroll to position [221, 0]
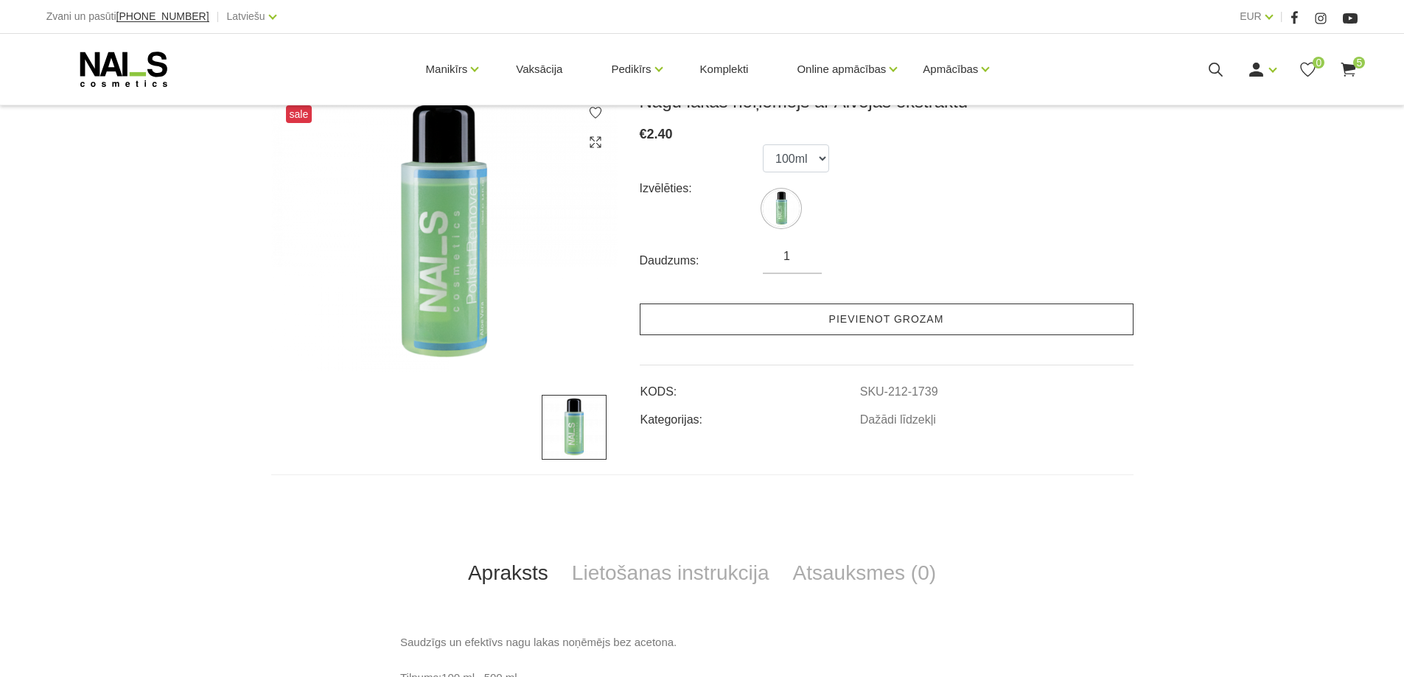
click at [862, 324] on link "Pievienot grozam" at bounding box center [887, 320] width 494 height 32
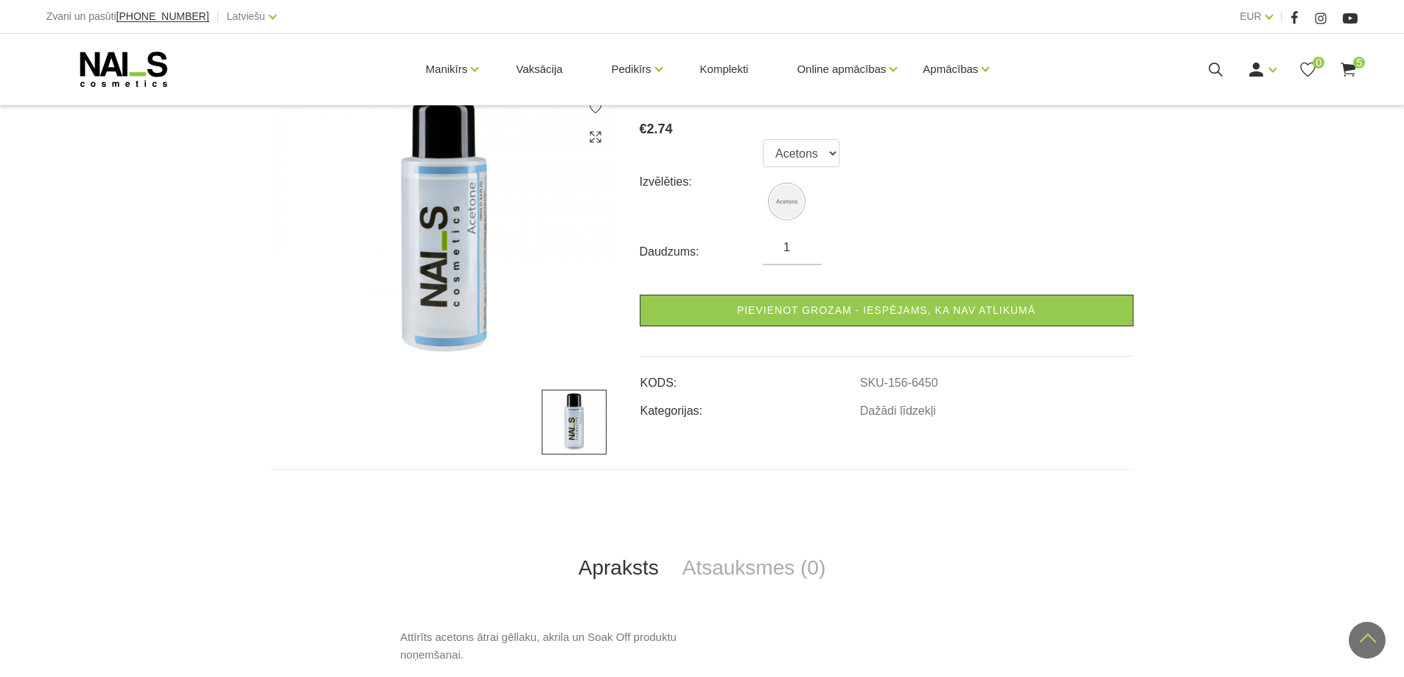
scroll to position [147, 0]
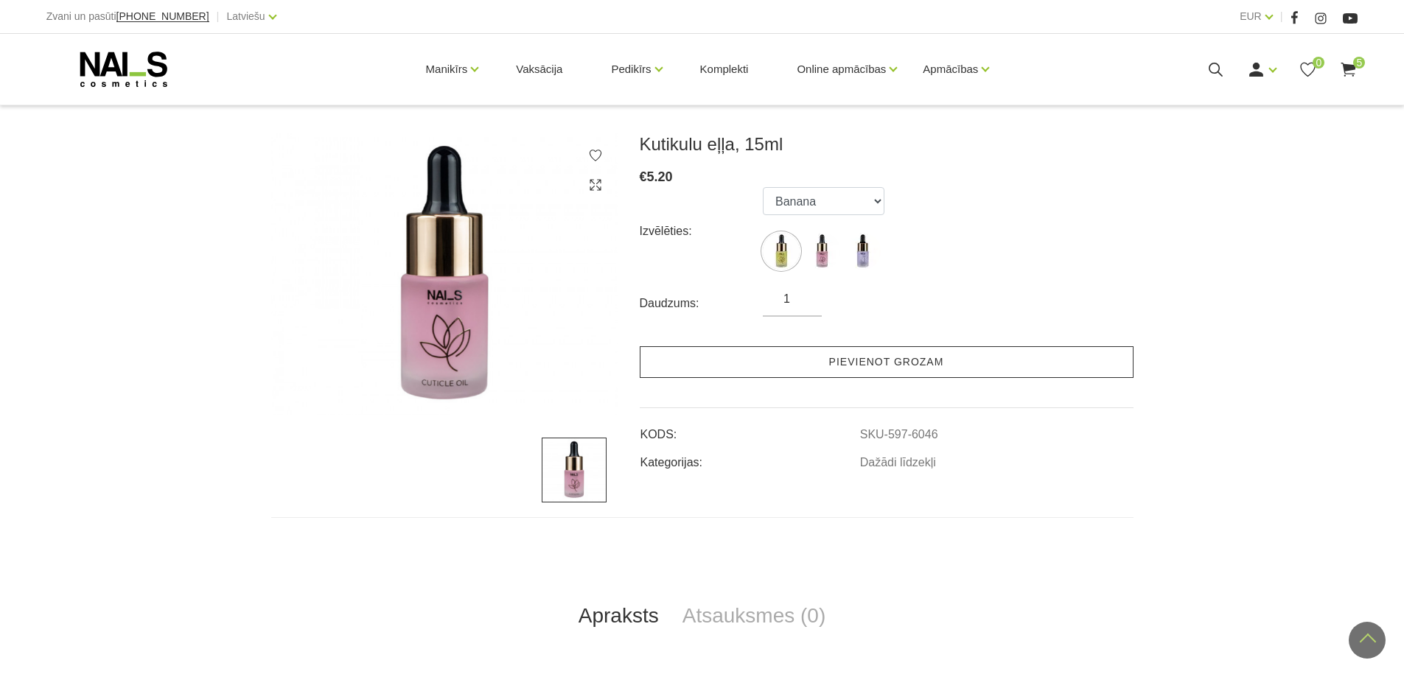
scroll to position [147, 0]
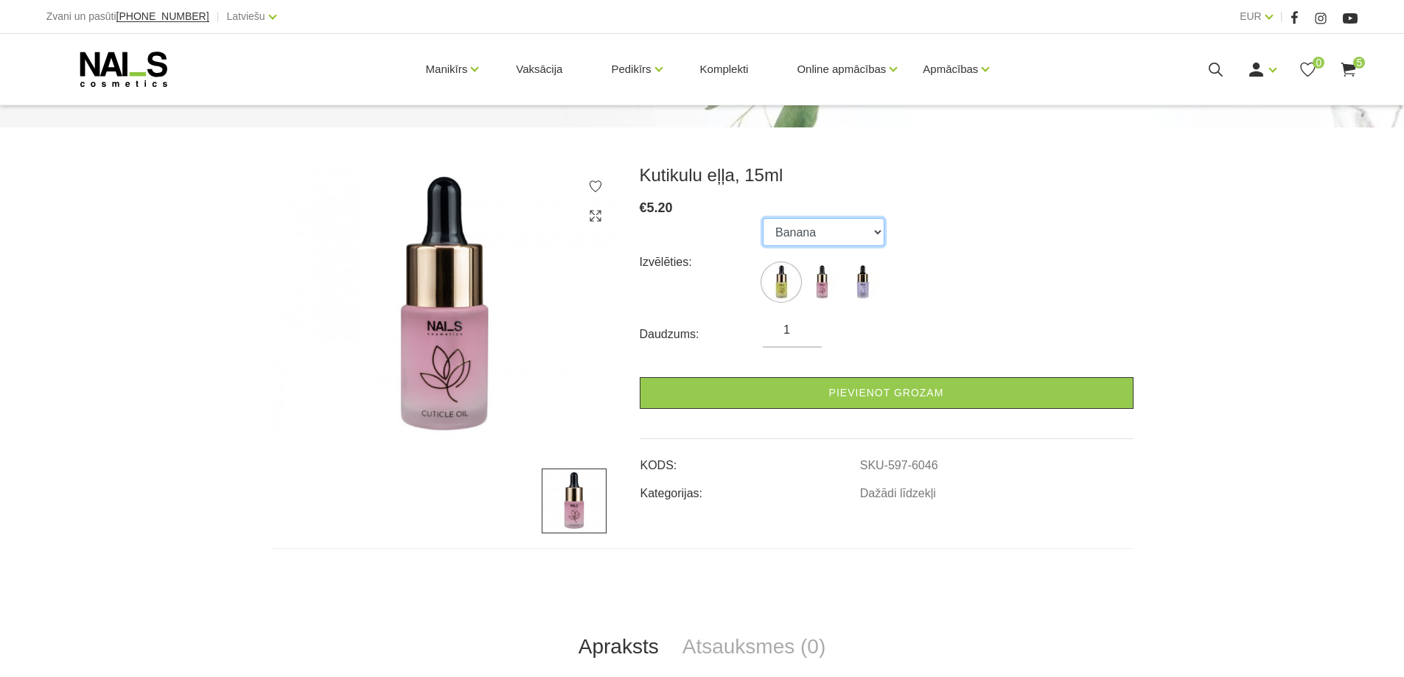
click at [827, 234] on select "Banana Rose Blueberry" at bounding box center [824, 232] width 122 height 28
select select "6047"
click at [763, 218] on select "Banana Rose Blueberry" at bounding box center [824, 232] width 122 height 28
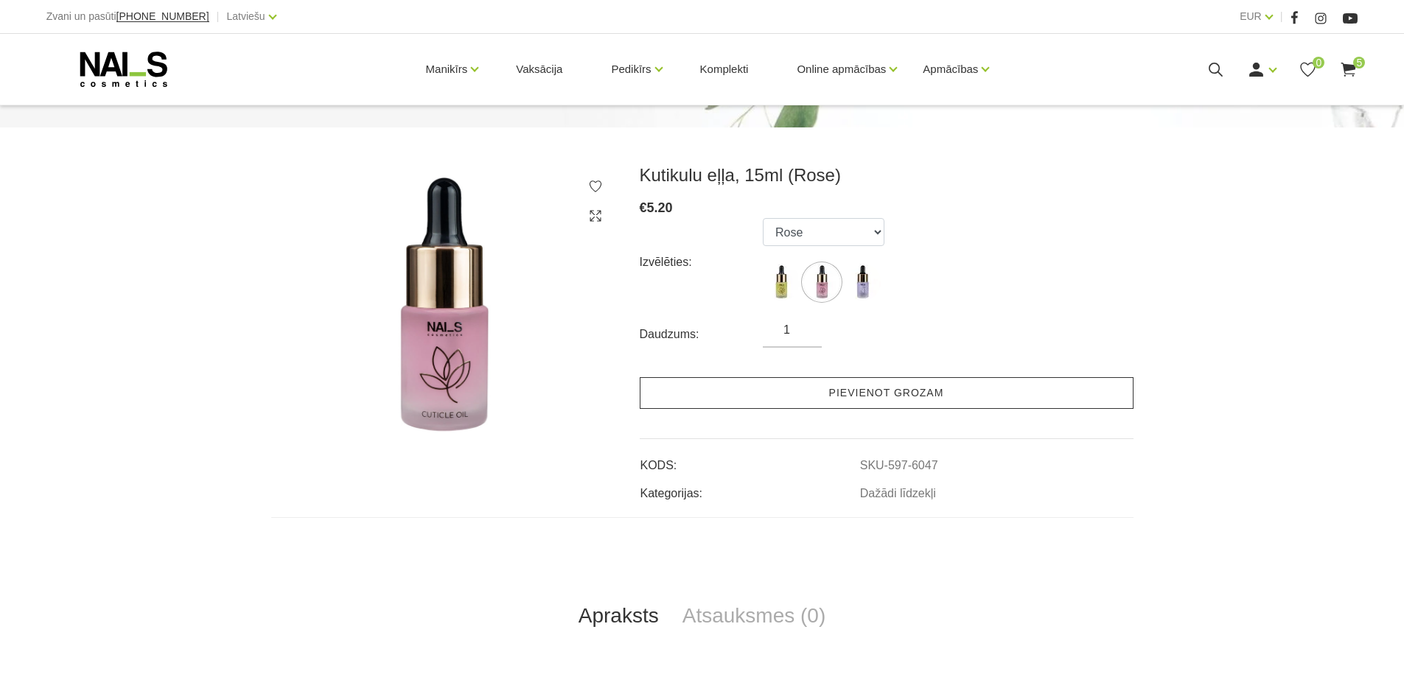
click at [825, 394] on link "Pievienot grozam" at bounding box center [887, 393] width 494 height 32
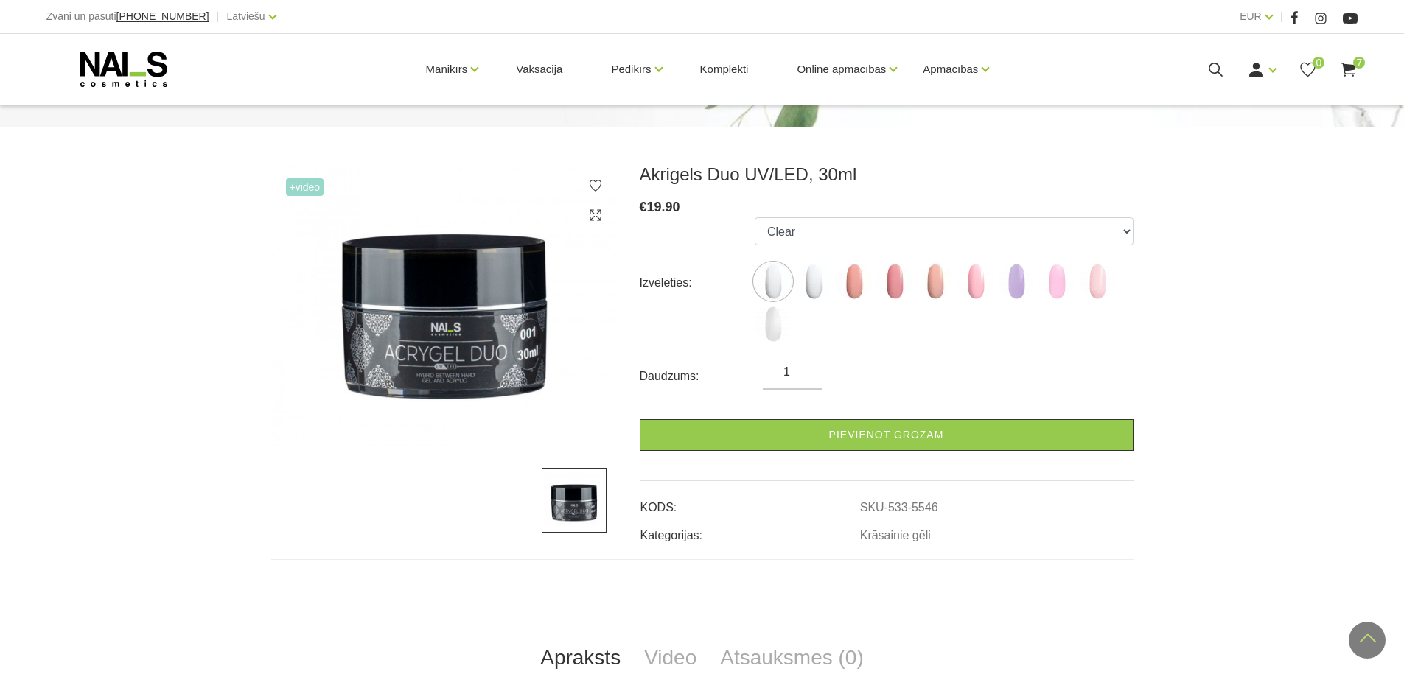
scroll to position [147, 0]
click at [937, 293] on img at bounding box center [935, 282] width 37 height 37
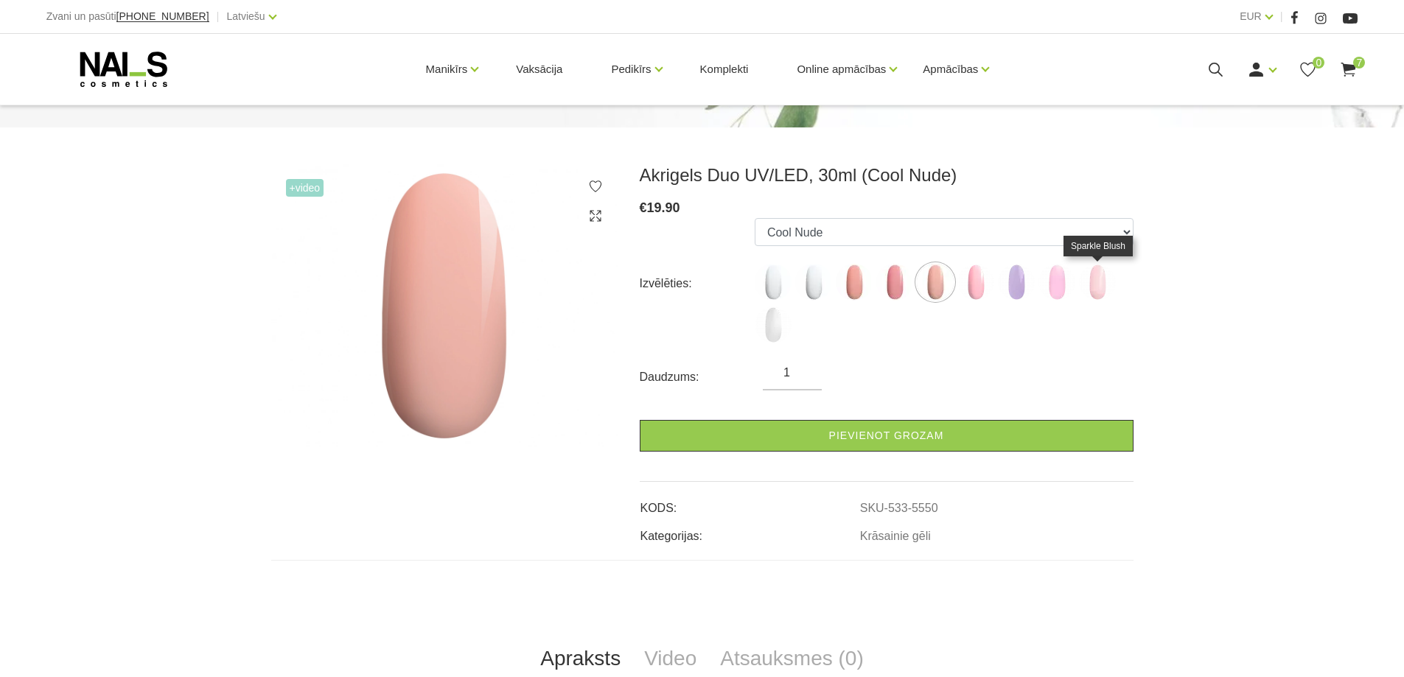
click at [1102, 289] on img at bounding box center [1097, 282] width 37 height 37
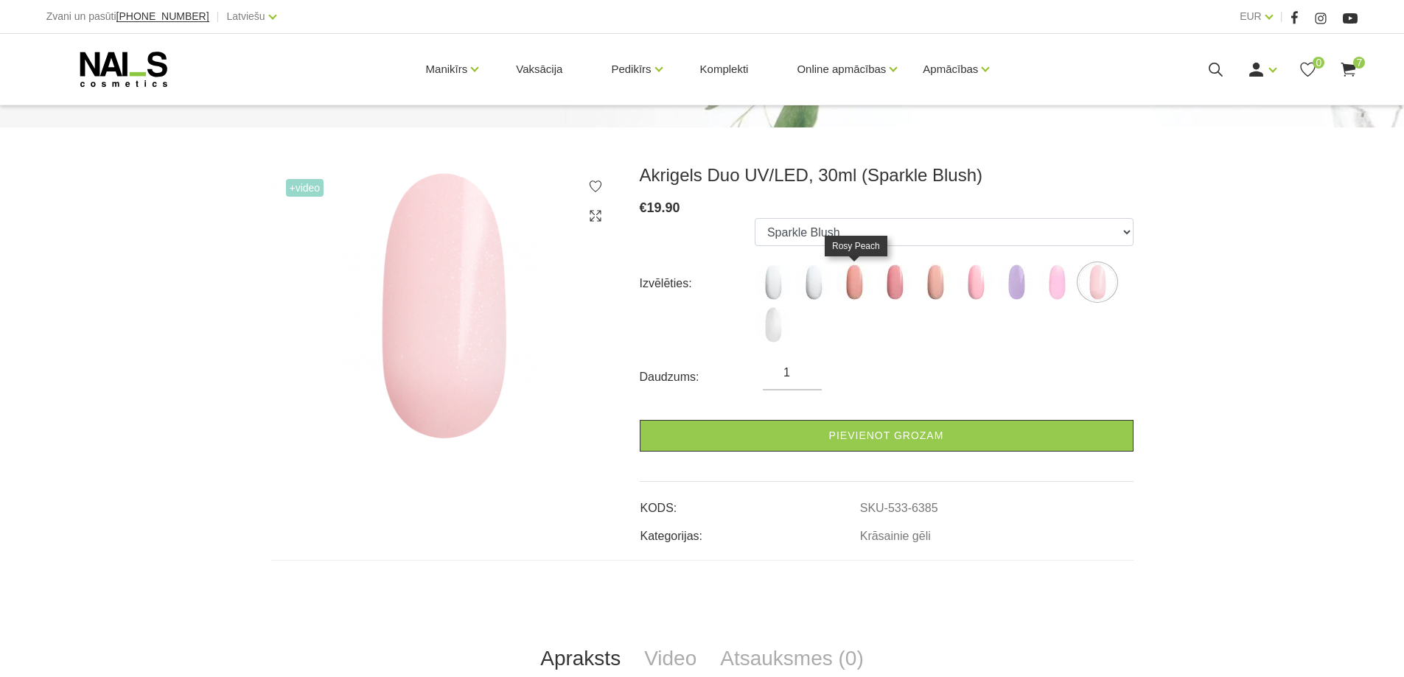
click at [862, 288] on img at bounding box center [854, 282] width 37 height 37
select select "5548"
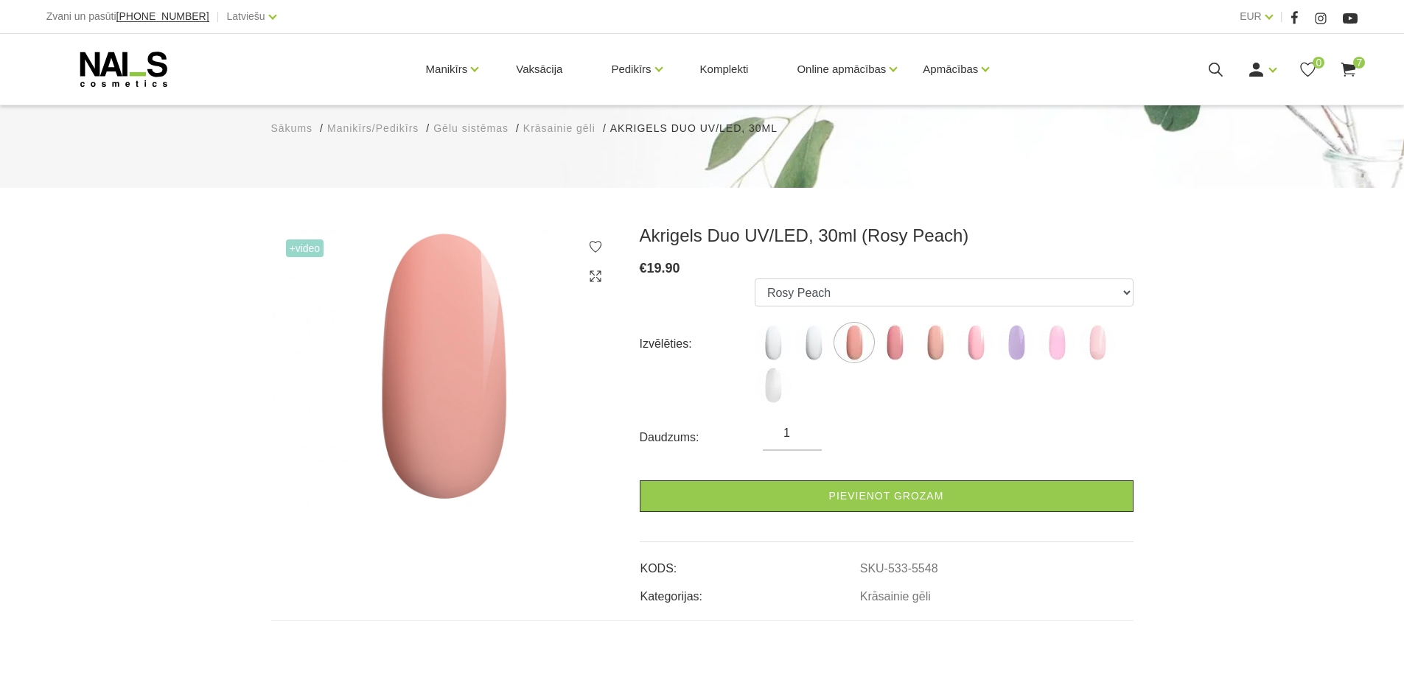
scroll to position [0, 0]
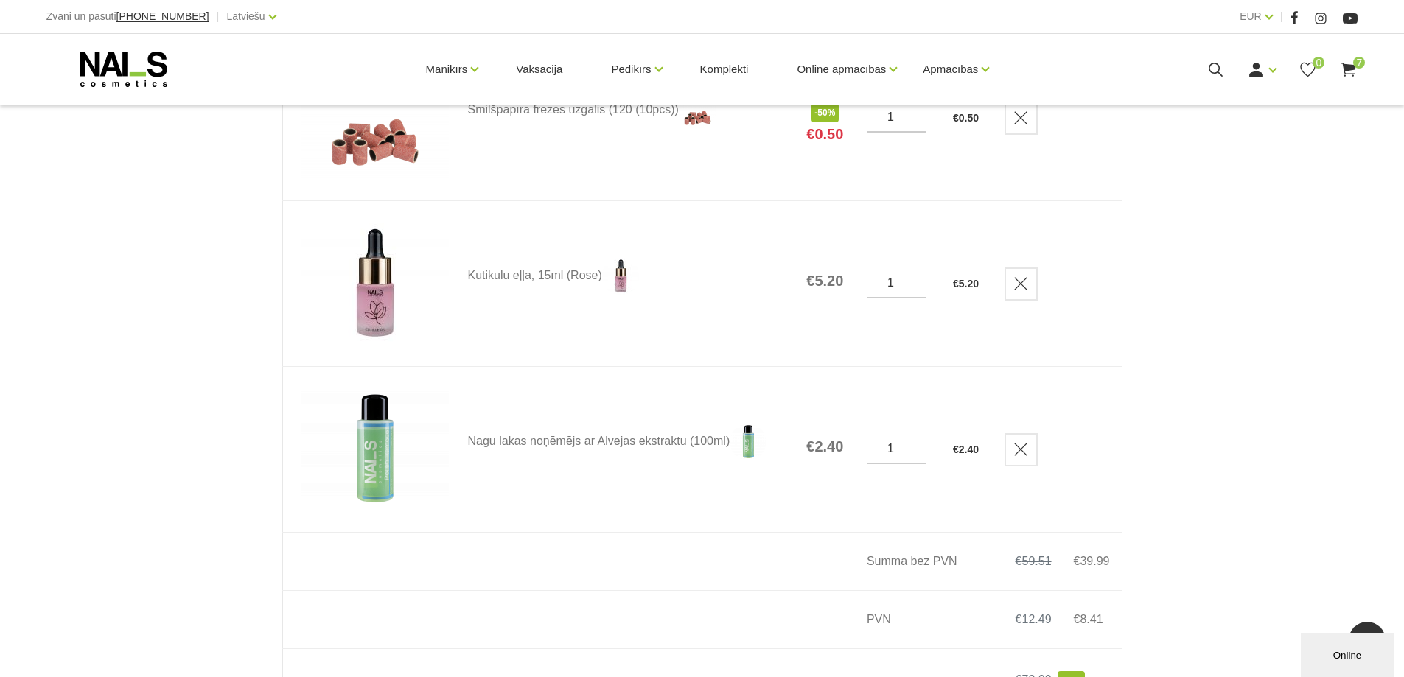
scroll to position [1253, 0]
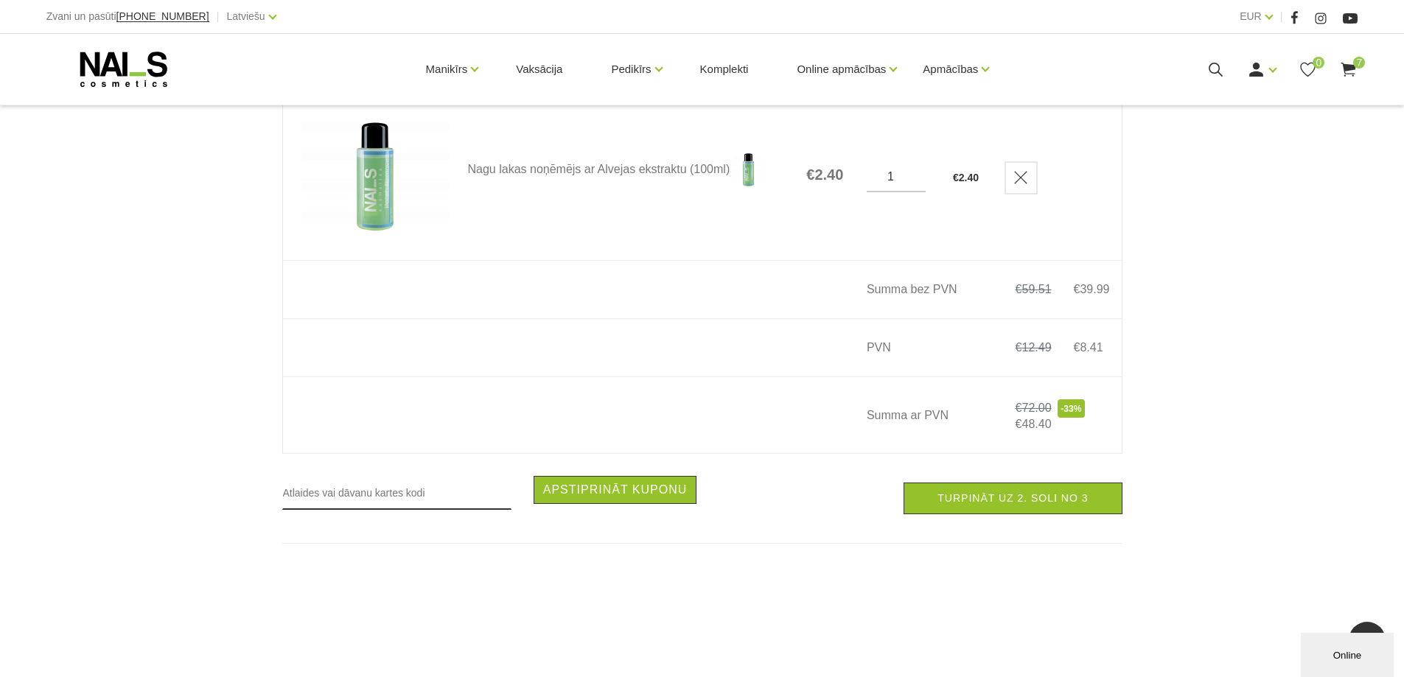
click at [378, 501] on input "text" at bounding box center [396, 493] width 229 height 34
type input "bonuss"
click at [611, 496] on button "Apstiprināt kuponu" at bounding box center [616, 490] width 164 height 28
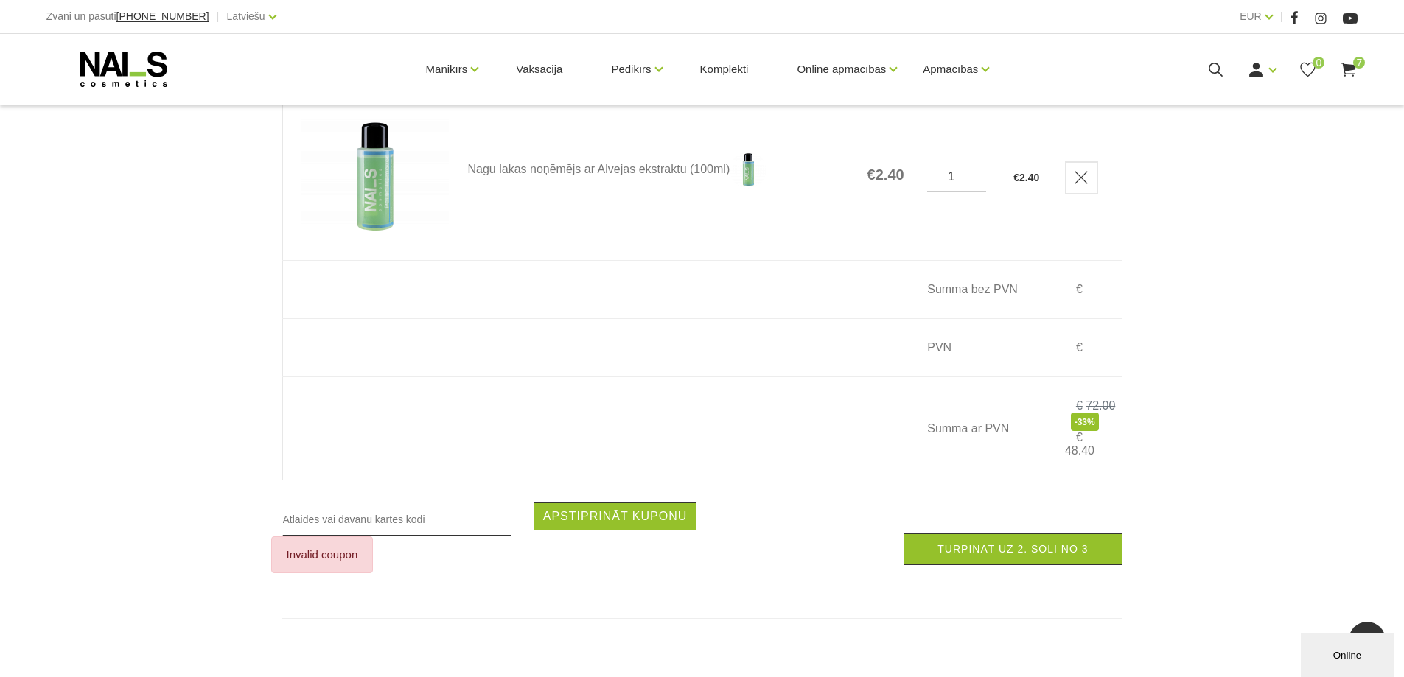
click at [351, 529] on input "text" at bounding box center [396, 520] width 229 height 34
type input "nails2025"
click at [534, 503] on button "Apstiprināt kuponu" at bounding box center [616, 517] width 164 height 28
click at [356, 529] on input "text" at bounding box center [396, 520] width 229 height 34
type input "nails10"
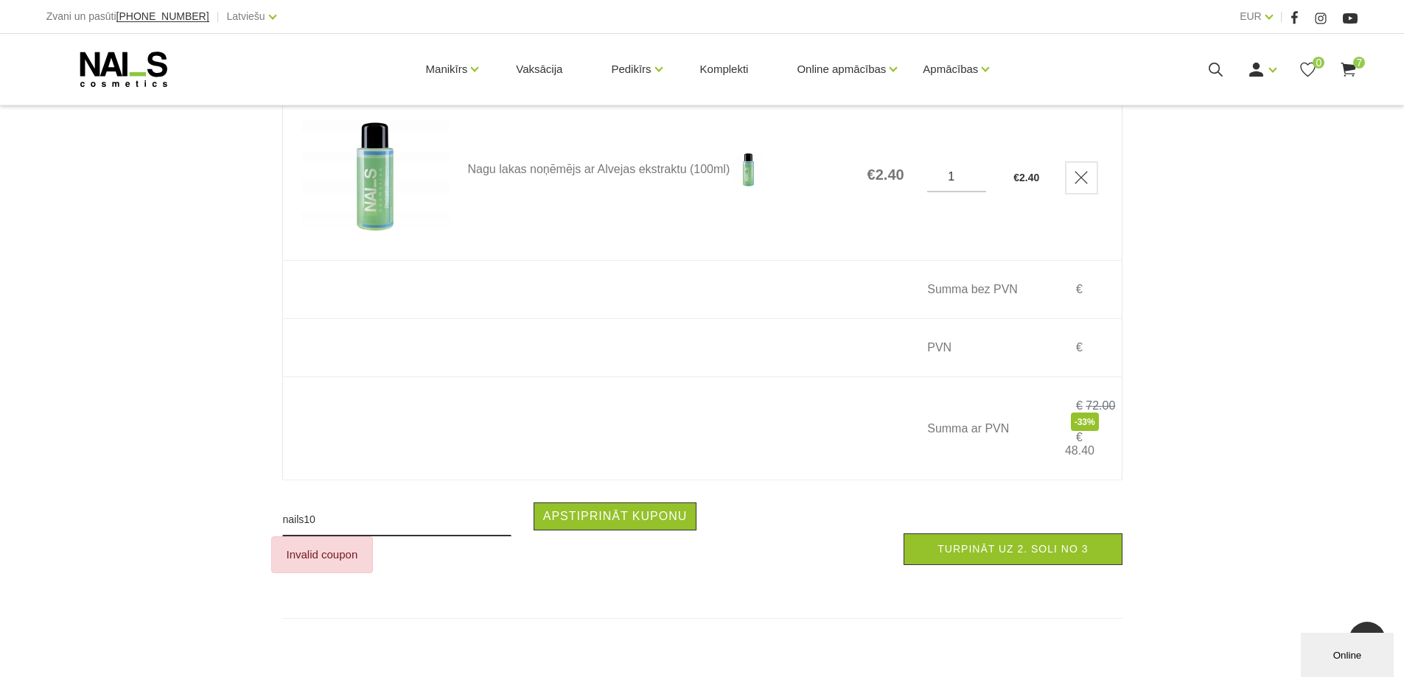
click at [534, 503] on button "Apstiprināt kuponu" at bounding box center [616, 517] width 164 height 28
click at [358, 529] on input "text" at bounding box center [396, 520] width 229 height 34
type input "nailscosmetics"
click at [534, 503] on button "Apstiprināt kuponu" at bounding box center [616, 517] width 164 height 28
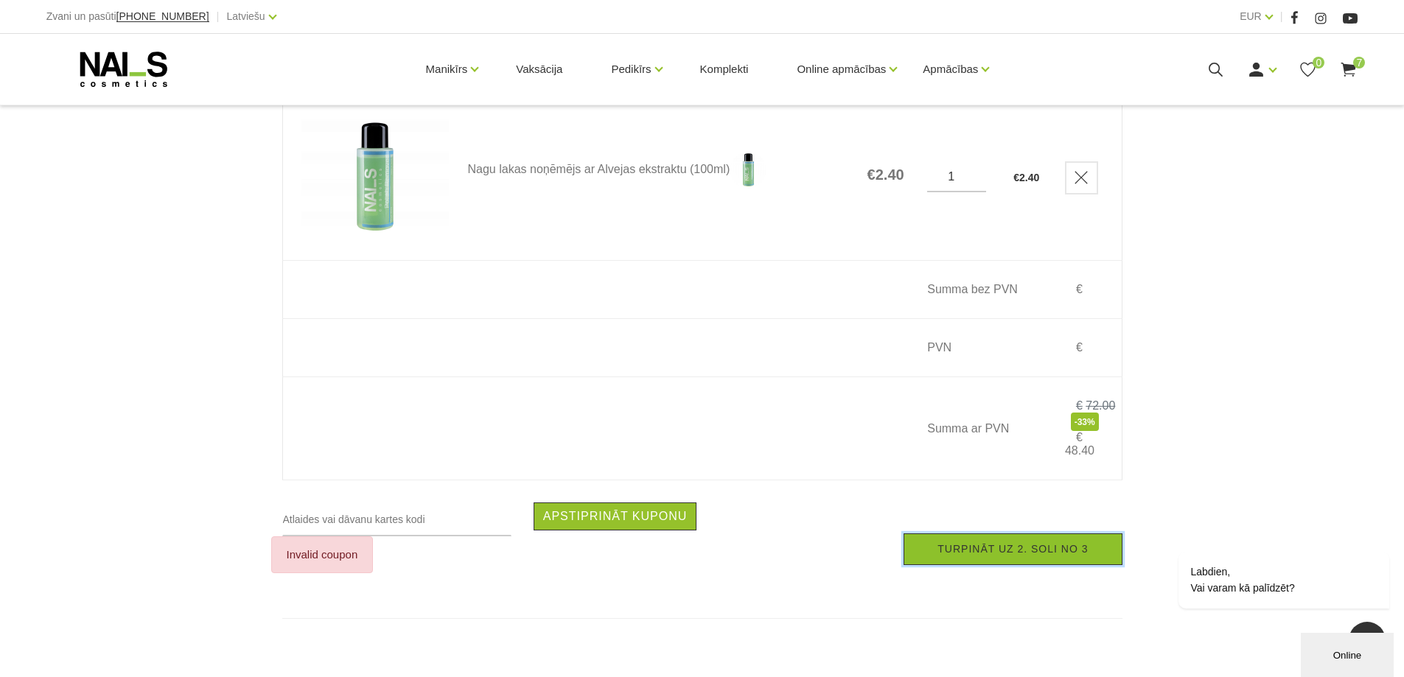
click at [1034, 557] on link "Turpināt uz 2. soli no 3" at bounding box center [1013, 550] width 218 height 32
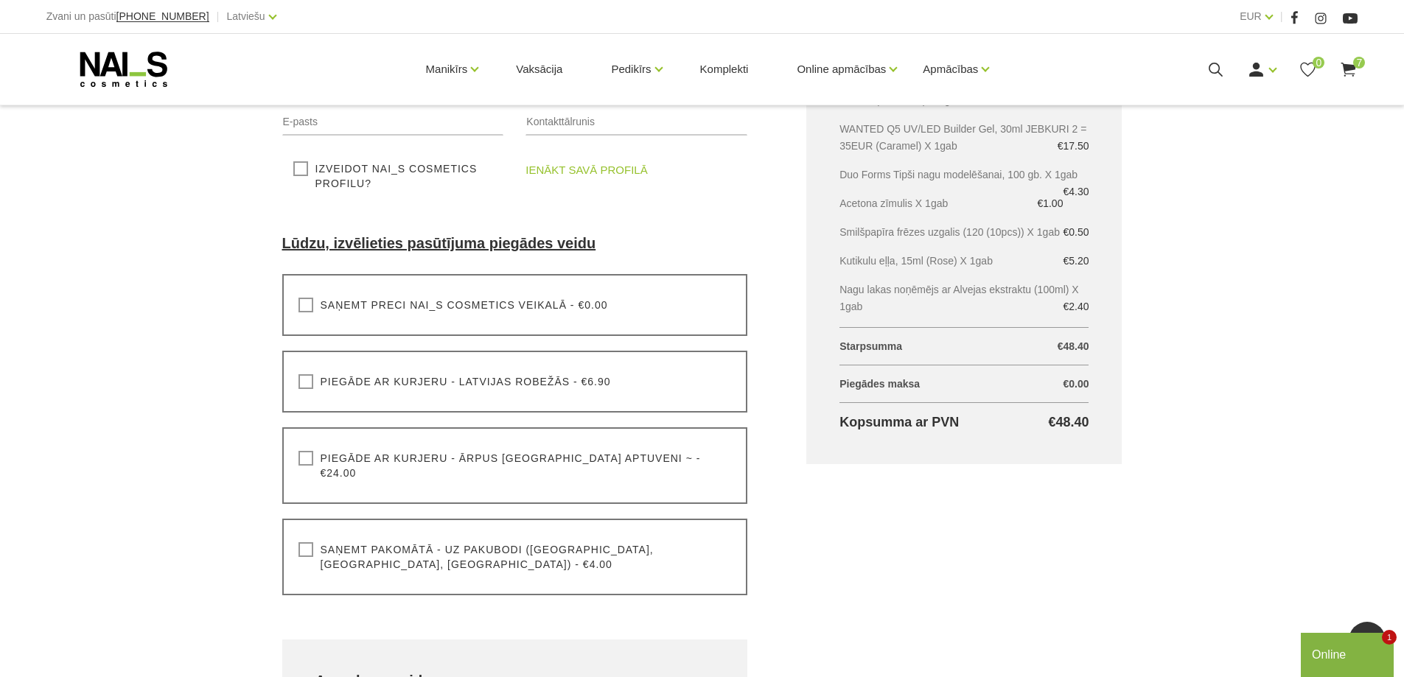
scroll to position [147, 0]
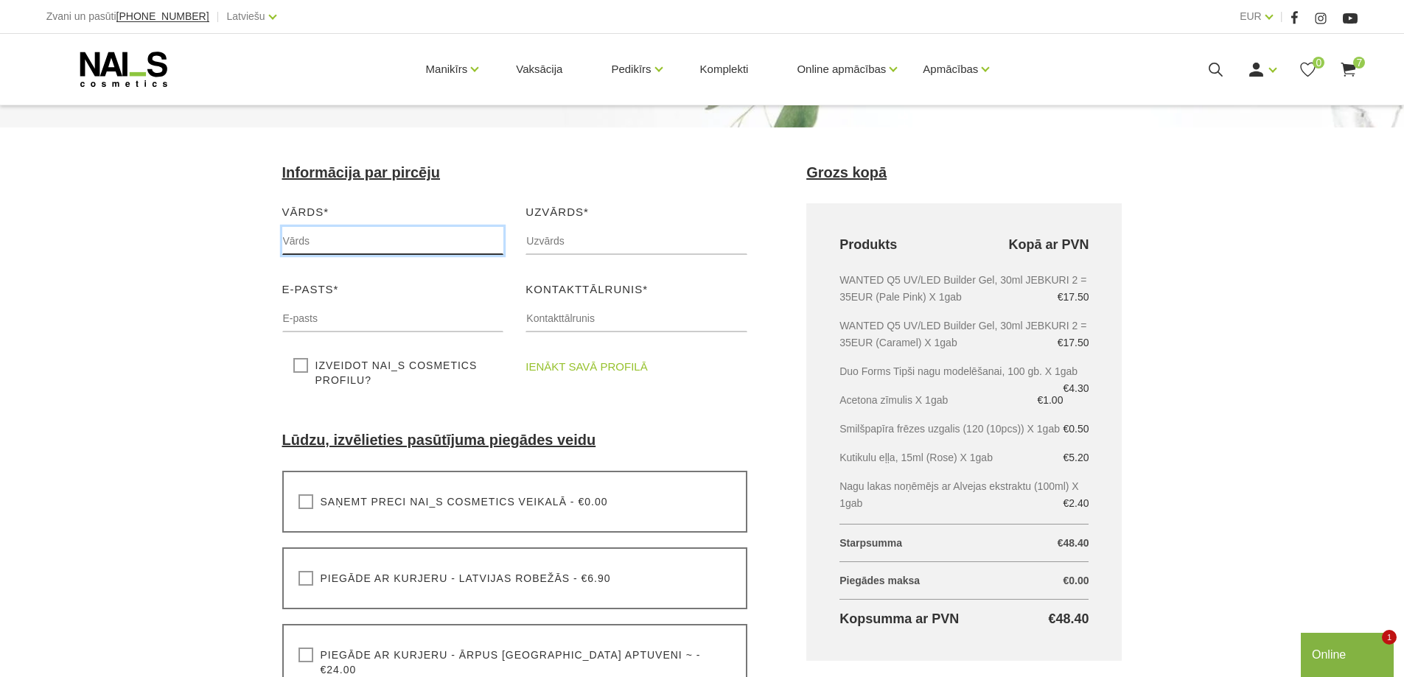
click at [348, 234] on input "text" at bounding box center [393, 241] width 222 height 28
type input "Alise"
click at [576, 248] on input "text" at bounding box center [637, 241] width 222 height 28
type input "[PERSON_NAME]"
click at [311, 320] on input "text" at bounding box center [393, 318] width 222 height 28
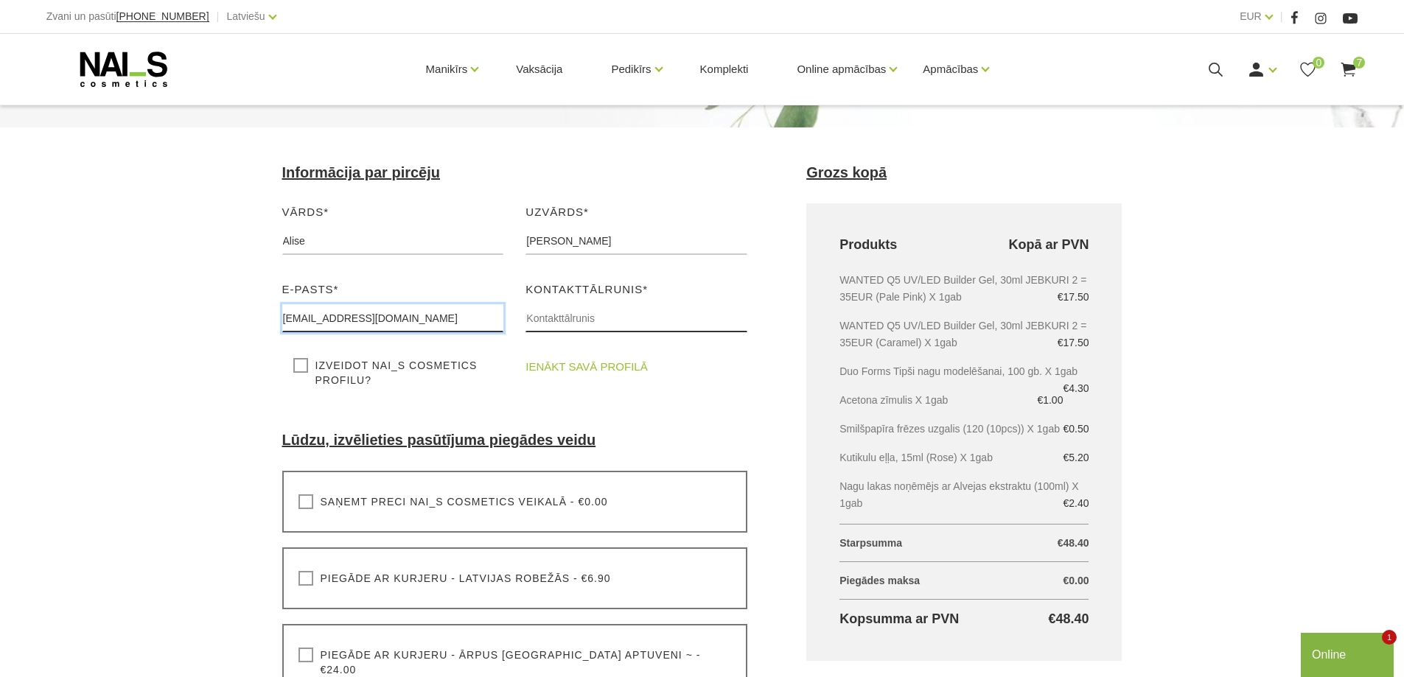
type input "[EMAIL_ADDRESS][DOMAIN_NAME]"
click at [579, 327] on input "text" at bounding box center [637, 318] width 222 height 28
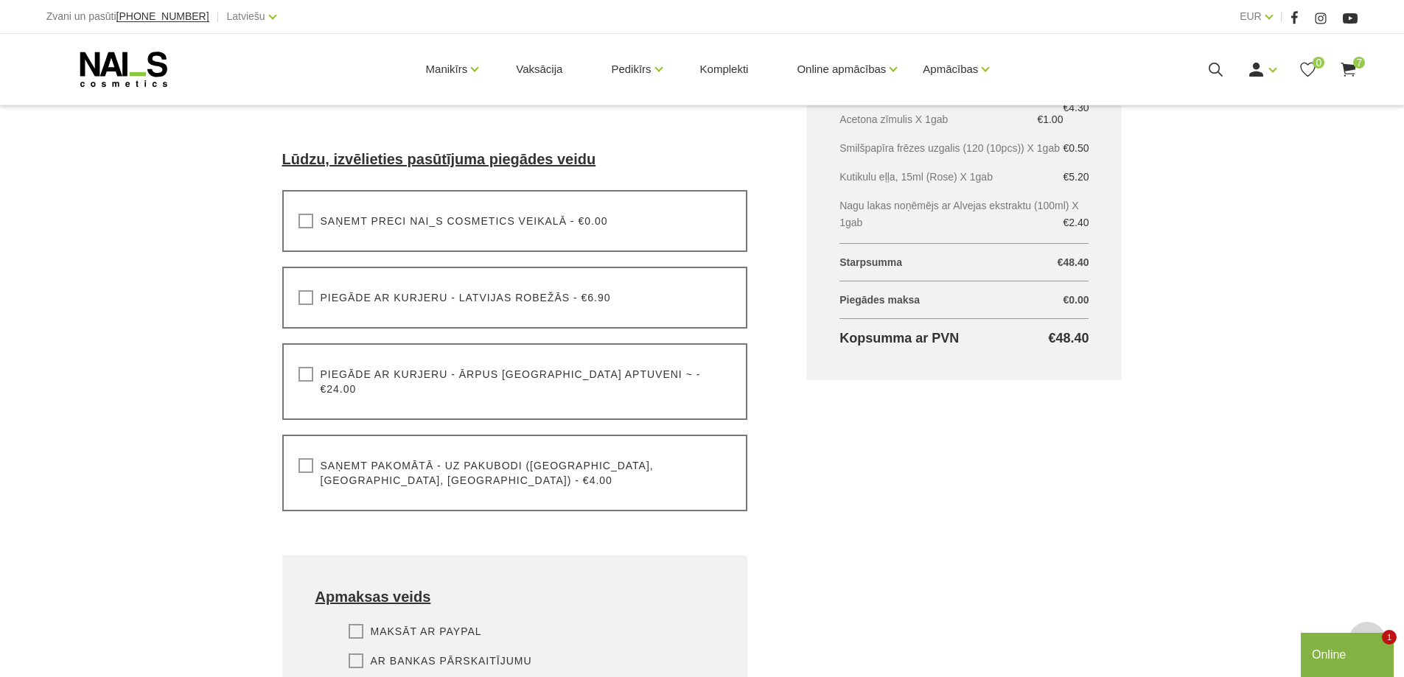
scroll to position [442, 0]
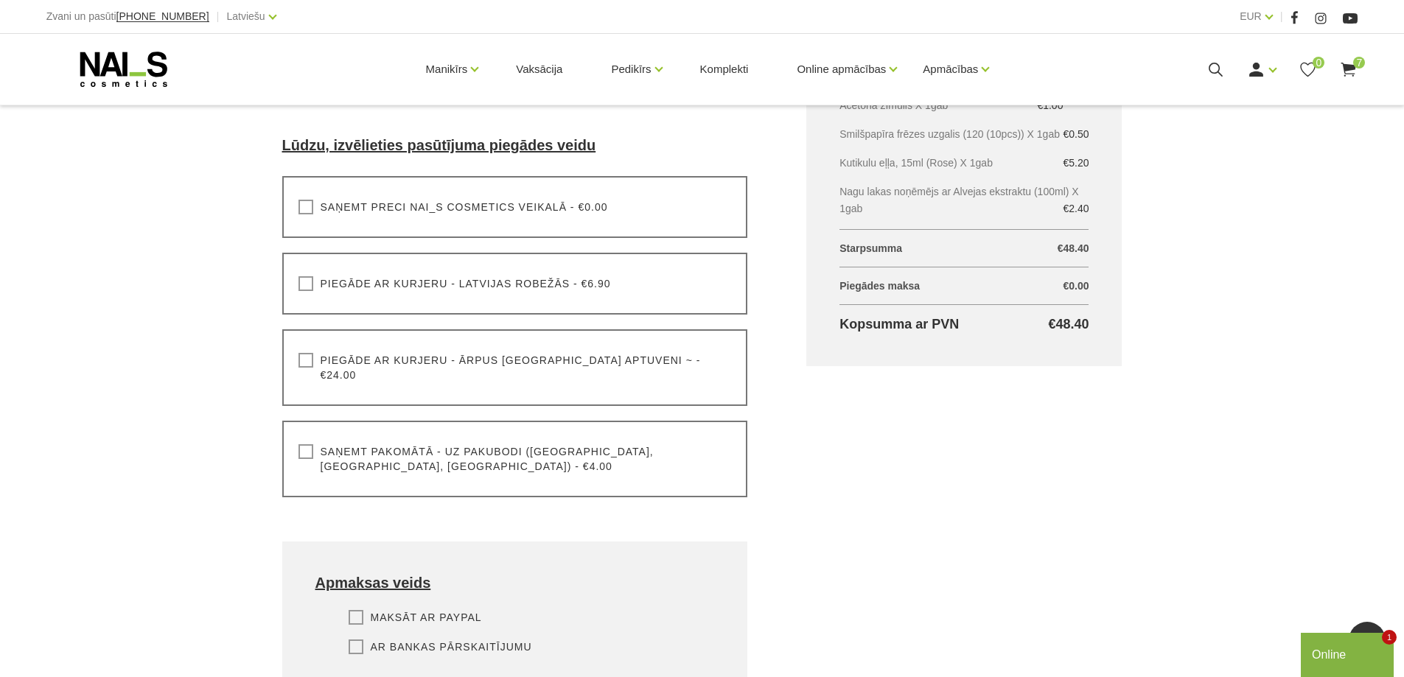
type input "27005829"
click at [304, 445] on label "Saņemt pakomātā - uz pakubodi ([GEOGRAPHIC_DATA], [GEOGRAPHIC_DATA], [GEOGRAPHI…" at bounding box center [515, 459] width 433 height 29
click at [0, 0] on input "Saņemt pakomātā - uz pakubodi ([GEOGRAPHIC_DATA], [GEOGRAPHIC_DATA], [GEOGRAPHI…" at bounding box center [0, 0] width 0 height 0
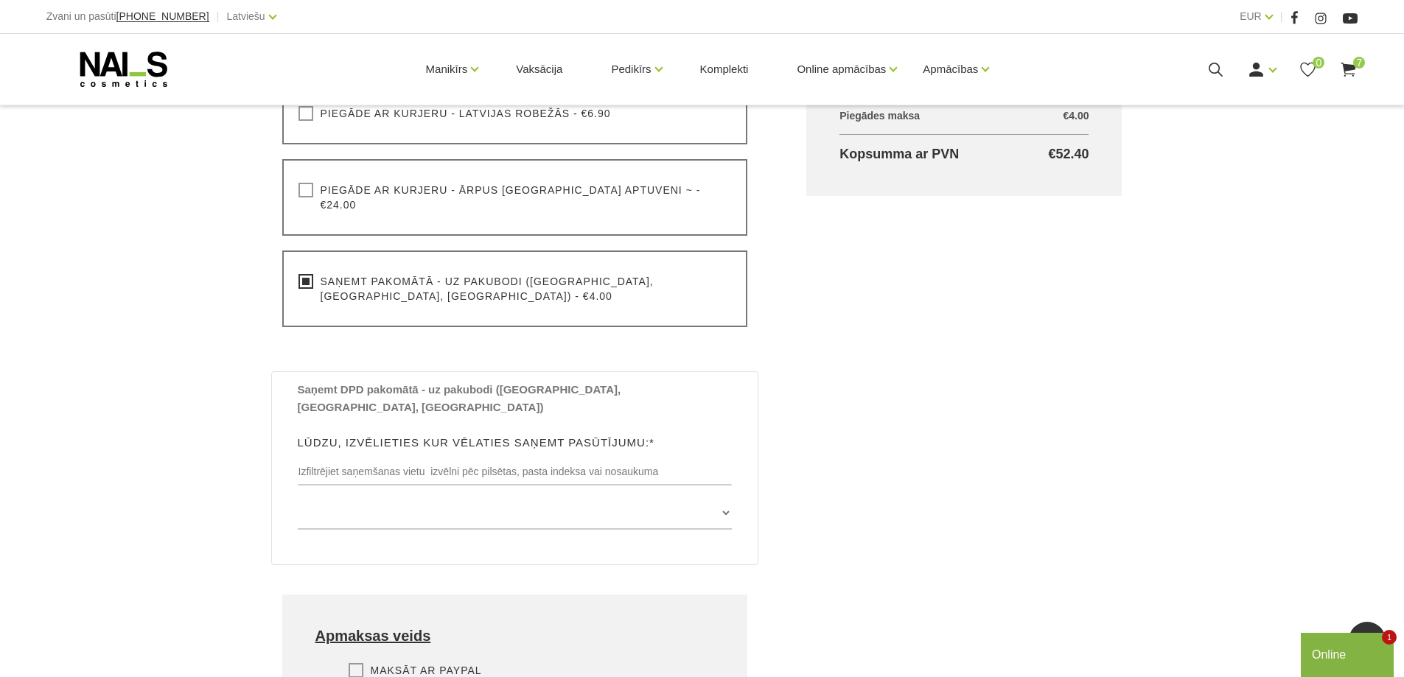
scroll to position [663, 0]
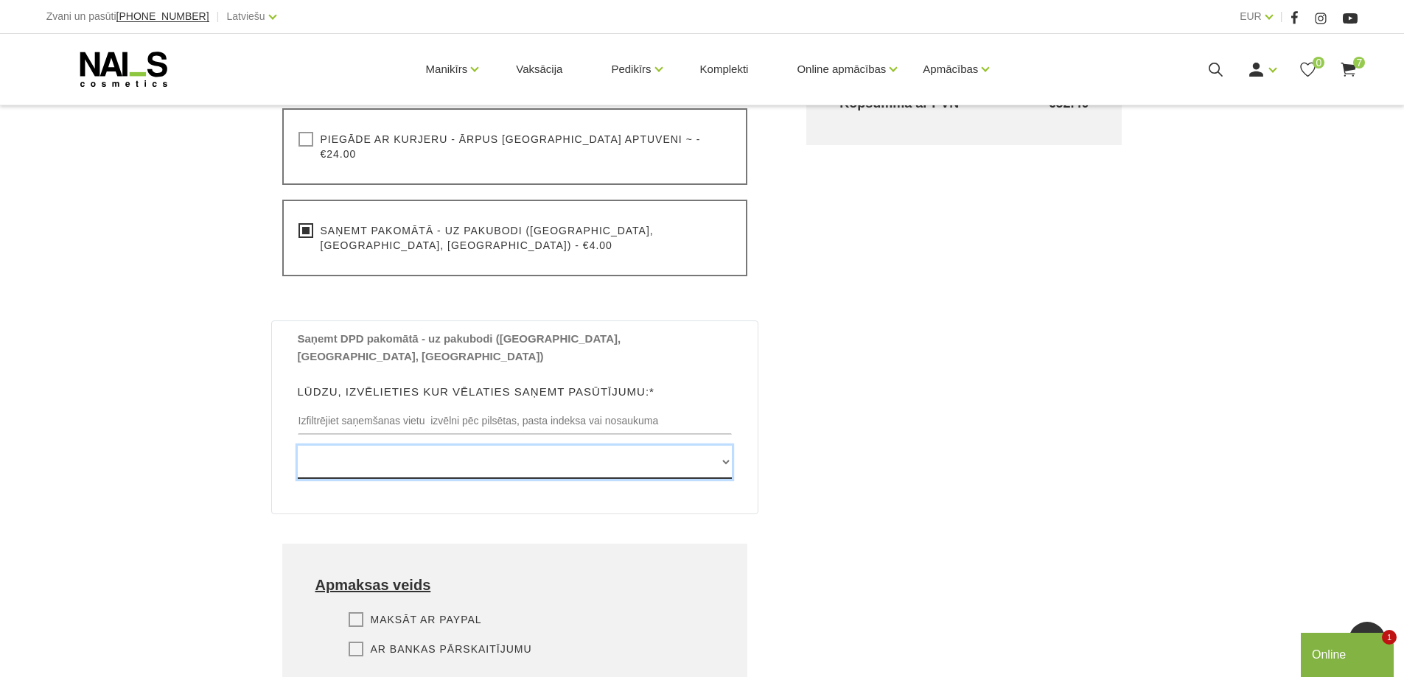
click at [728, 446] on select "[GEOGRAPHIC_DATA] , [GEOGRAPHIC_DATA], LV3913, (Paku Skapis TOP Iecava) [STREET…" at bounding box center [515, 462] width 435 height 33
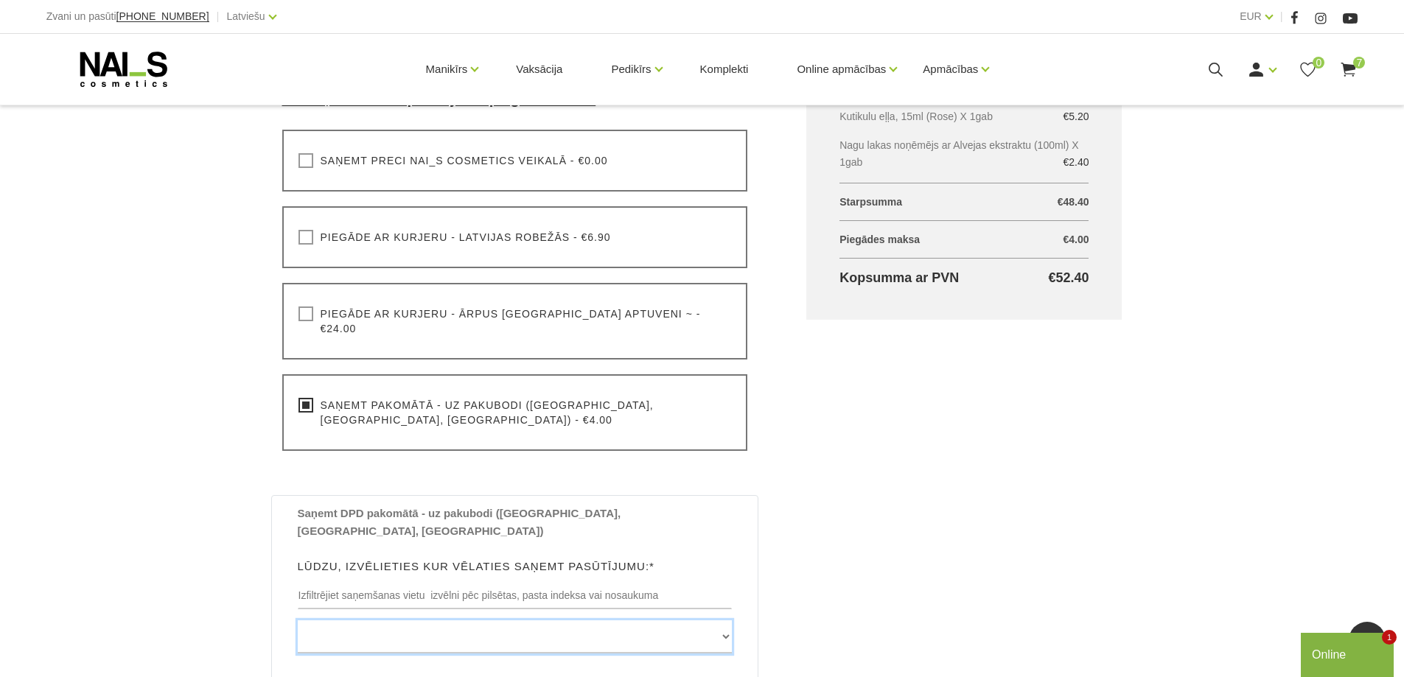
scroll to position [442, 0]
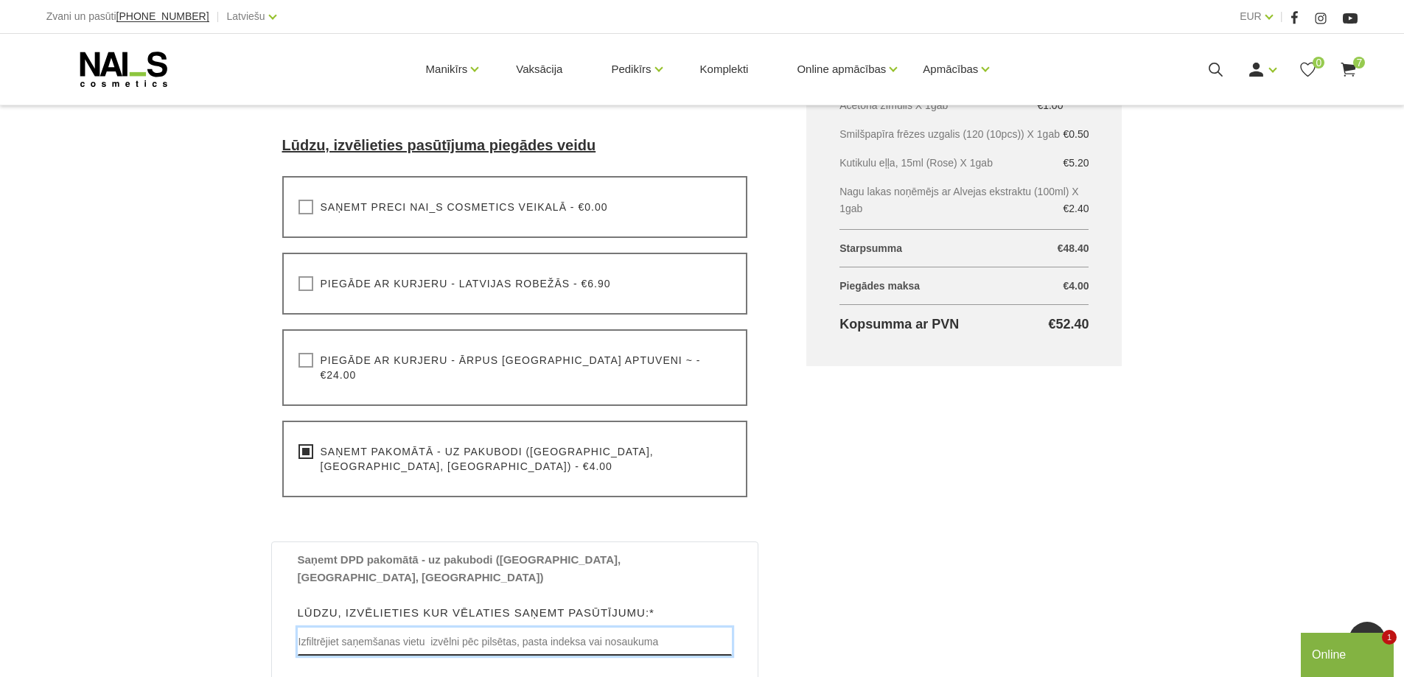
click at [471, 628] on input "text" at bounding box center [515, 642] width 435 height 28
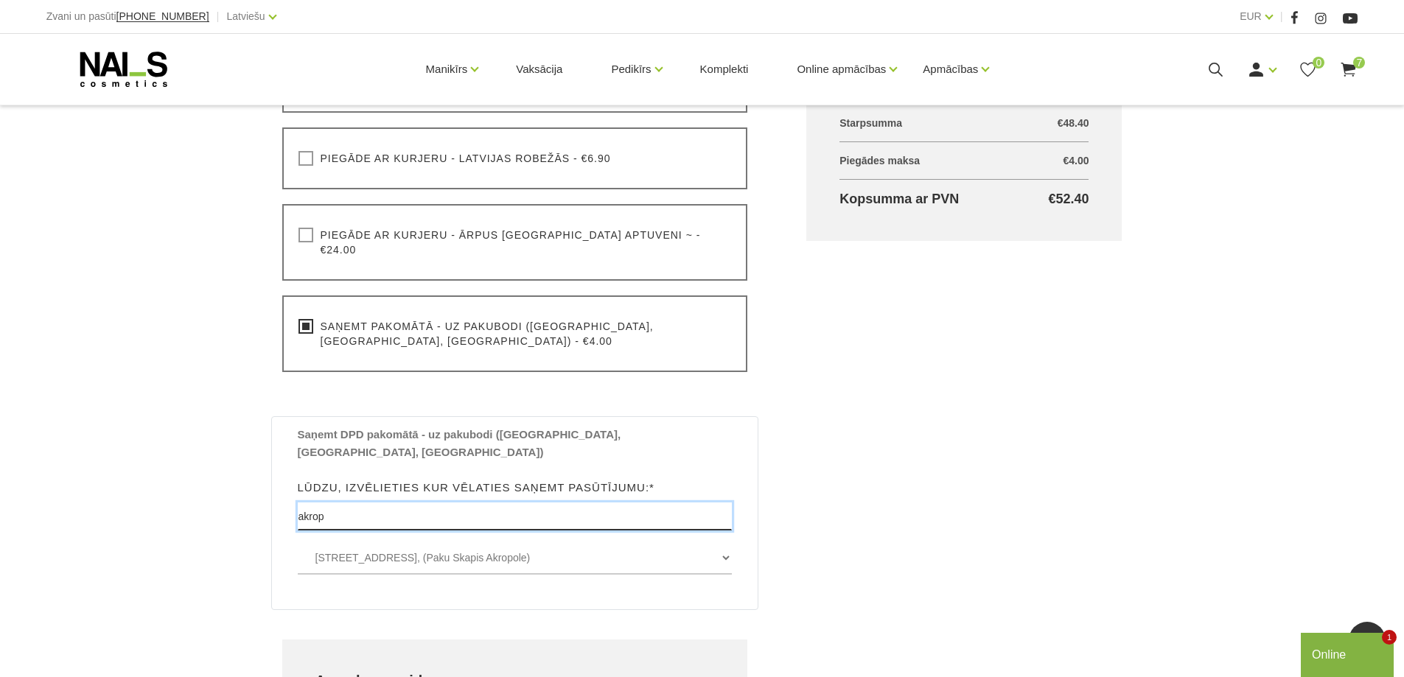
scroll to position [590, 0]
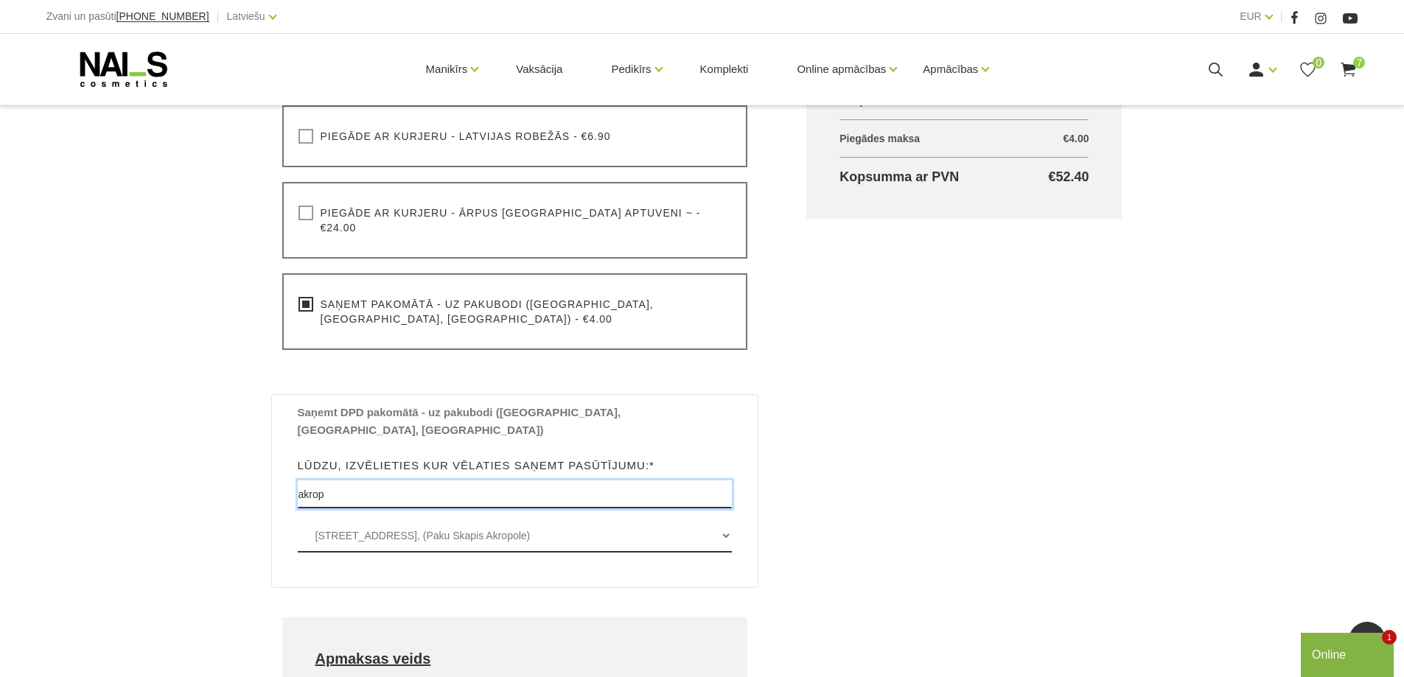
type input "akrop"
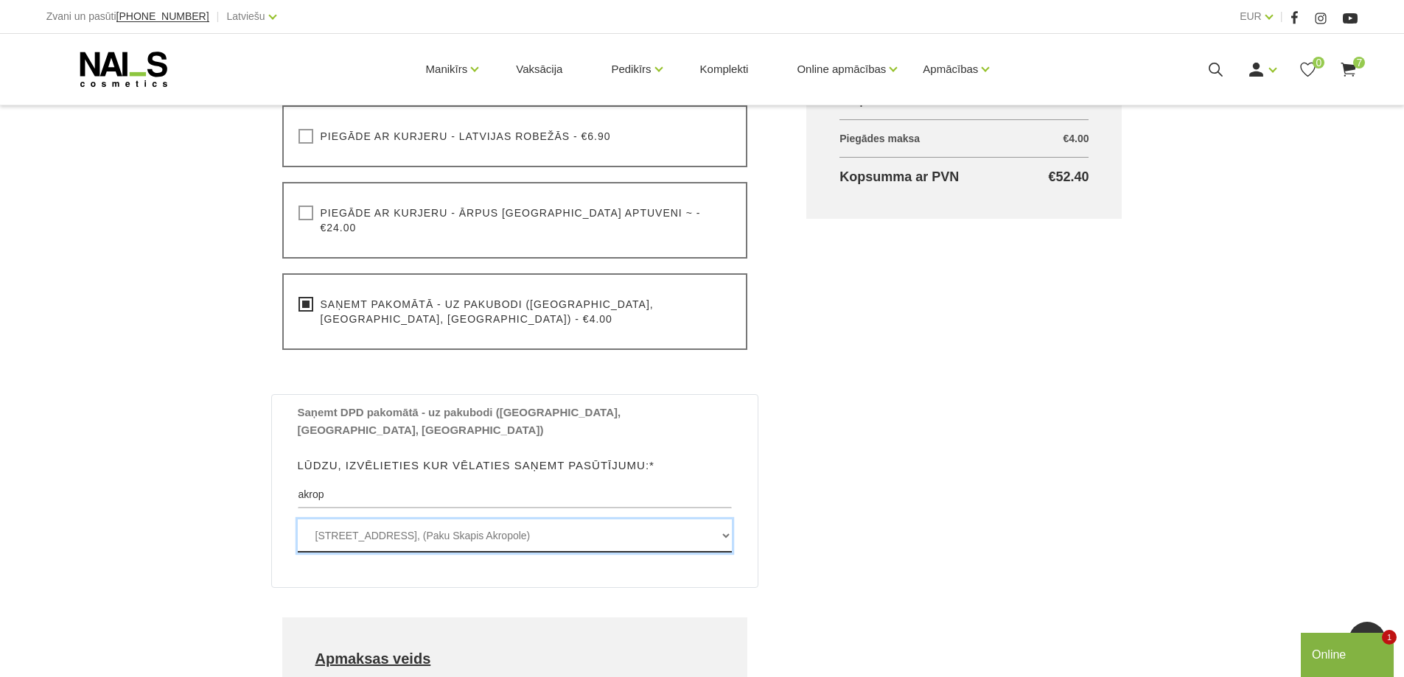
click at [471, 520] on select "[STREET_ADDRESS], (Paku Skapis Akropole)" at bounding box center [515, 536] width 435 height 33
click at [298, 520] on select "[STREET_ADDRESS], (Paku Skapis Akropole)" at bounding box center [515, 536] width 435 height 33
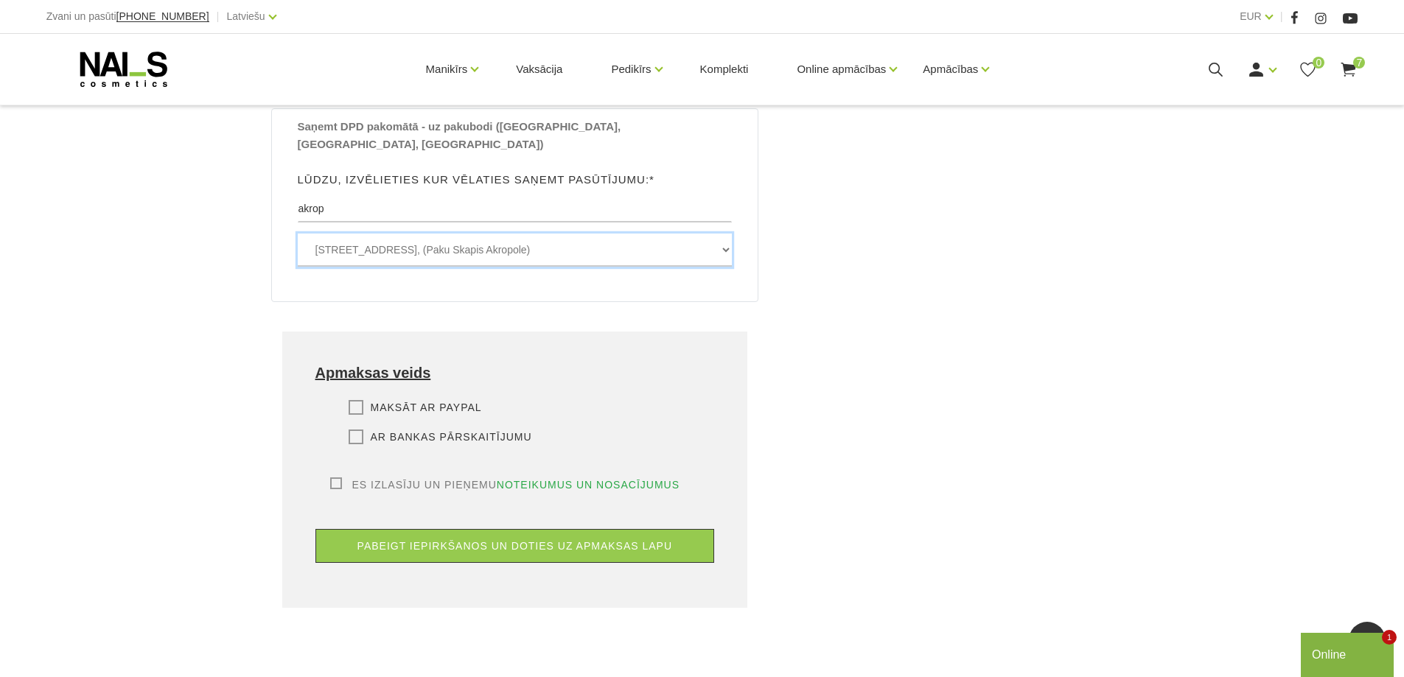
scroll to position [885, 0]
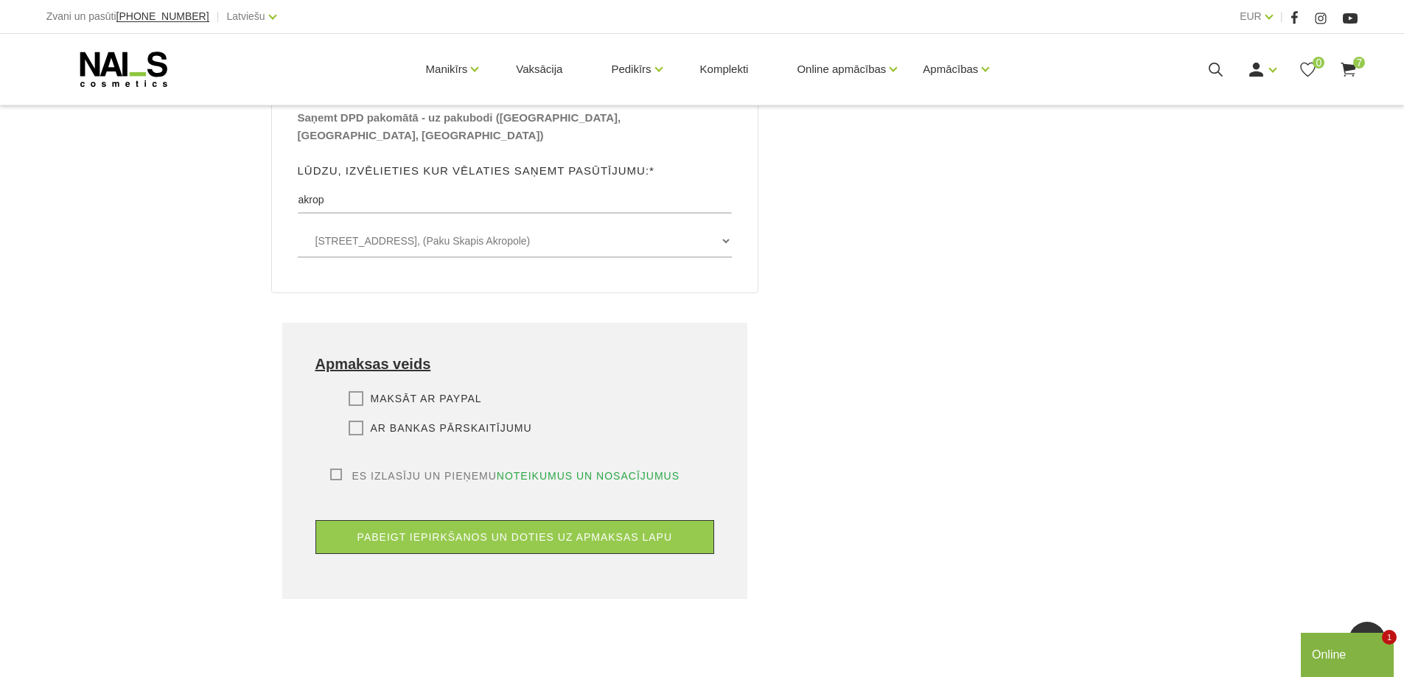
click at [357, 421] on label "Ar bankas pārskaitījumu" at bounding box center [441, 428] width 184 height 15
click at [0, 0] on input "Ar bankas pārskaitījumu" at bounding box center [0, 0] width 0 height 0
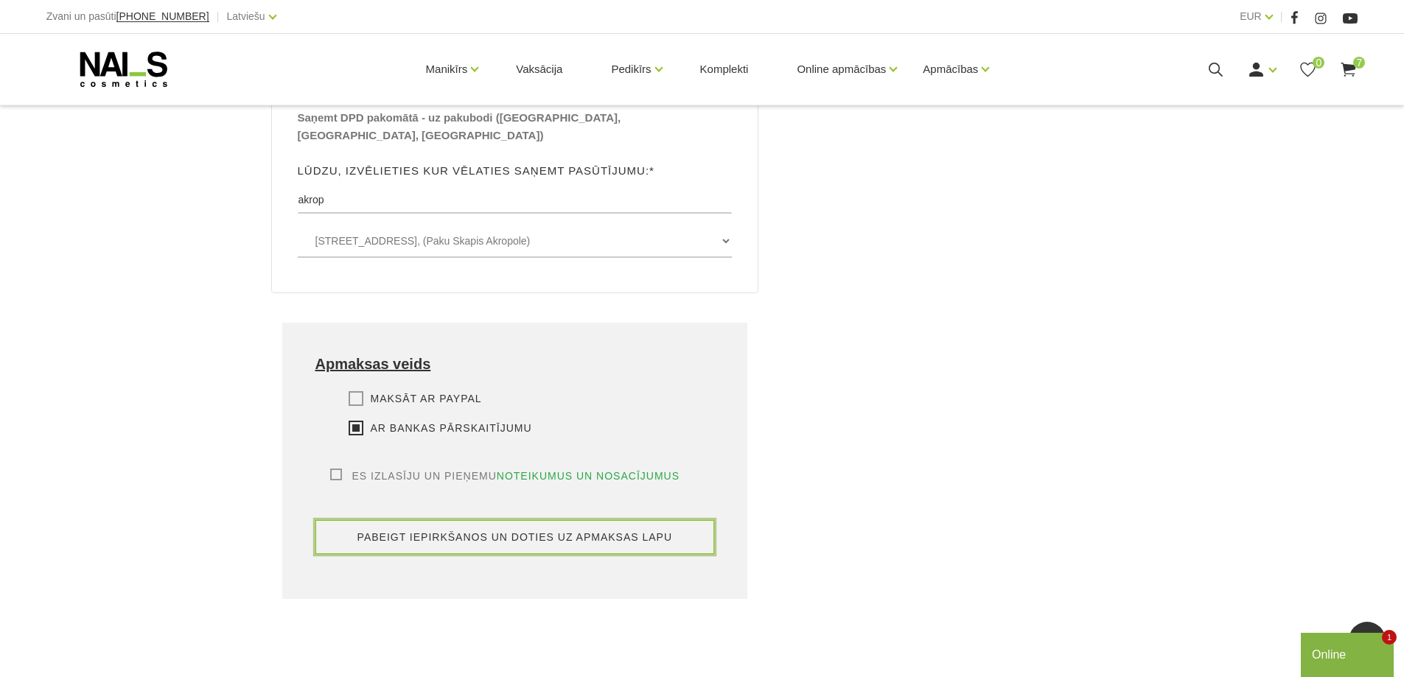
click at [652, 520] on button "pabeigt iepirkšanos un doties uz apmaksas lapu" at bounding box center [516, 537] width 400 height 34
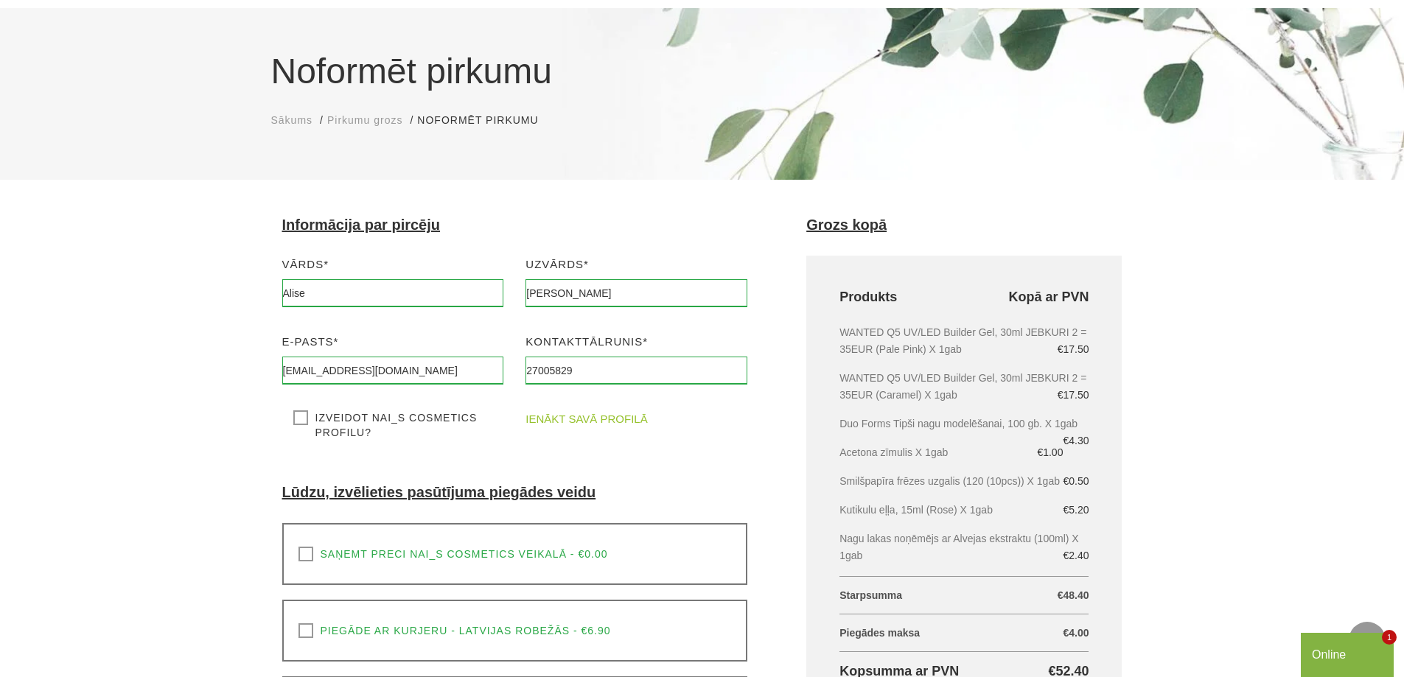
scroll to position [91, 0]
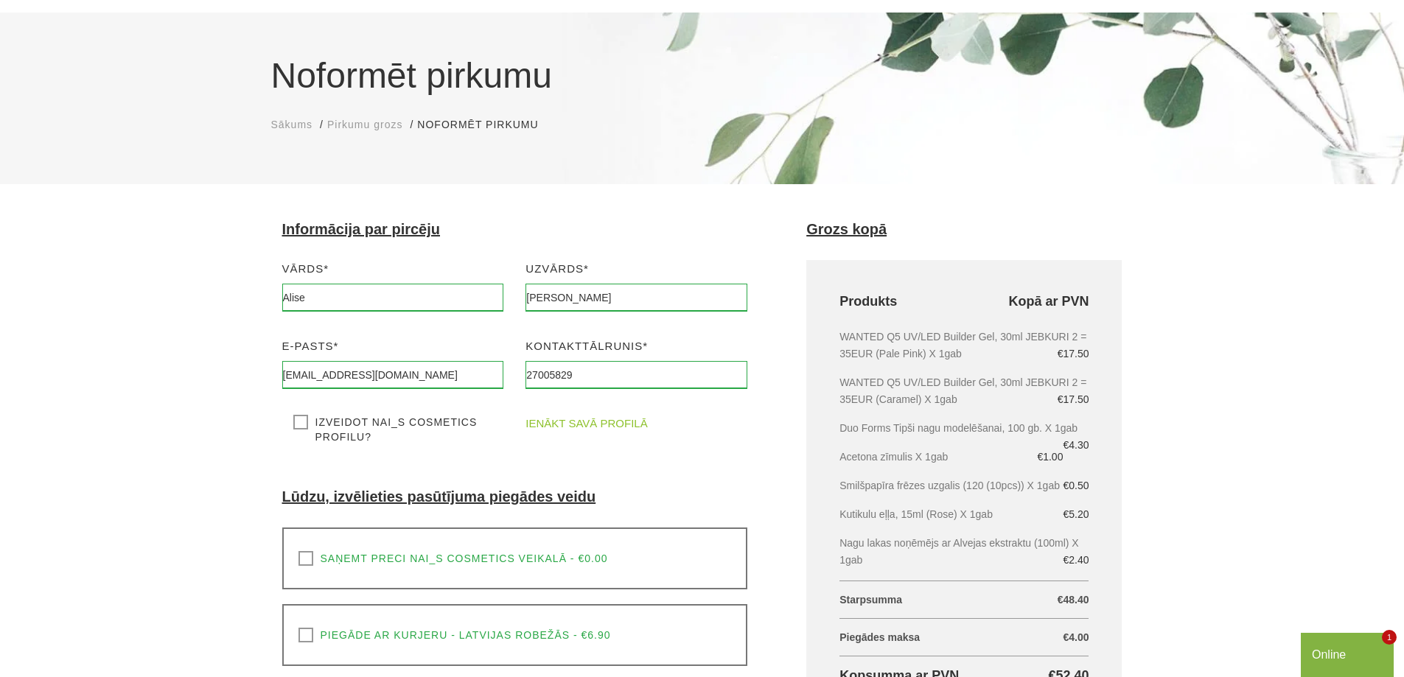
click at [611, 425] on link "ienākt savā profilā" at bounding box center [587, 424] width 122 height 18
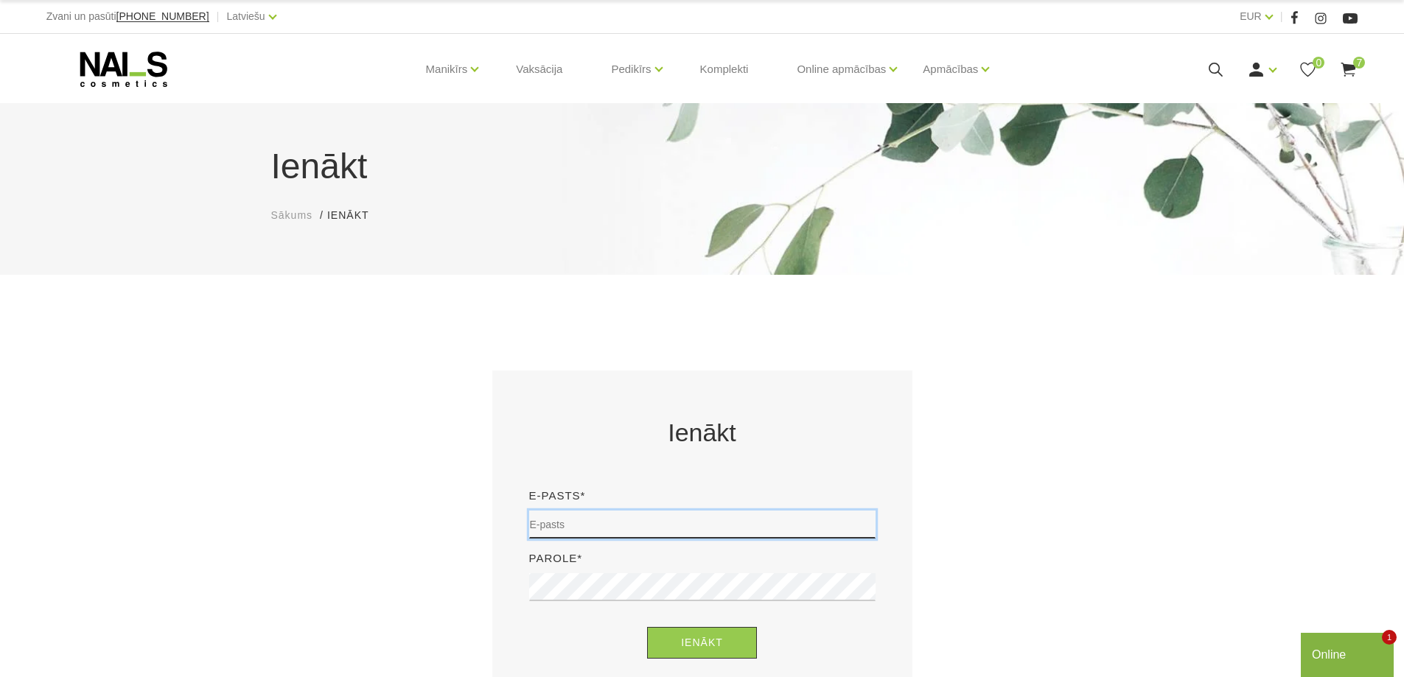
click at [622, 523] on input "email" at bounding box center [702, 525] width 346 height 28
type input "alisexjansone@gmail.com"
click at [647, 627] on button "Ienākt" at bounding box center [702, 643] width 110 height 32
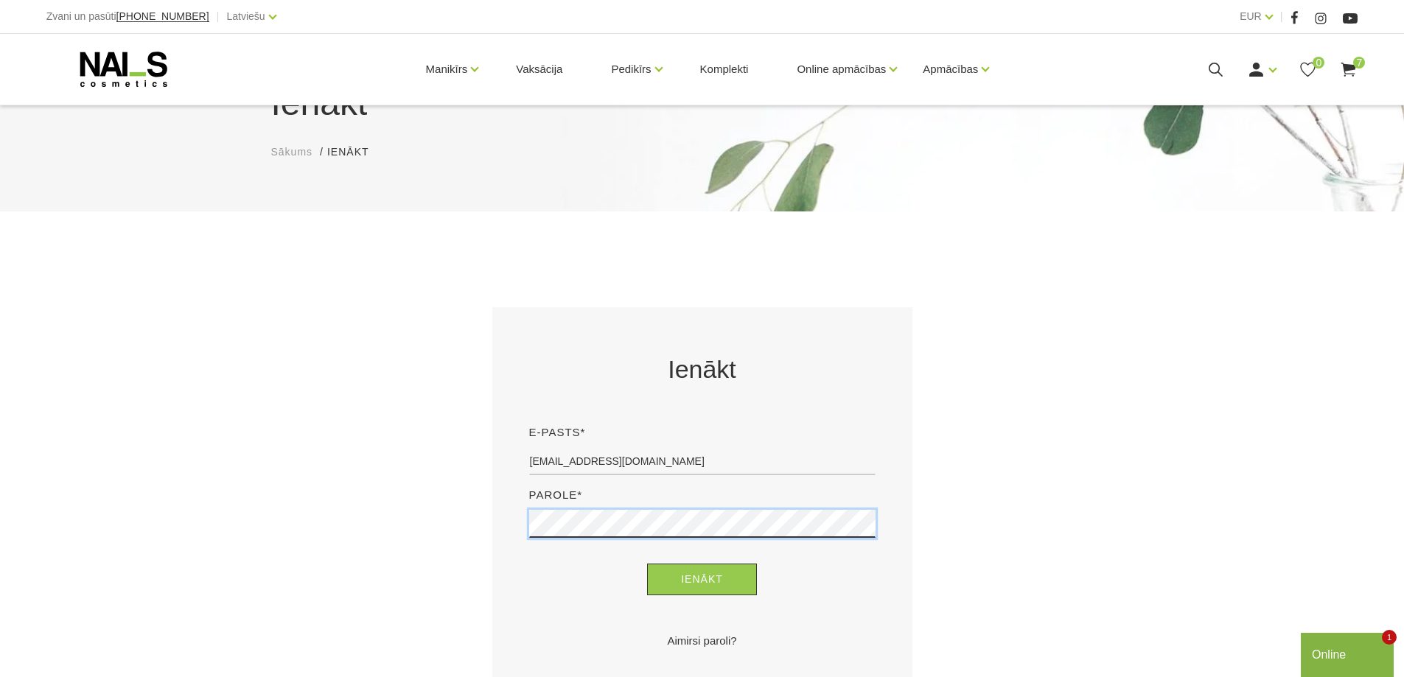
scroll to position [203, 0]
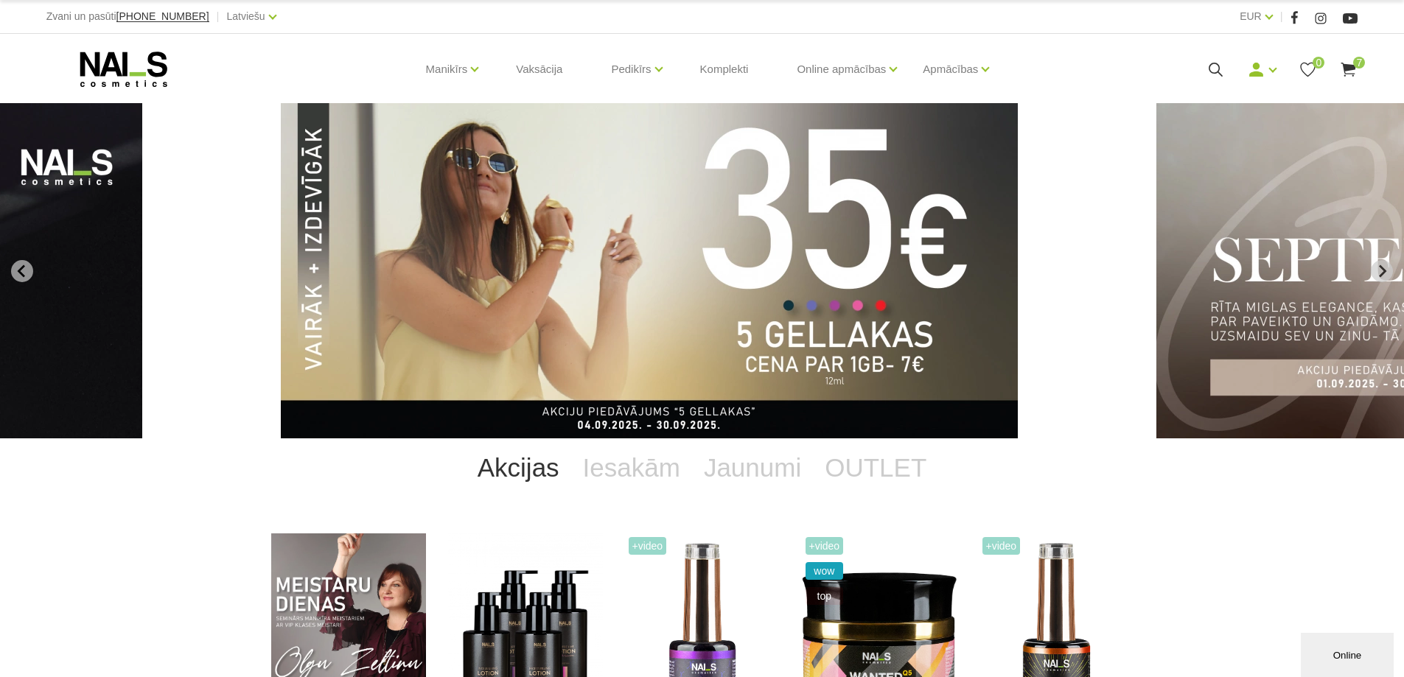
click at [1353, 65] on span "7" at bounding box center [1359, 63] width 12 height 12
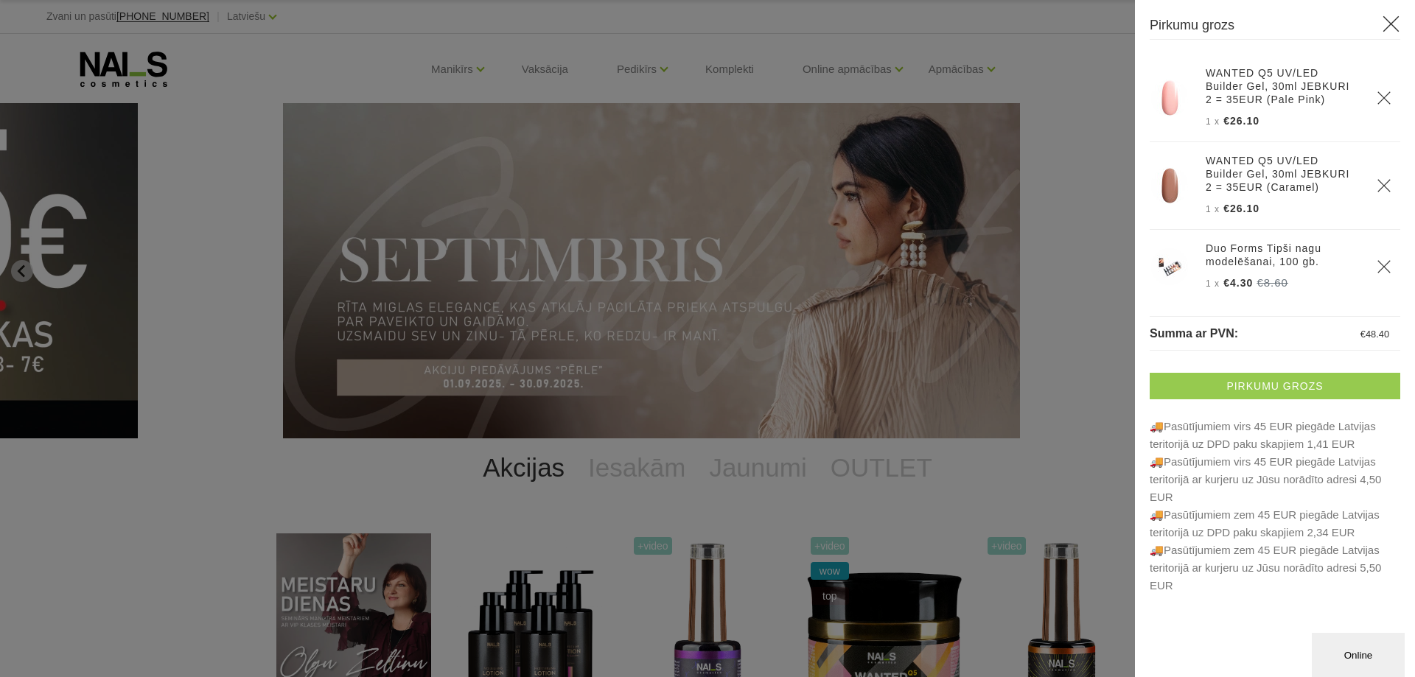
click at [1259, 384] on link "Pirkumu grozs" at bounding box center [1275, 386] width 251 height 27
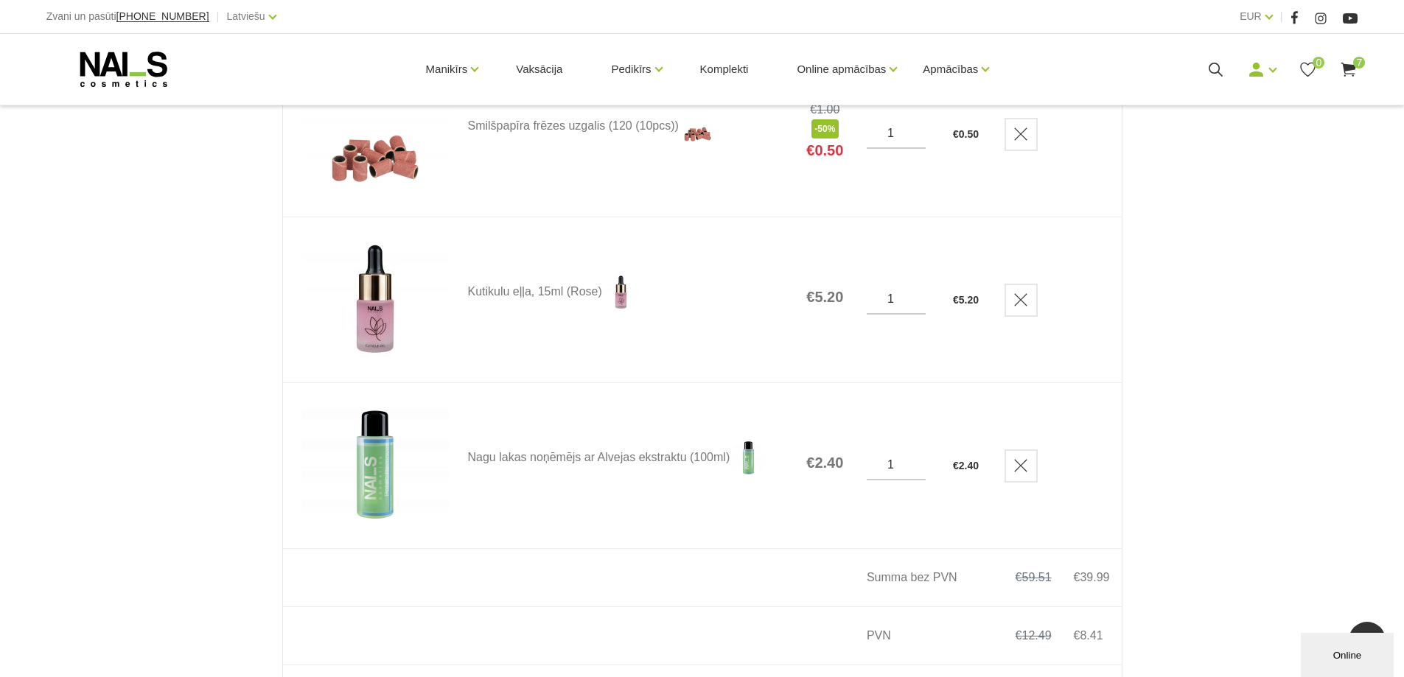
scroll to position [1327, 0]
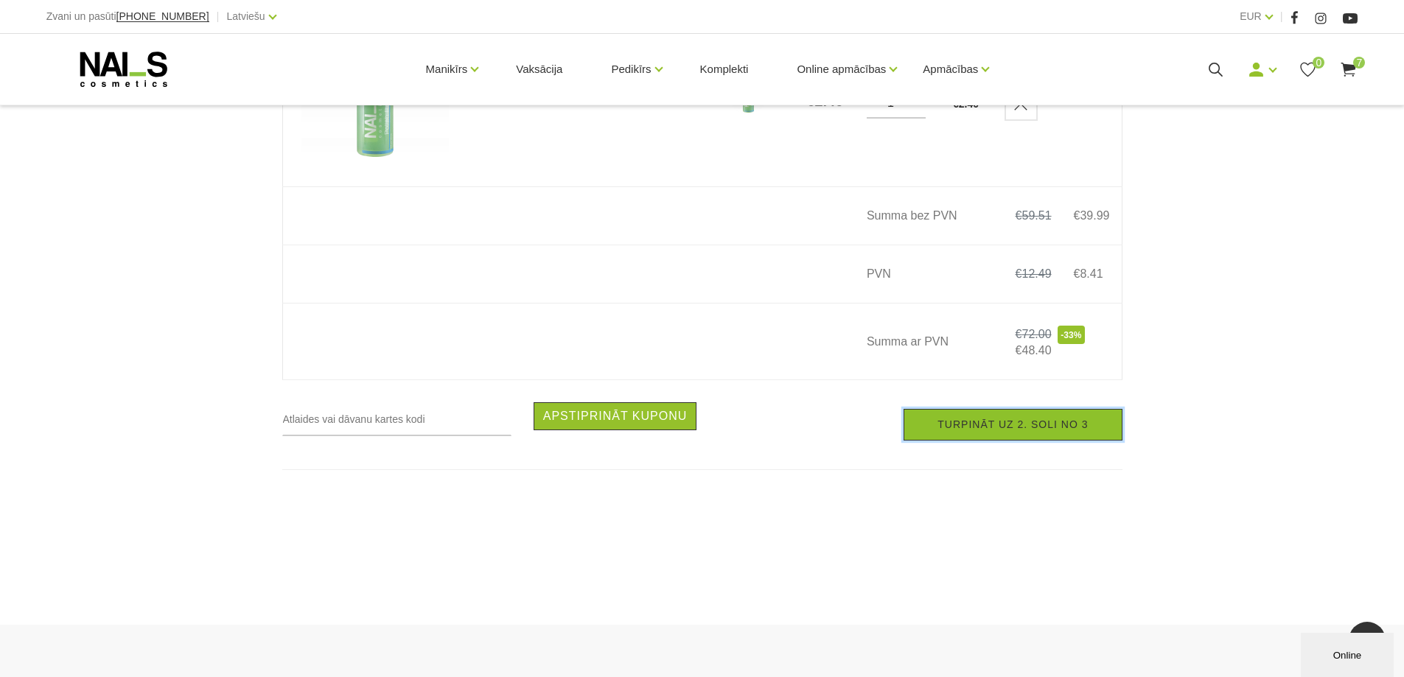
click at [1045, 430] on link "Turpināt uz 2. soli no 3" at bounding box center [1013, 425] width 218 height 32
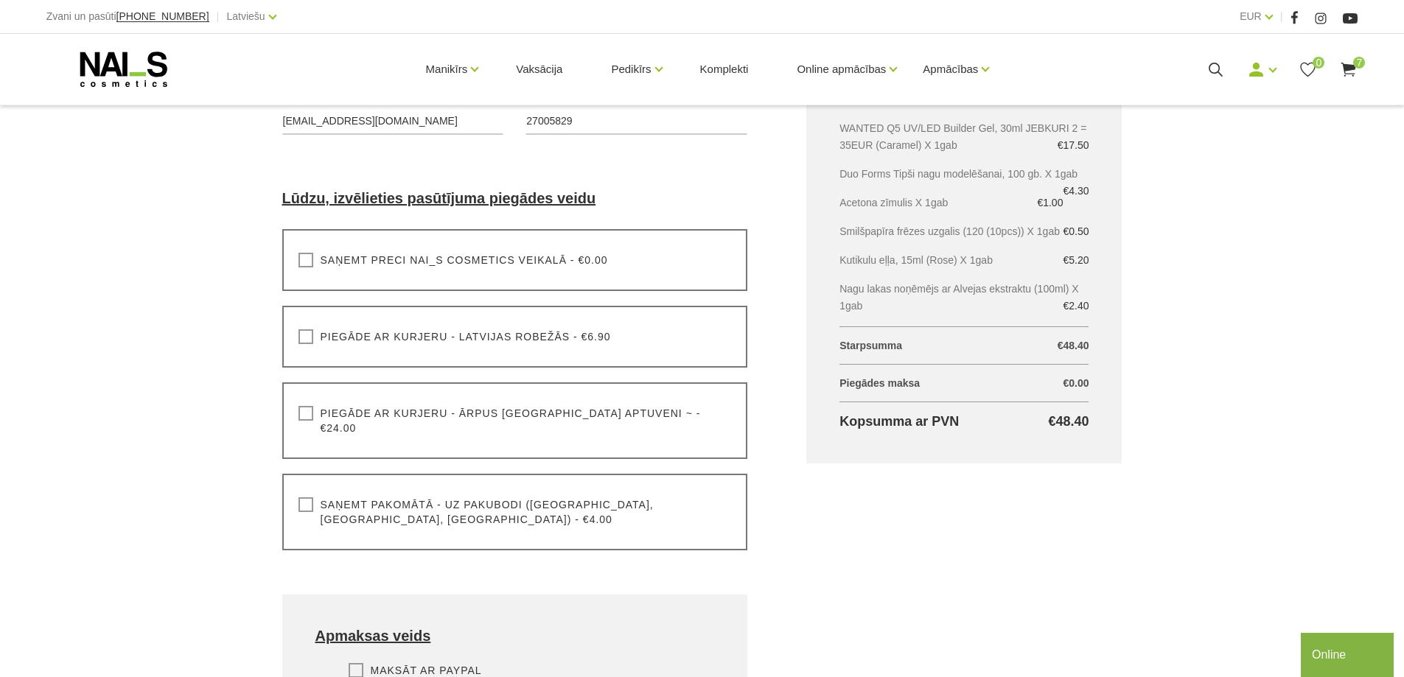
scroll to position [369, 0]
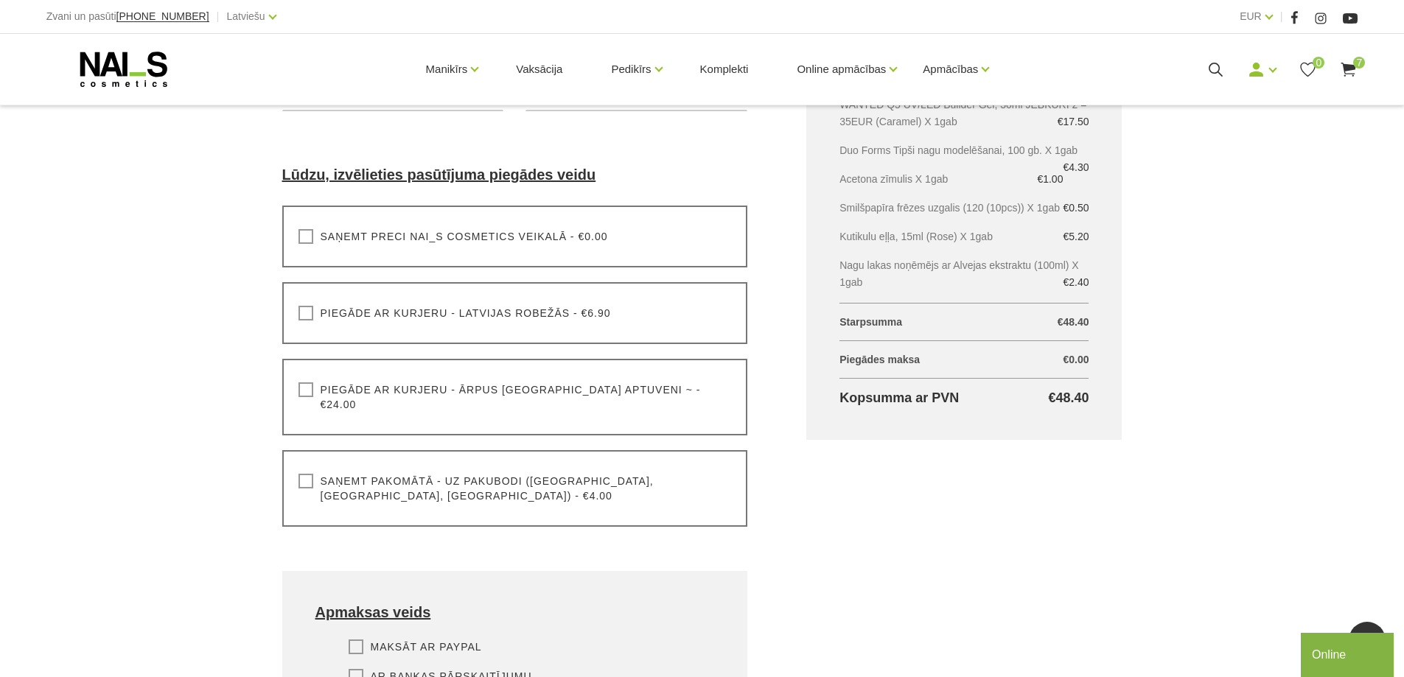
click at [311, 474] on label "Saņemt pakomātā - uz pakubodi ([GEOGRAPHIC_DATA], [GEOGRAPHIC_DATA], [GEOGRAPHI…" at bounding box center [515, 488] width 433 height 29
click at [0, 0] on input "Saņemt pakomātā - uz pakubodi ([GEOGRAPHIC_DATA], [GEOGRAPHIC_DATA], [GEOGRAPHI…" at bounding box center [0, 0] width 0 height 0
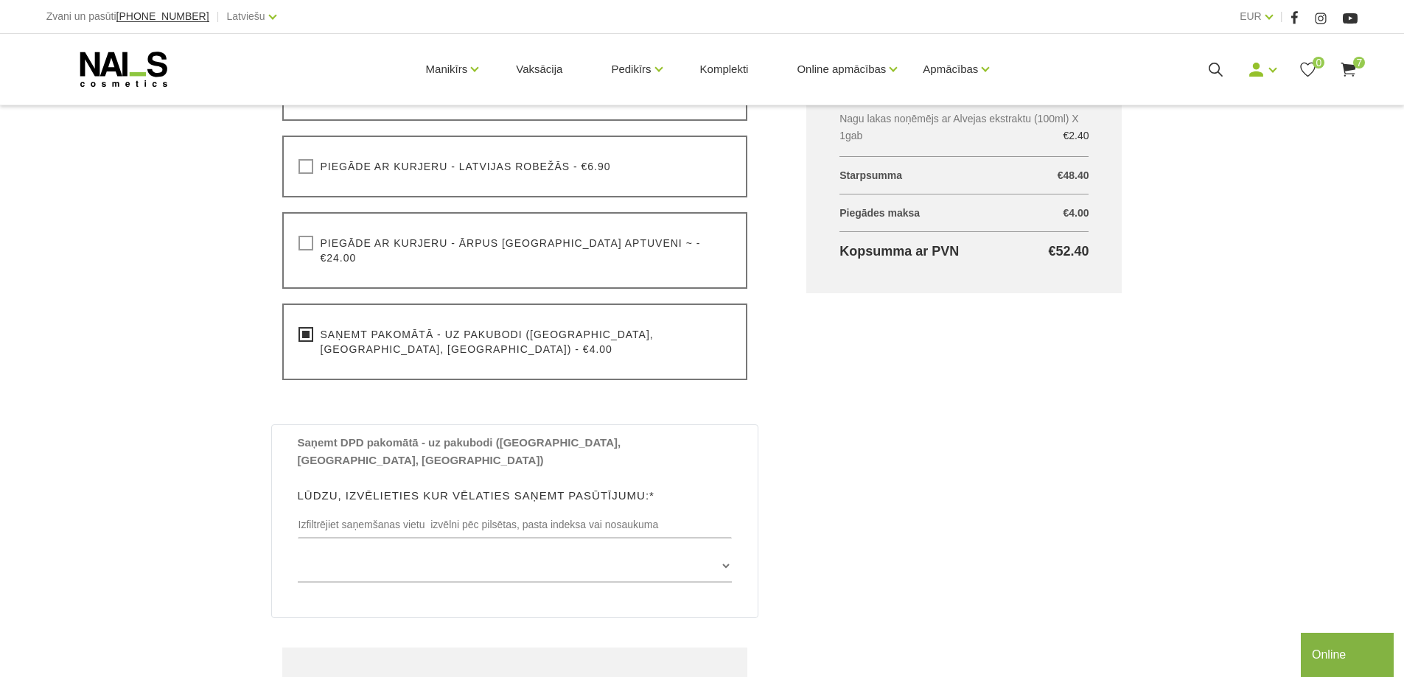
scroll to position [516, 0]
click at [419, 510] on input "text" at bounding box center [515, 524] width 435 height 28
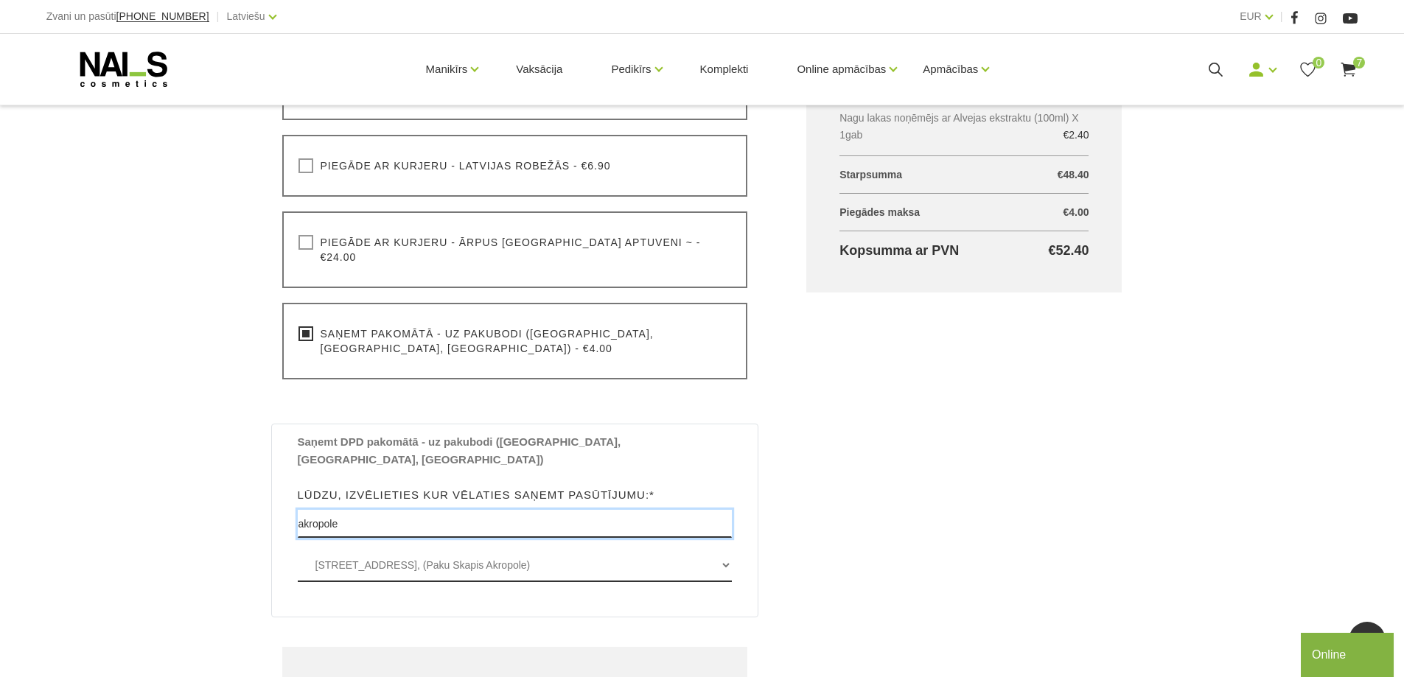
type input "akropole"
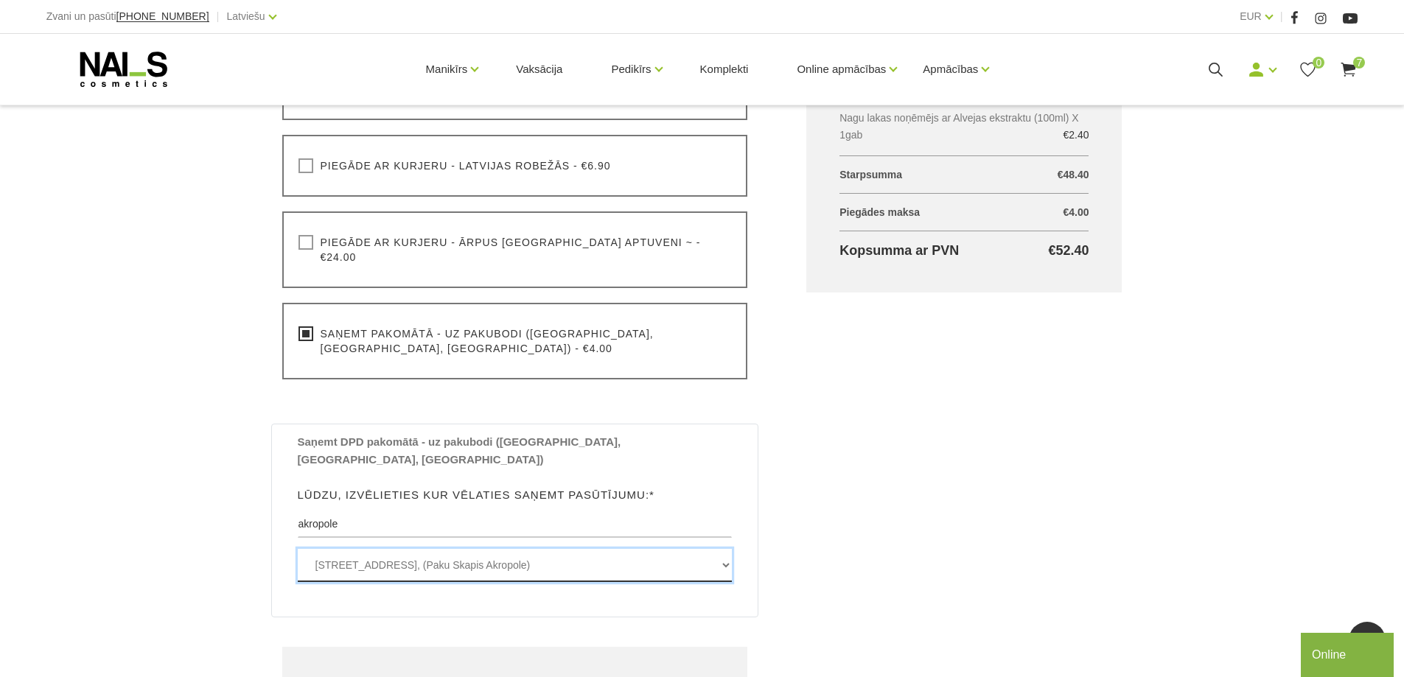
click at [434, 549] on select "[STREET_ADDRESS], (Paku Skapis Akropole)" at bounding box center [515, 565] width 435 height 33
click at [298, 549] on select "[STREET_ADDRESS], (Paku Skapis Akropole)" at bounding box center [515, 565] width 435 height 33
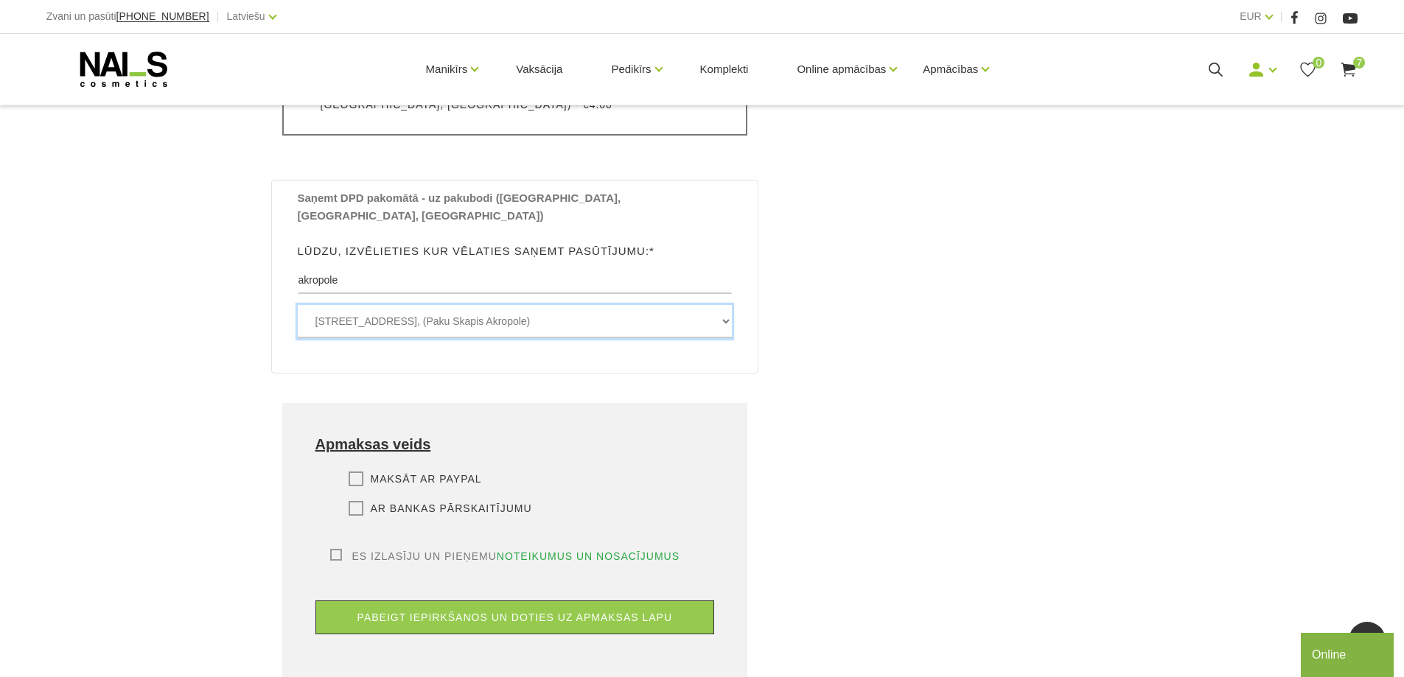
scroll to position [811, 0]
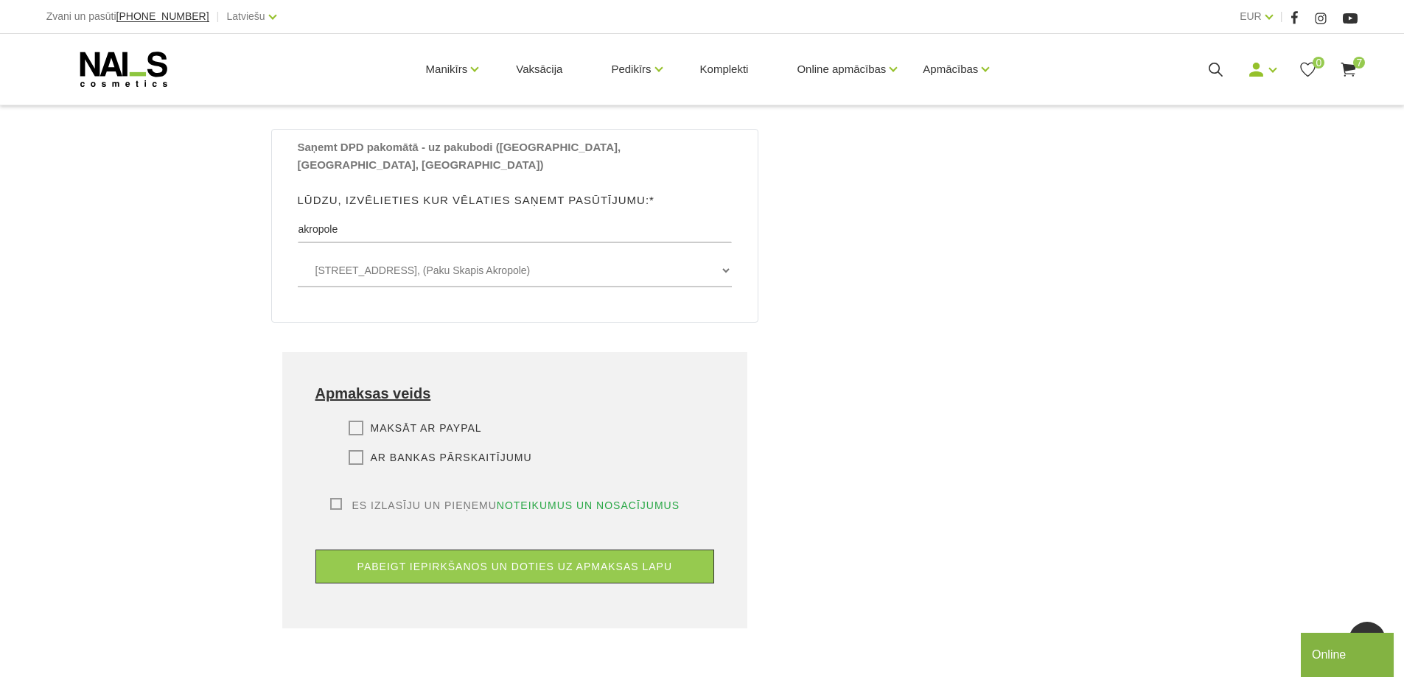
click at [355, 450] on label "Ar bankas pārskaitījumu" at bounding box center [441, 457] width 184 height 15
click at [0, 0] on input "Ar bankas pārskaitījumu" at bounding box center [0, 0] width 0 height 0
click at [337, 498] on label "Es izlasīju un pieņemu noteikumus un nosacījumus" at bounding box center [505, 505] width 350 height 15
click at [0, 0] on input "Es izlasīju un pieņemu noteikumus un nosacījumus" at bounding box center [0, 0] width 0 height 0
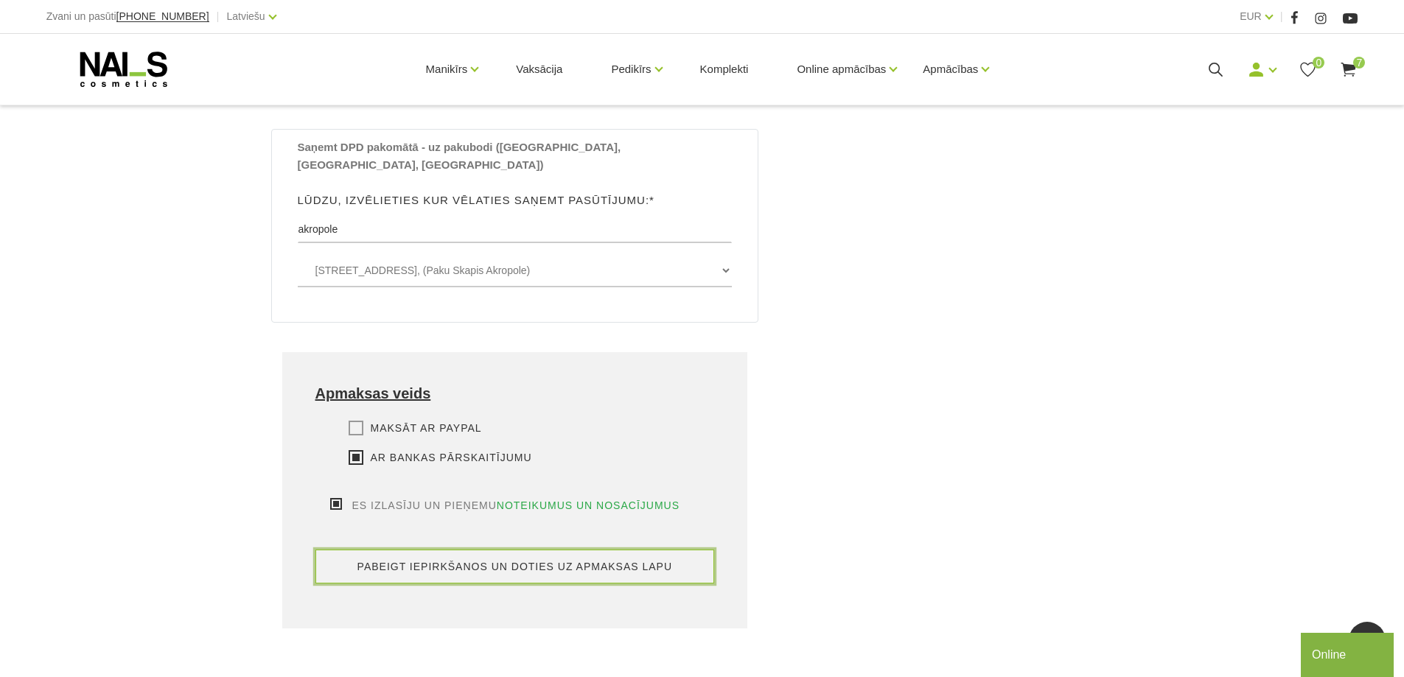
click at [471, 550] on button "pabeigt iepirkšanos un doties uz apmaksas lapu" at bounding box center [516, 567] width 400 height 34
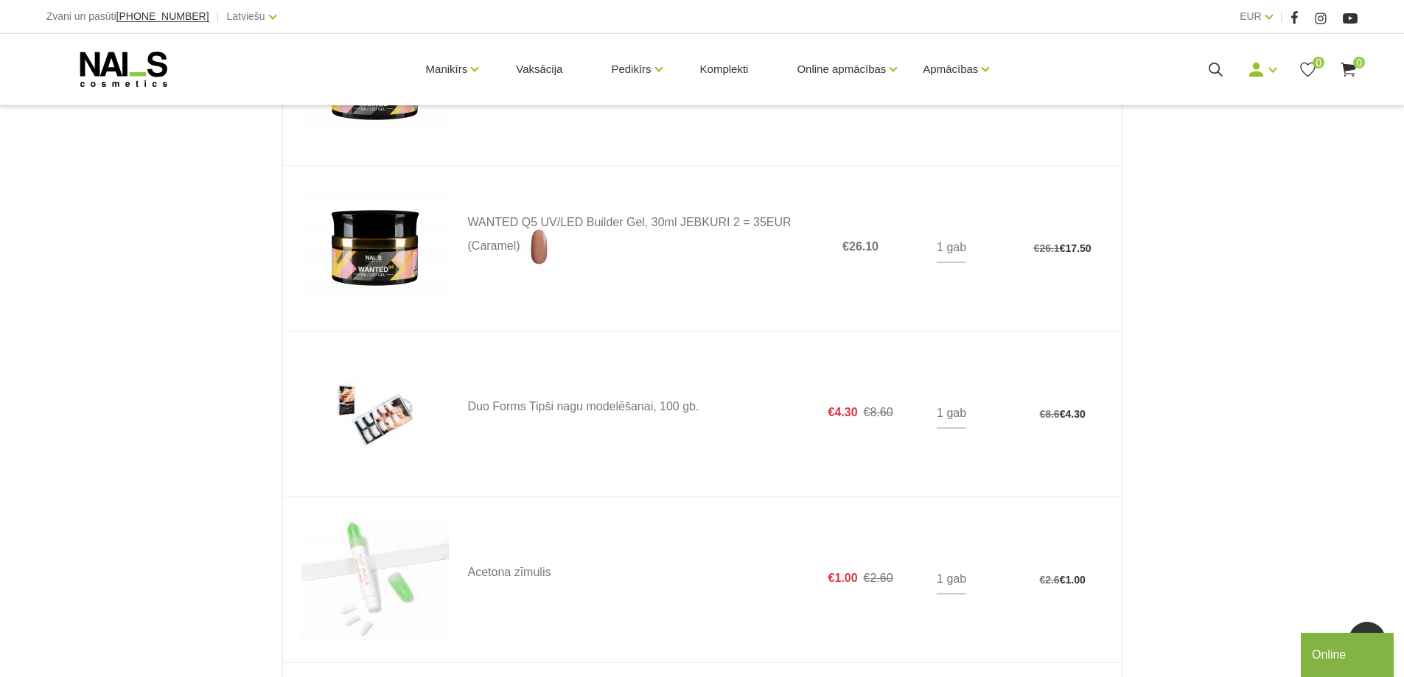
scroll to position [74, 0]
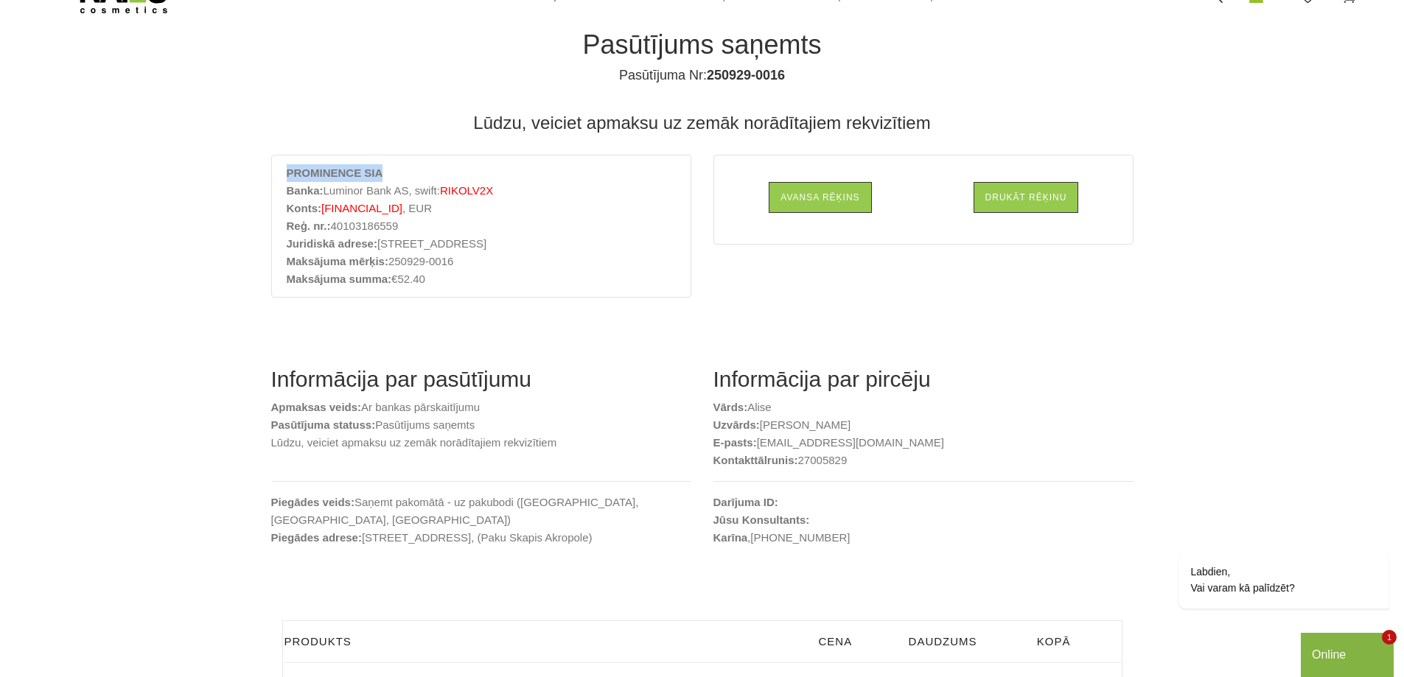
drag, startPoint x: 285, startPoint y: 170, endPoint x: 377, endPoint y: 170, distance: 92.1
click at [377, 170] on div "PROMINENCE SIA Banka: Luminor Bank AS, swift: RIKOLV2X Konts: LV37RIKO000008281…" at bounding box center [481, 226] width 420 height 143
copy strong "PROMINENCE SIA"
drag, startPoint x: 321, startPoint y: 209, endPoint x: 445, endPoint y: 209, distance: 123.8
click at [402, 209] on span "LV37RIKO0000082814159" at bounding box center [361, 208] width 81 height 13
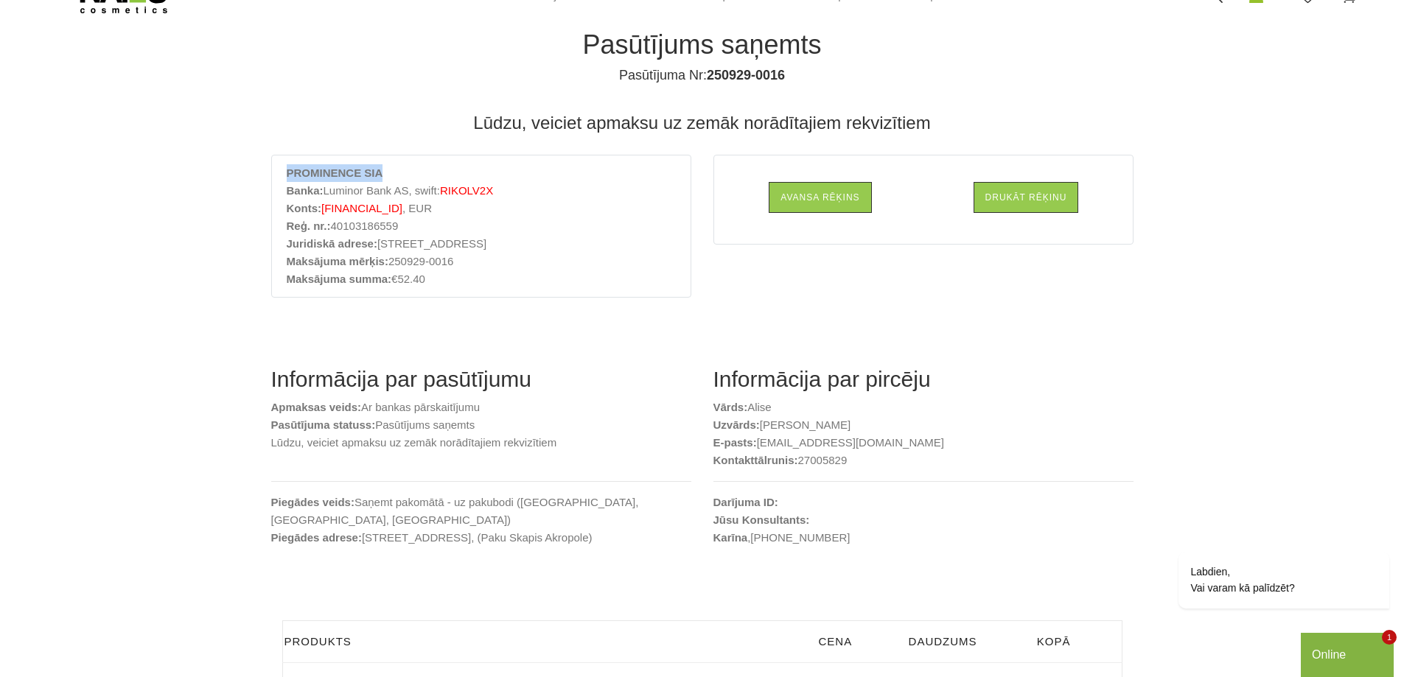
copy span "LV37RIKO0000082814159"
drag, startPoint x: 473, startPoint y: 263, endPoint x: 390, endPoint y: 266, distance: 83.4
click at [390, 266] on li "Maksājuma mērķis: 250929-0016" at bounding box center [481, 262] width 389 height 18
copy li "250929-0016"
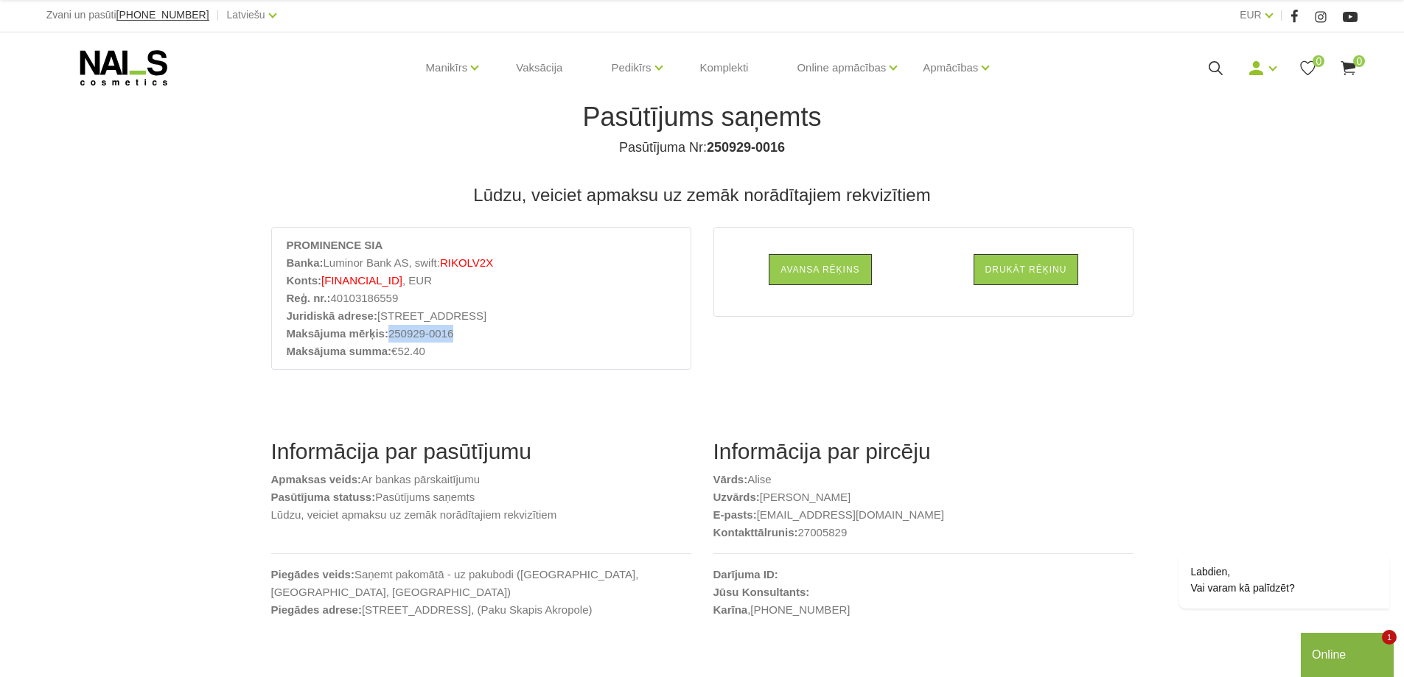
scroll to position [0, 0]
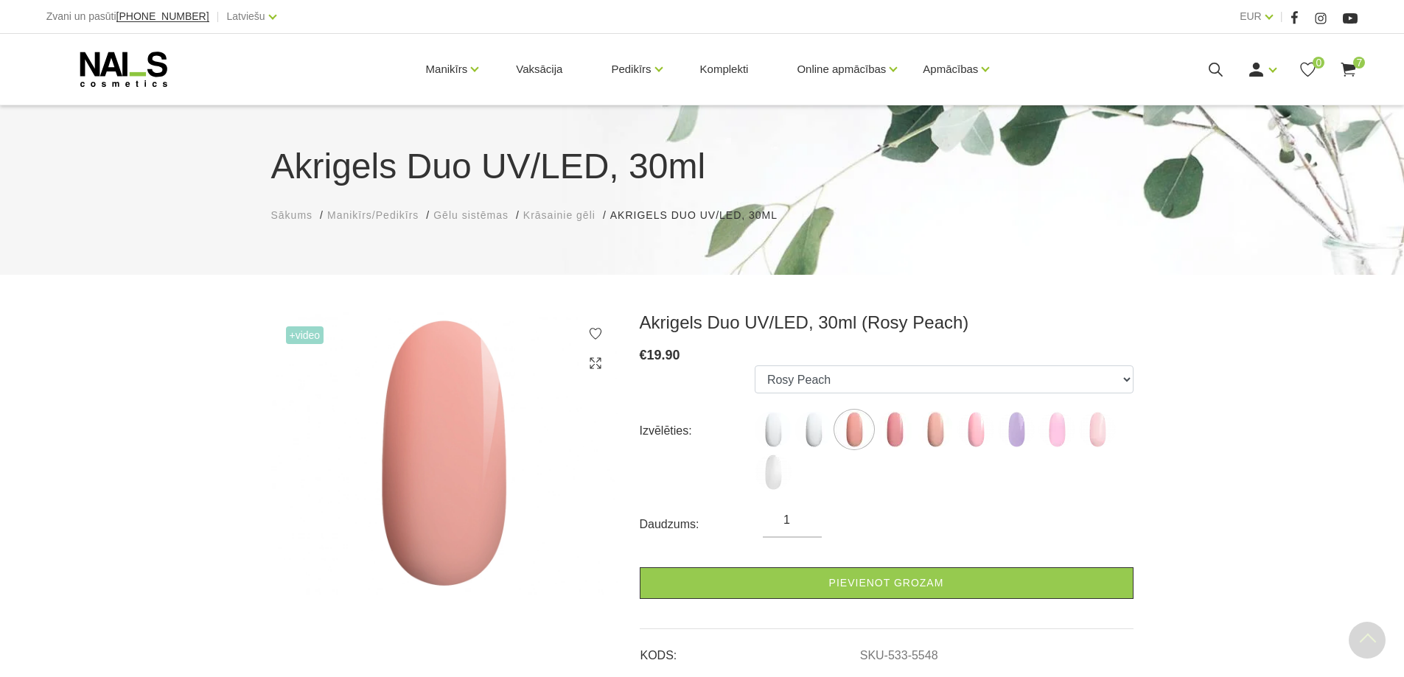
select select "5548"
click at [1353, 70] on icon at bounding box center [1348, 69] width 18 height 18
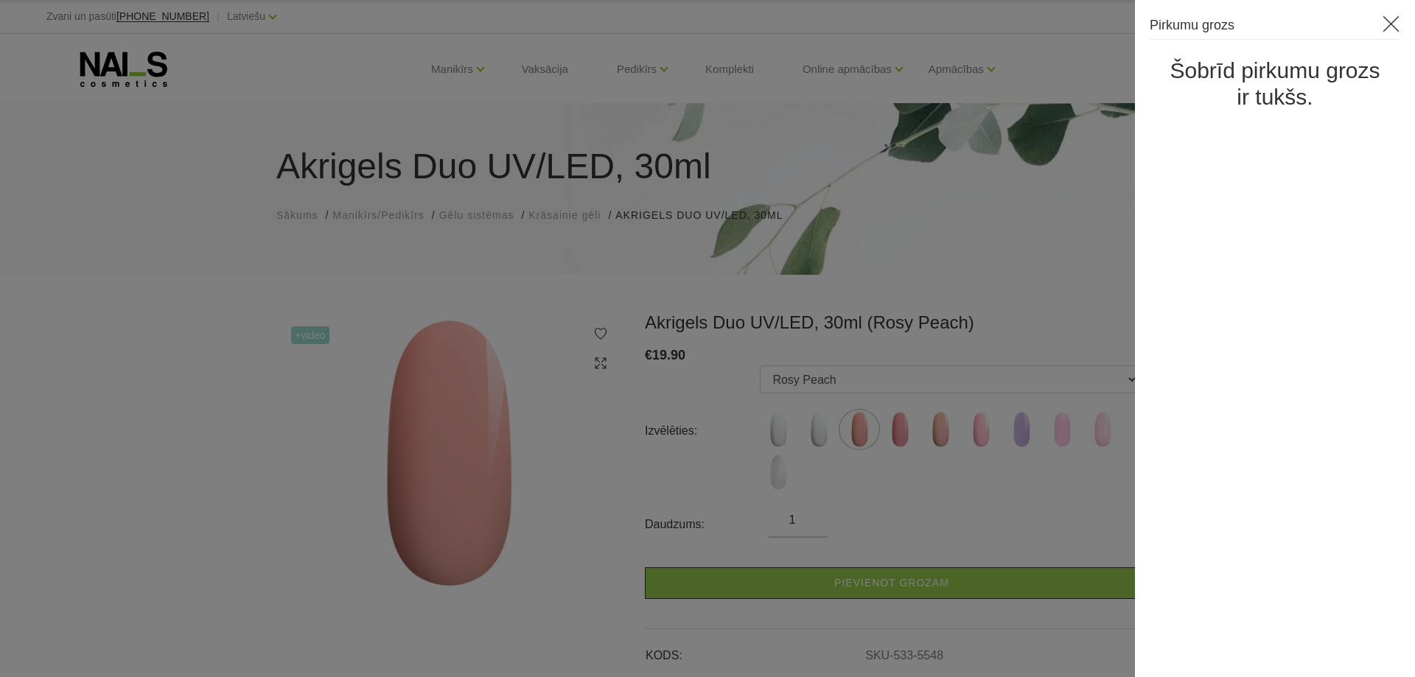
click at [840, 512] on div at bounding box center [707, 338] width 1415 height 677
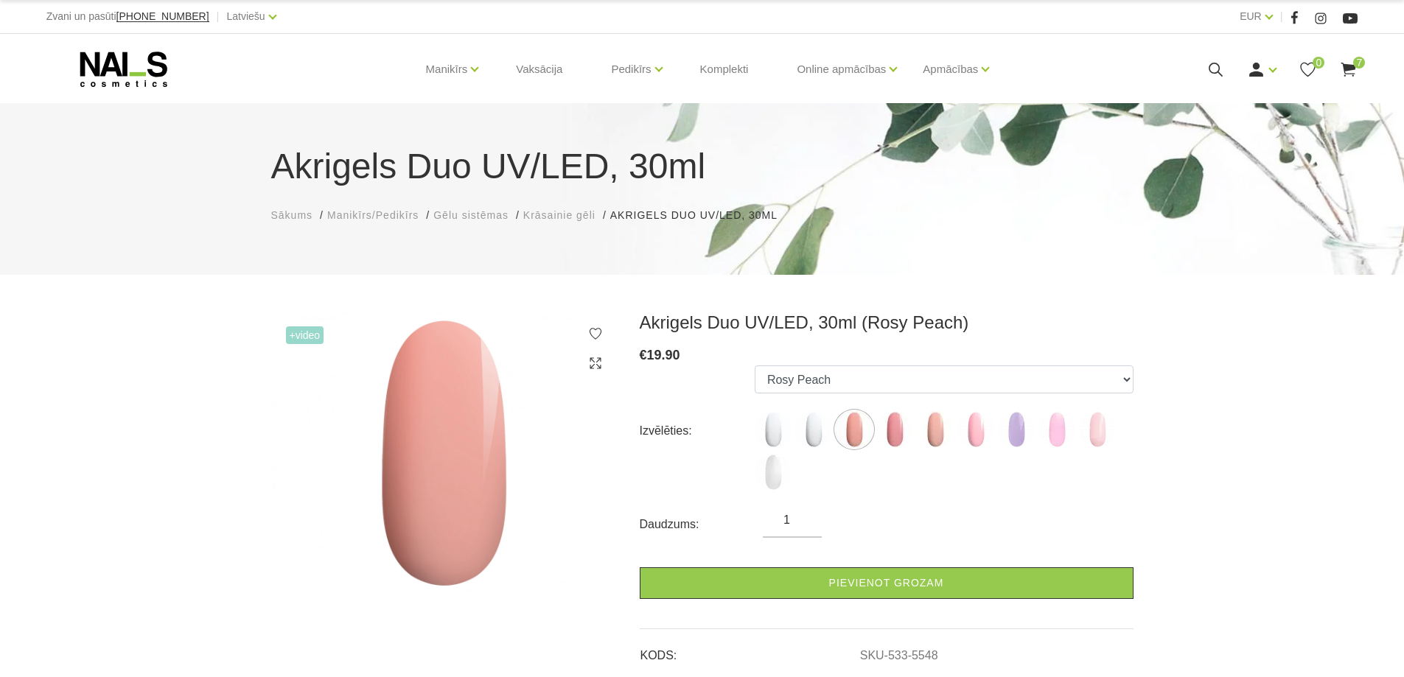
click at [893, 585] on link "Pievienot grozam" at bounding box center [887, 584] width 494 height 32
click at [1356, 57] on span "1" at bounding box center [1359, 63] width 12 height 12
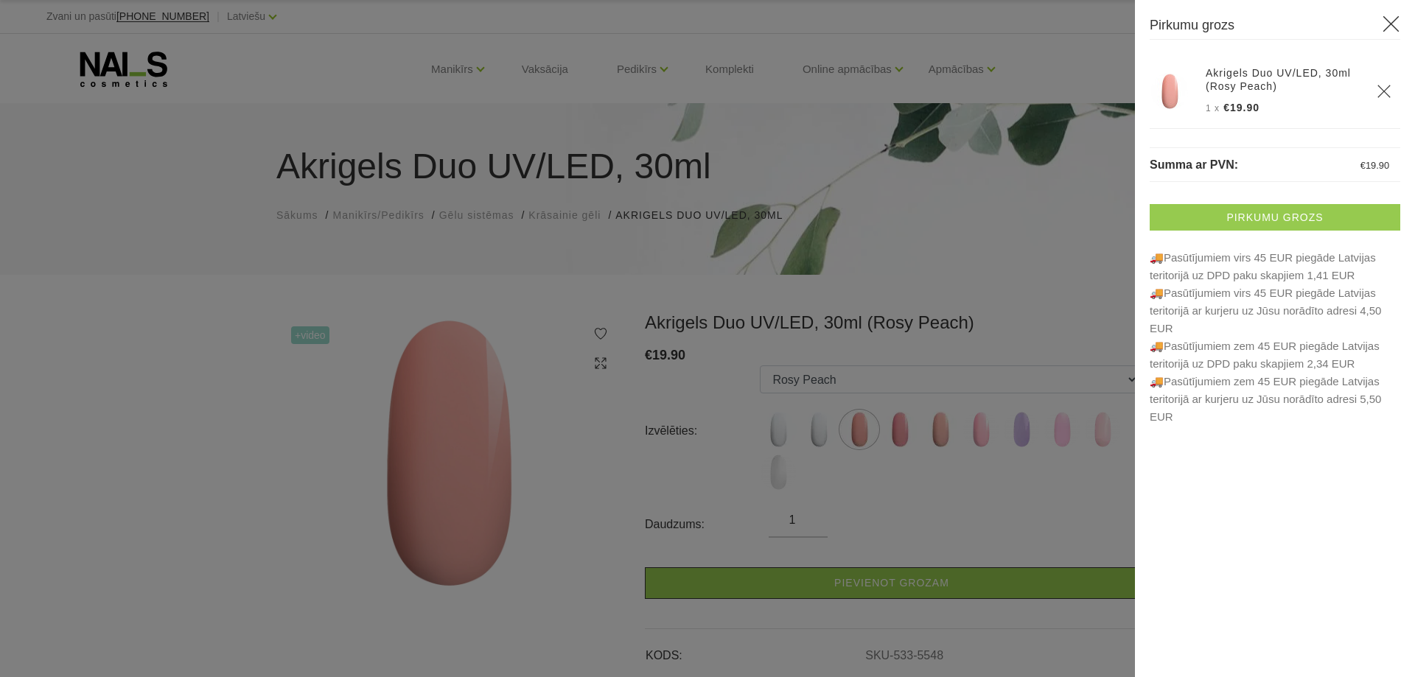
click at [1296, 215] on link "Pirkumu grozs" at bounding box center [1275, 217] width 251 height 27
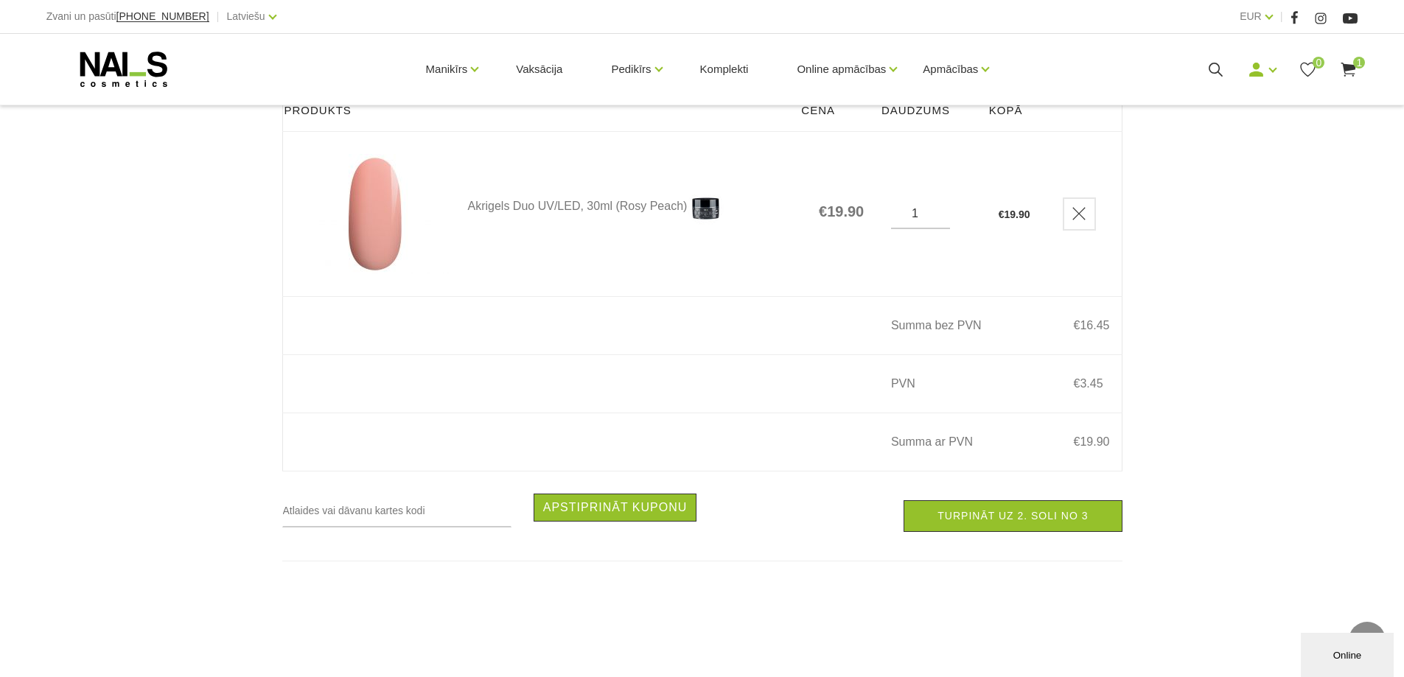
scroll to position [221, 0]
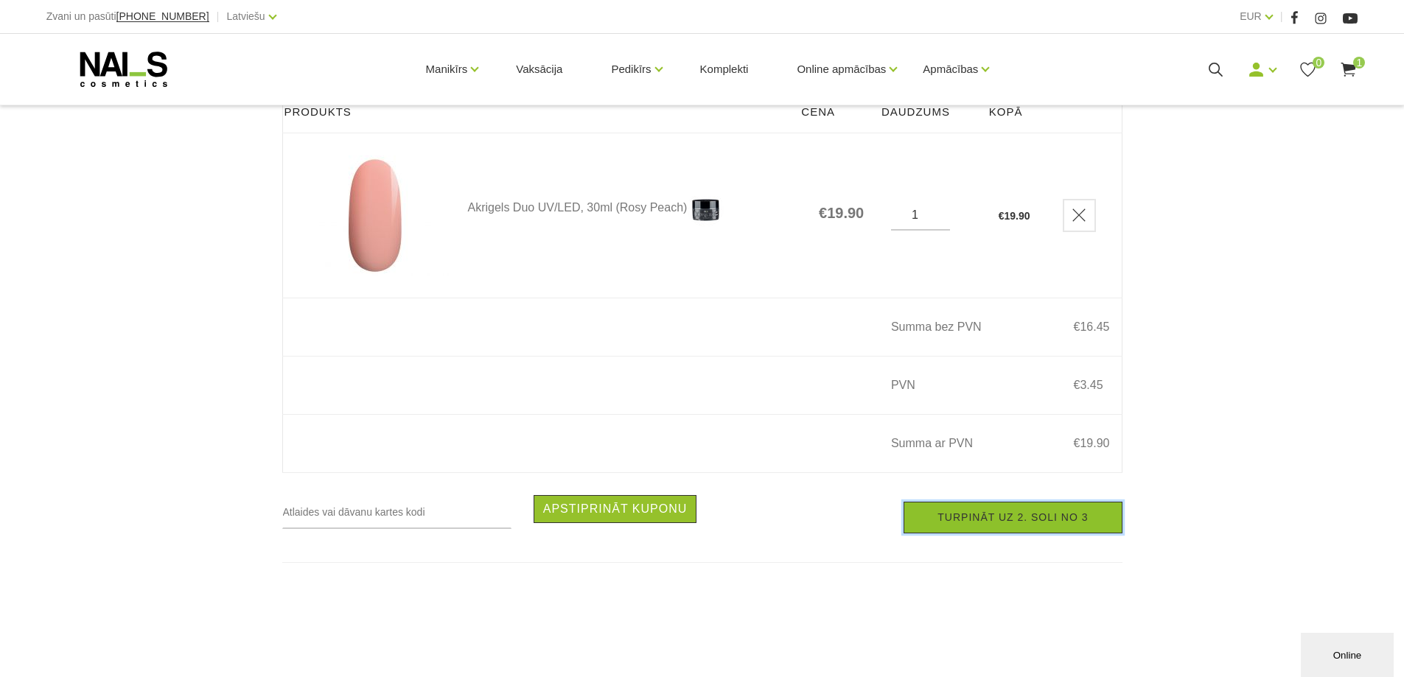
click at [1067, 523] on link "Turpināt uz 2. soli no 3" at bounding box center [1013, 518] width 218 height 32
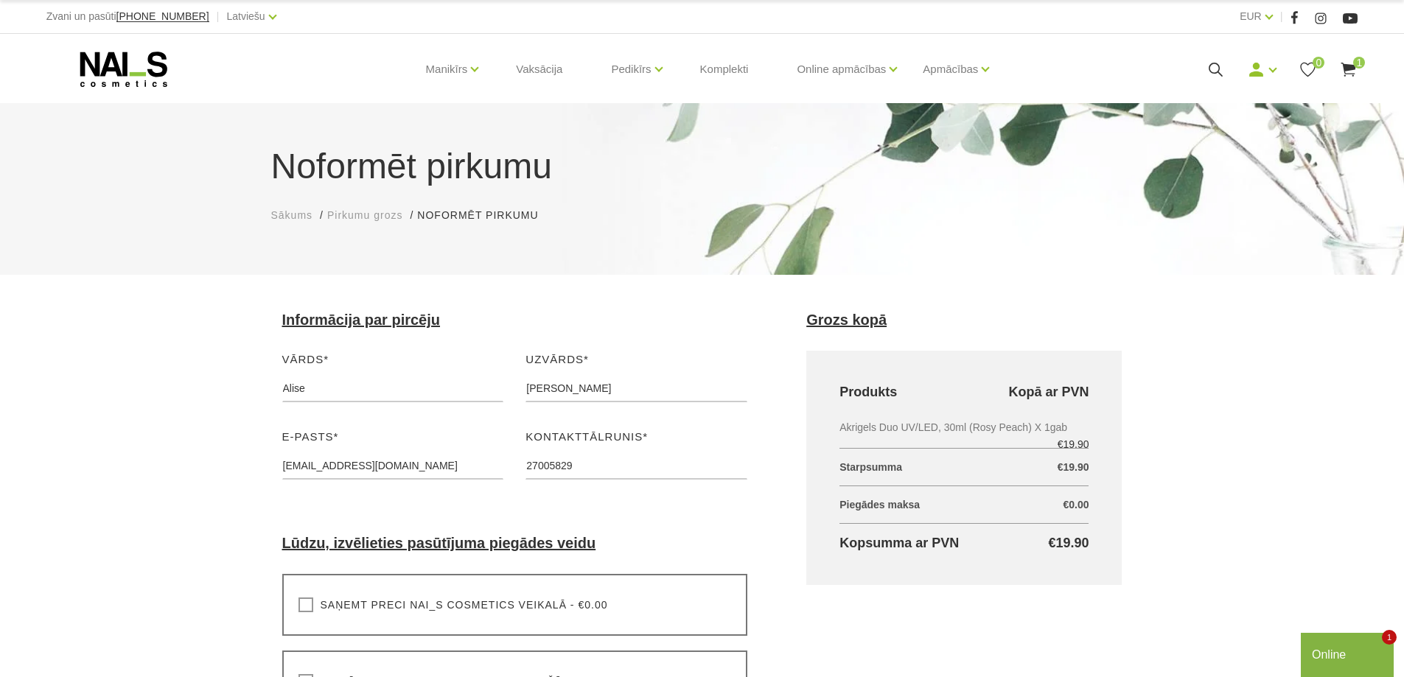
click at [1347, 65] on use at bounding box center [1349, 70] width 15 height 14
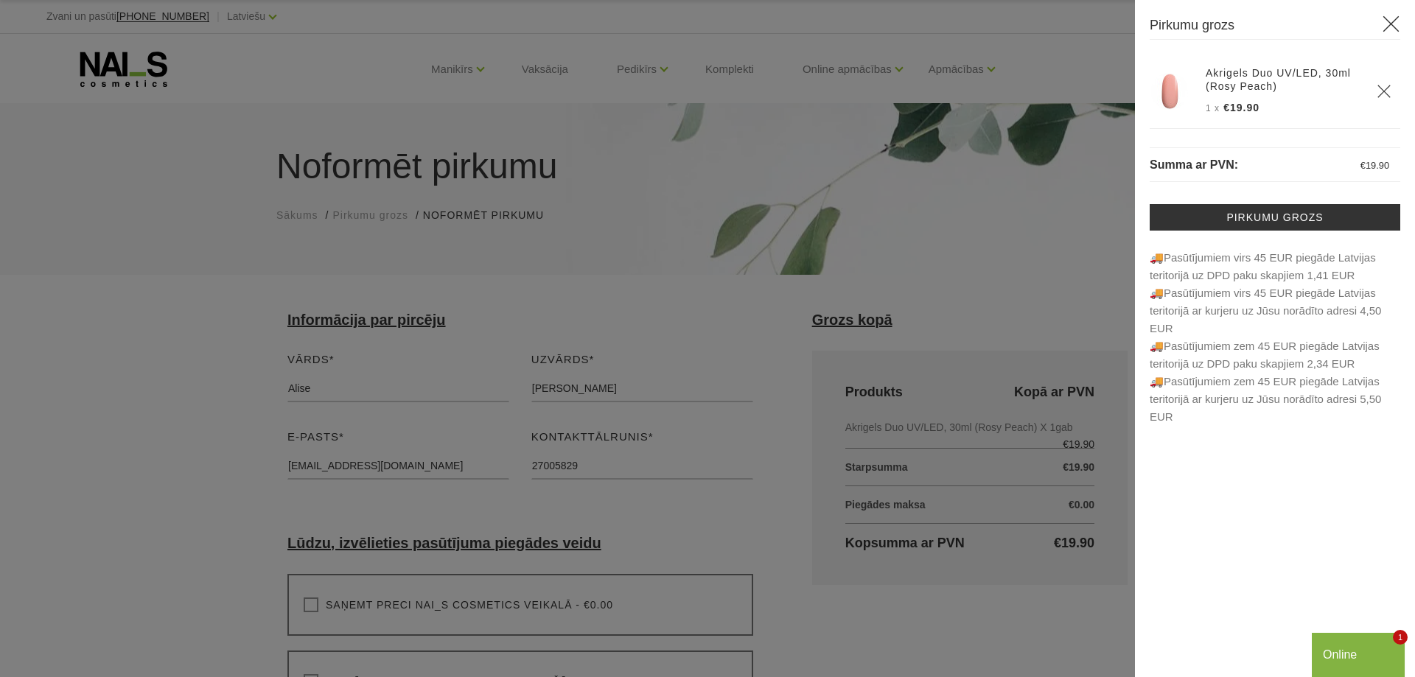
click at [1391, 19] on icon at bounding box center [1391, 24] width 18 height 18
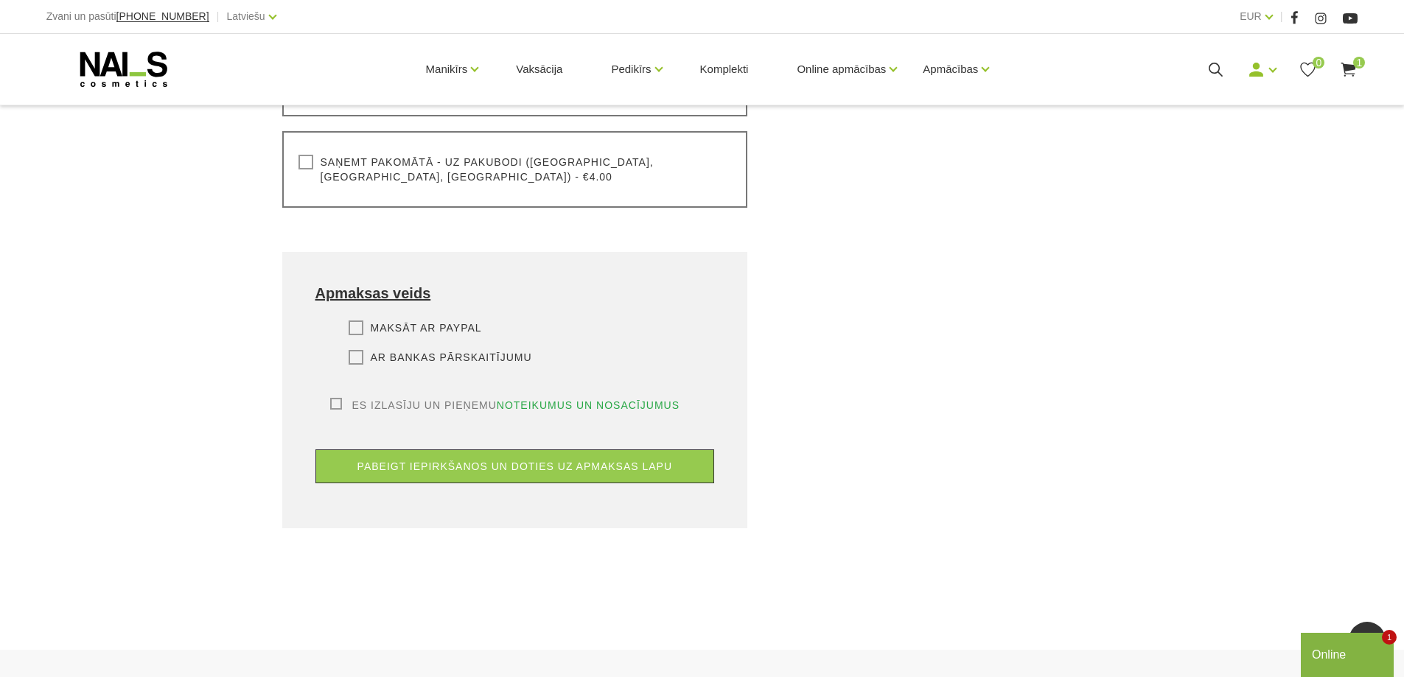
scroll to position [851, 0]
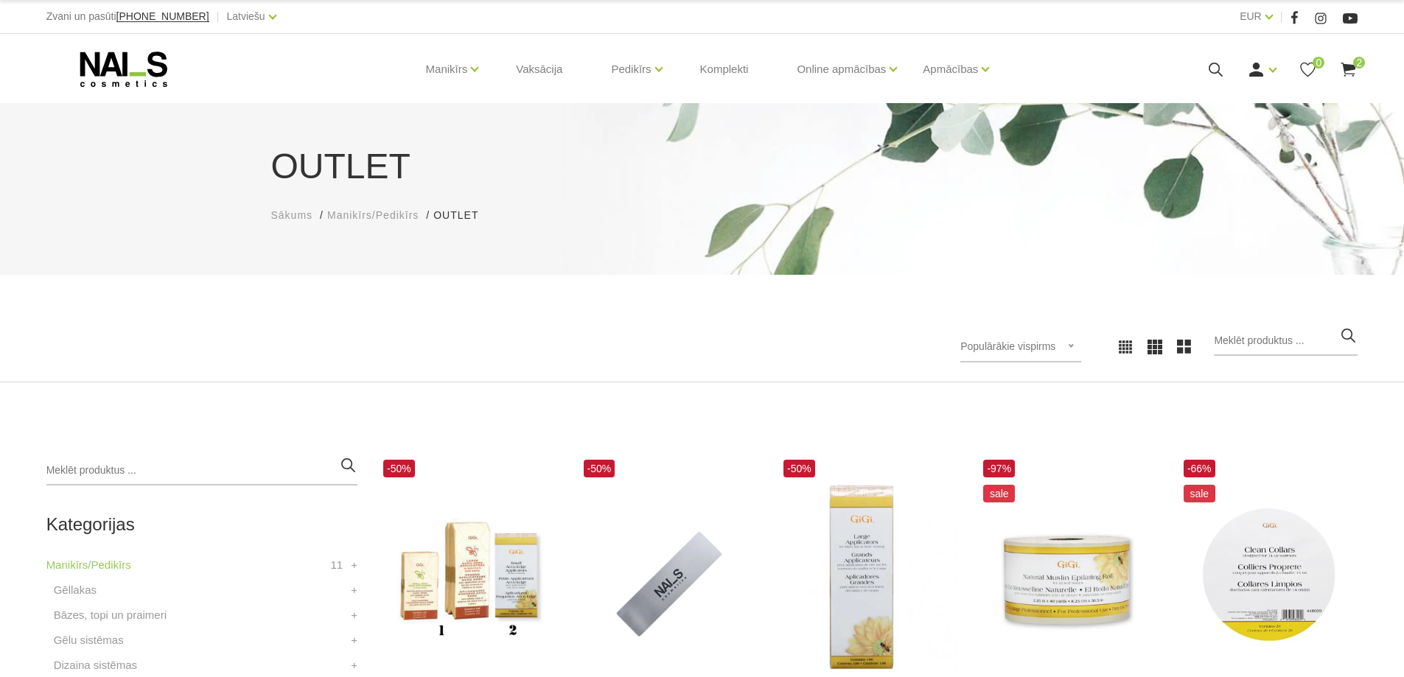
click at [1345, 69] on use at bounding box center [1349, 70] width 15 height 14
